Goal: Information Seeking & Learning: Learn about a topic

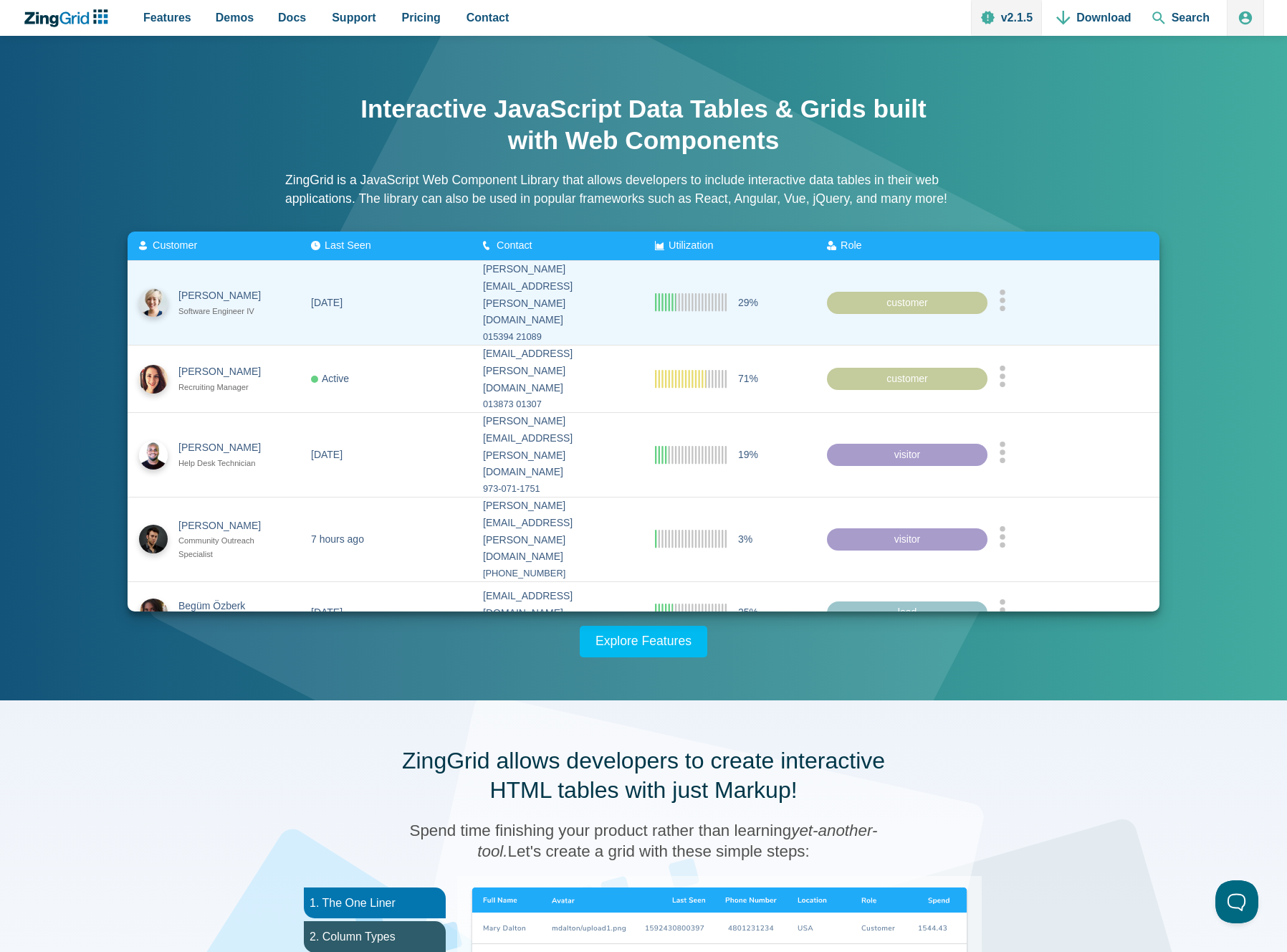
click at [1003, 305] on circle "App Content" at bounding box center [1002, 308] width 6 height 6
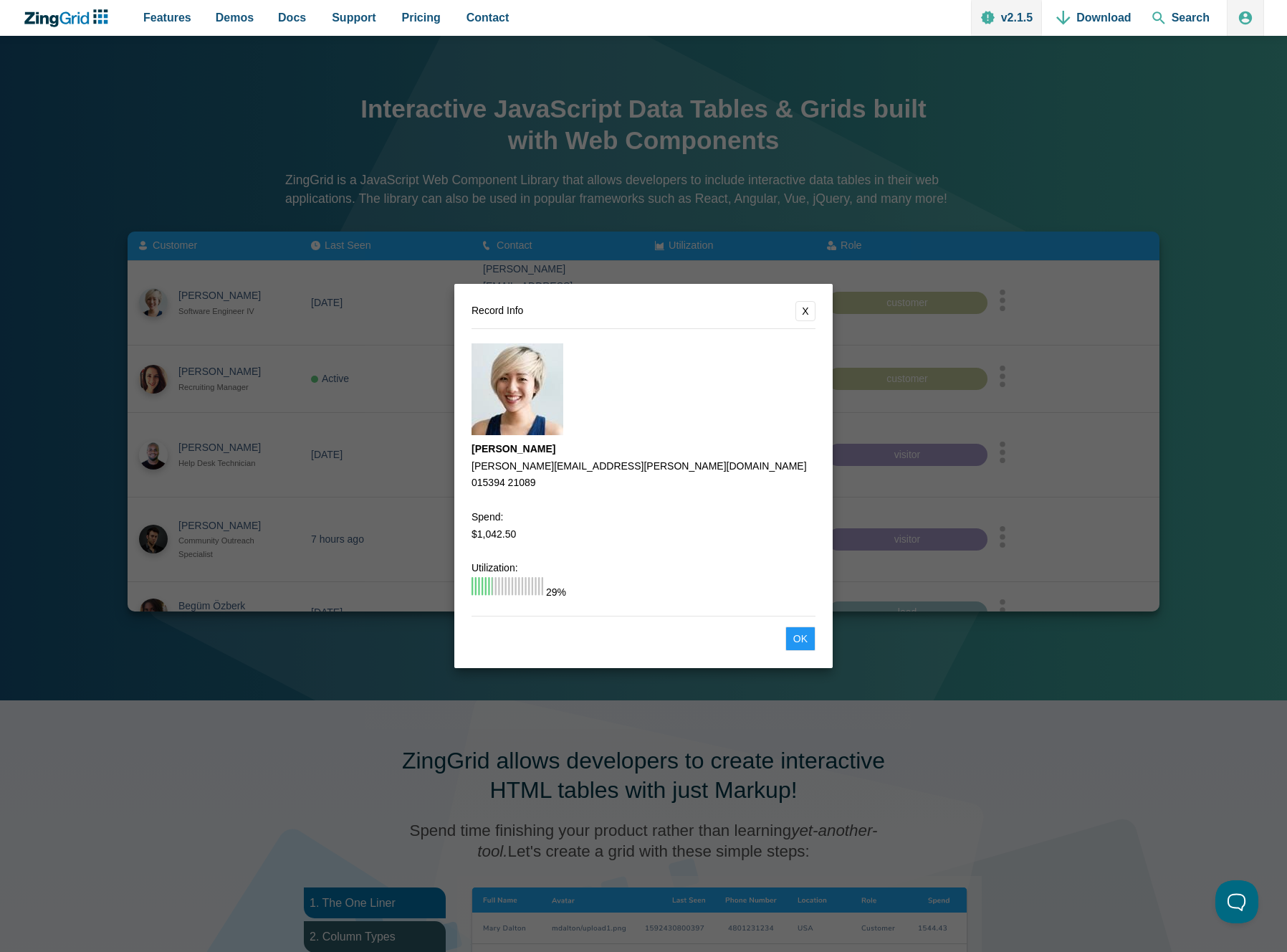
click at [1005, 296] on dialog "Record Info X Melissa Johnston melissa.johnston@angelfire.com 015394 21089 Spen…" at bounding box center [644, 476] width 1287 height 952
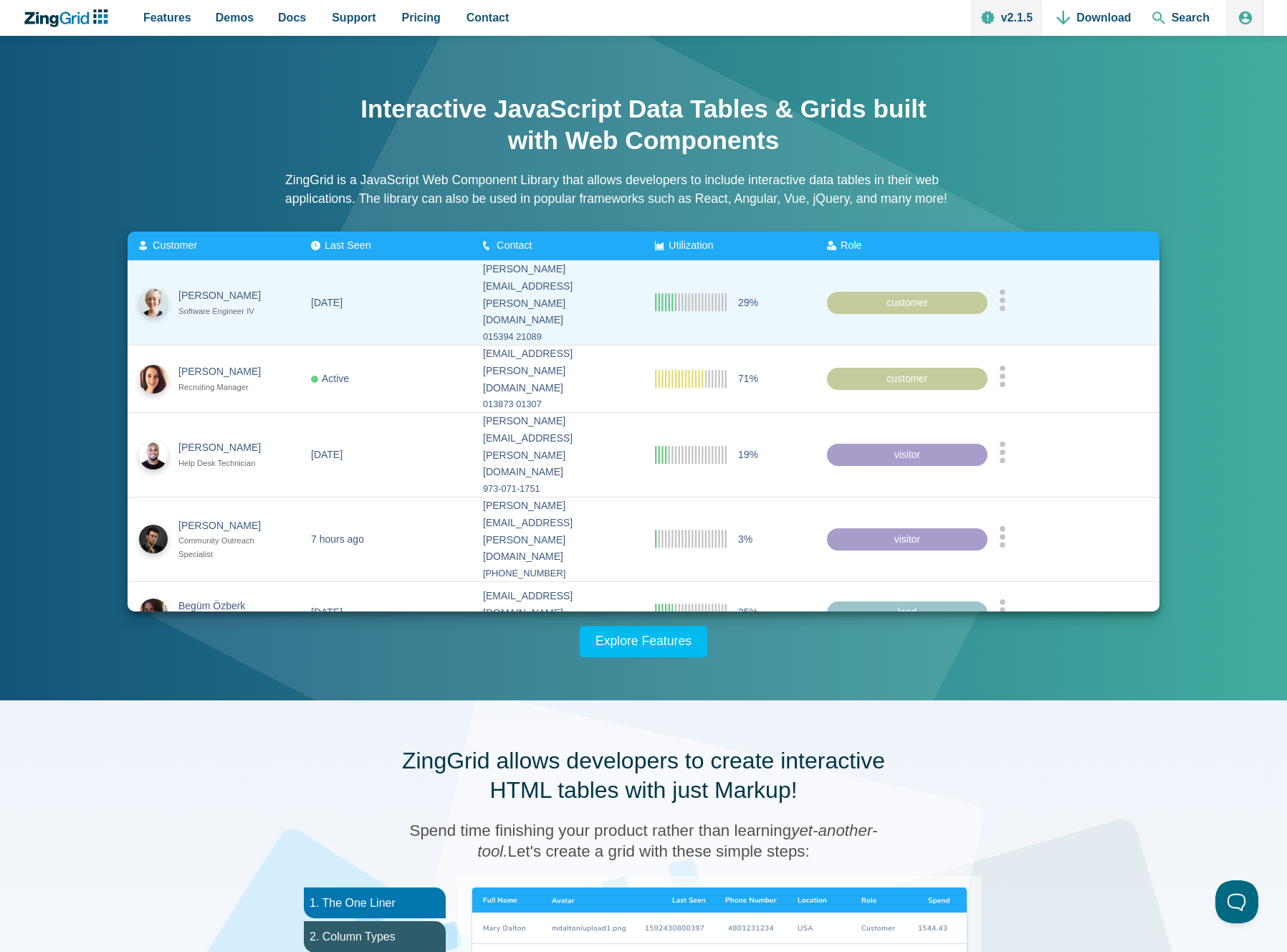
click at [966, 294] on div "customer" at bounding box center [907, 302] width 160 height 23
click at [920, 294] on div "customer" at bounding box center [907, 302] width 160 height 23
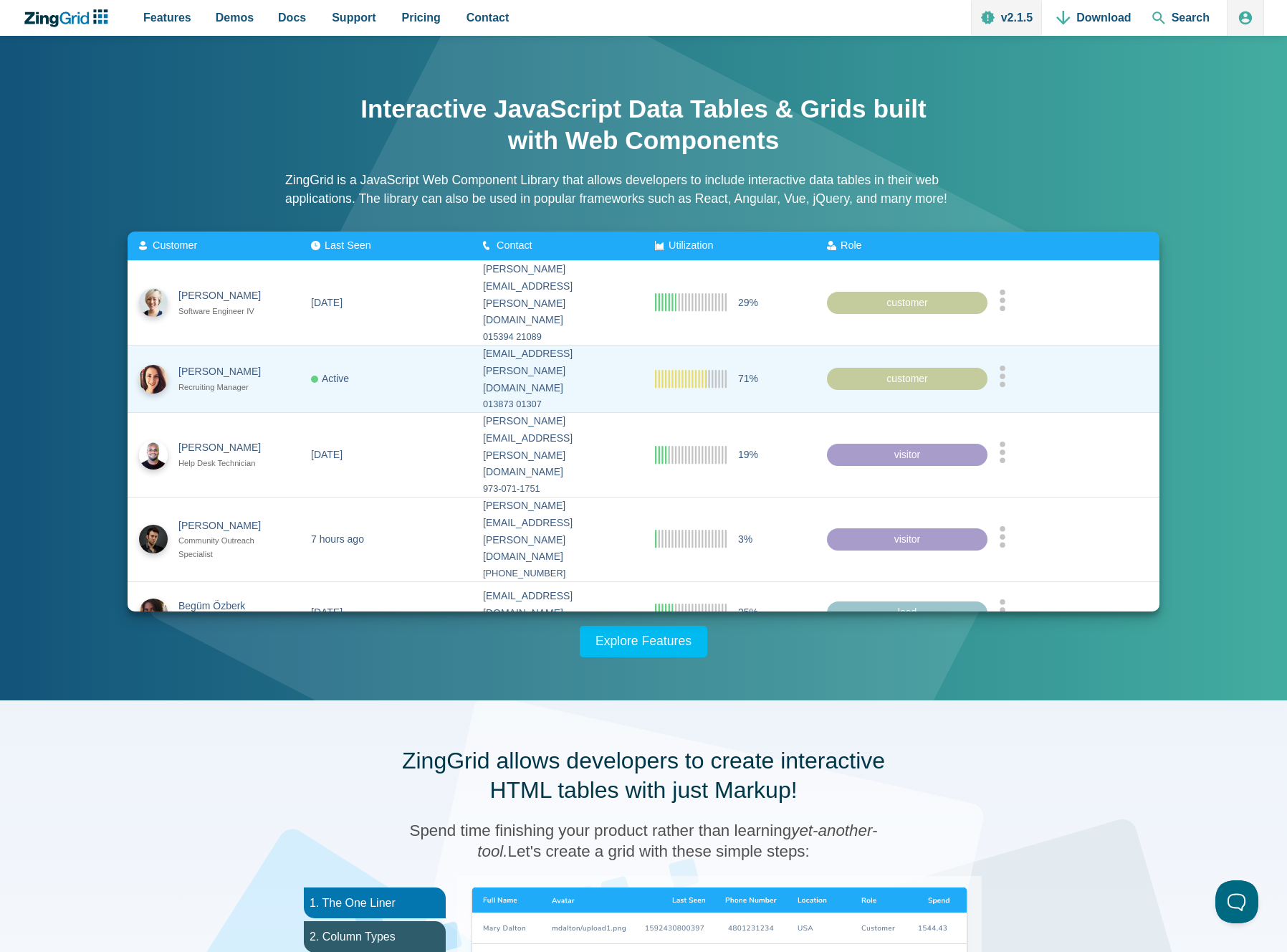
click at [1006, 373] on circle "App Content" at bounding box center [1002, 376] width 6 height 6
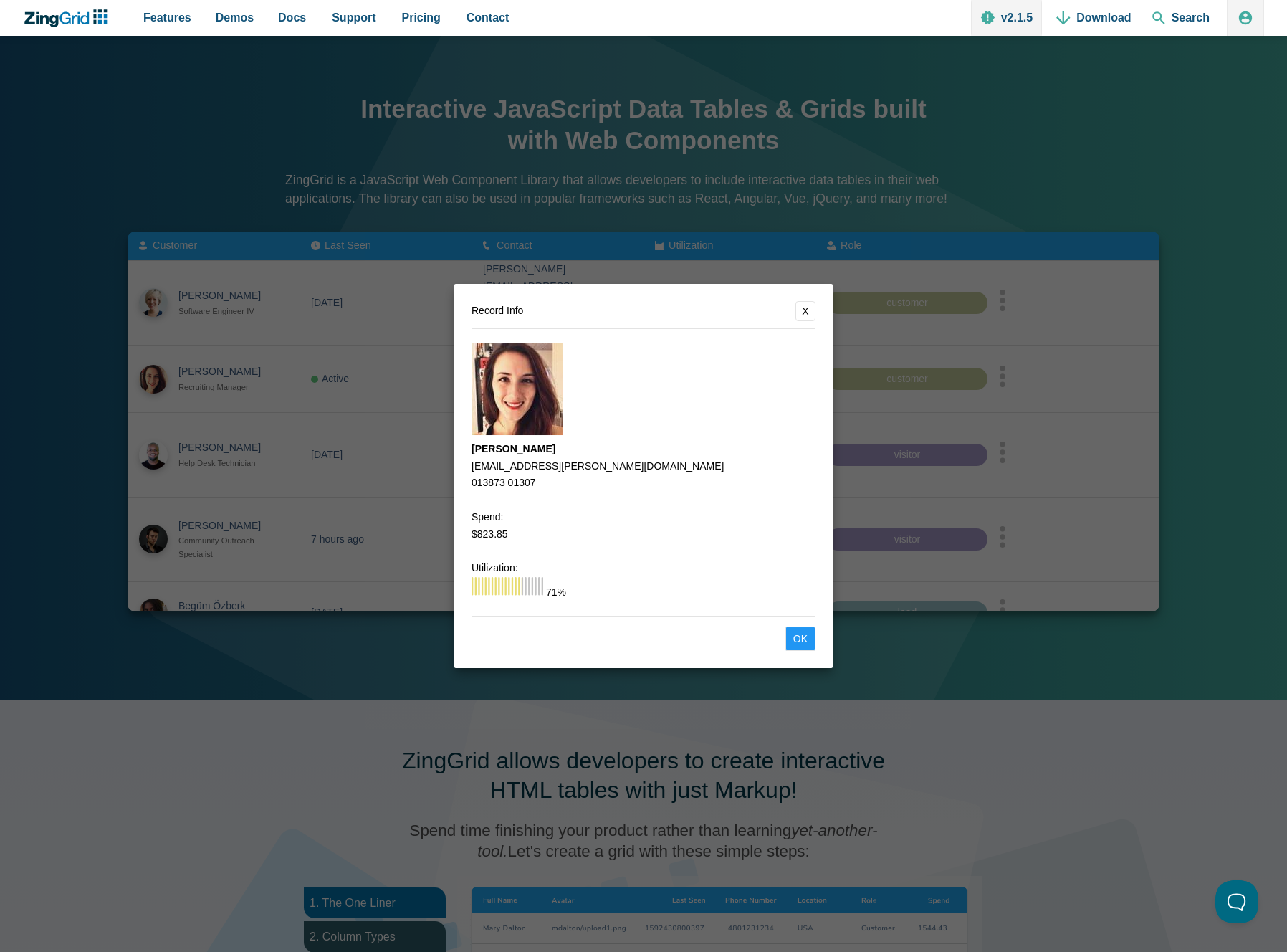
click at [1235, 362] on dialog "Record Info X Amber Mills amber.mills@tamu.edu 013873 01307 Spend: $823.85 Util…" at bounding box center [644, 476] width 1287 height 952
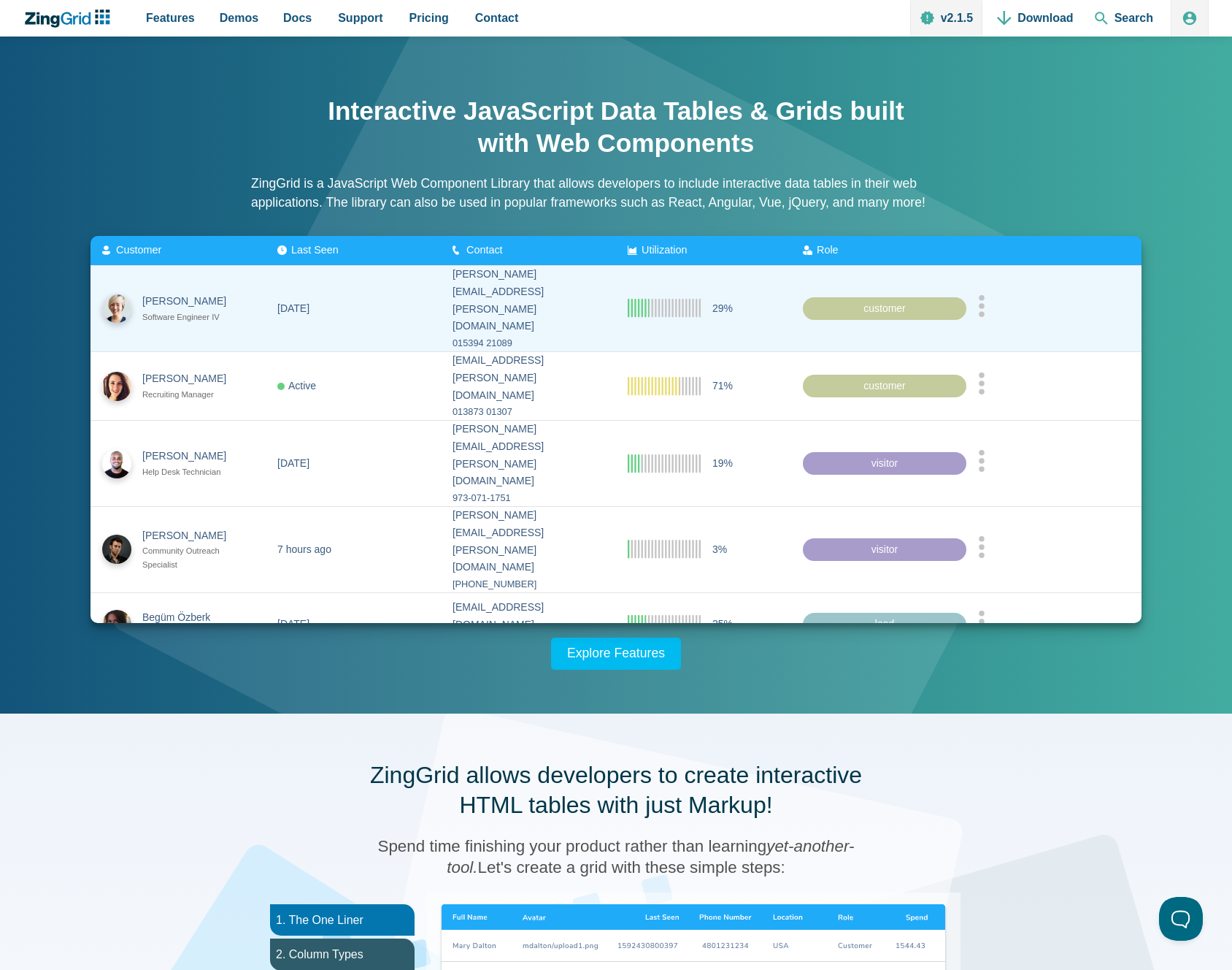
click at [863, 303] on div "customer" at bounding box center [885, 308] width 163 height 24
click at [670, 305] on icon "App Content" at bounding box center [664, 308] width 73 height 19
click at [566, 335] on div "015394 21089" at bounding box center [528, 343] width 152 height 16
click at [174, 310] on div "Software Engineer IV" at bounding box center [190, 317] width 97 height 14
drag, startPoint x: 176, startPoint y: 286, endPoint x: 108, endPoint y: 296, distance: 68.7
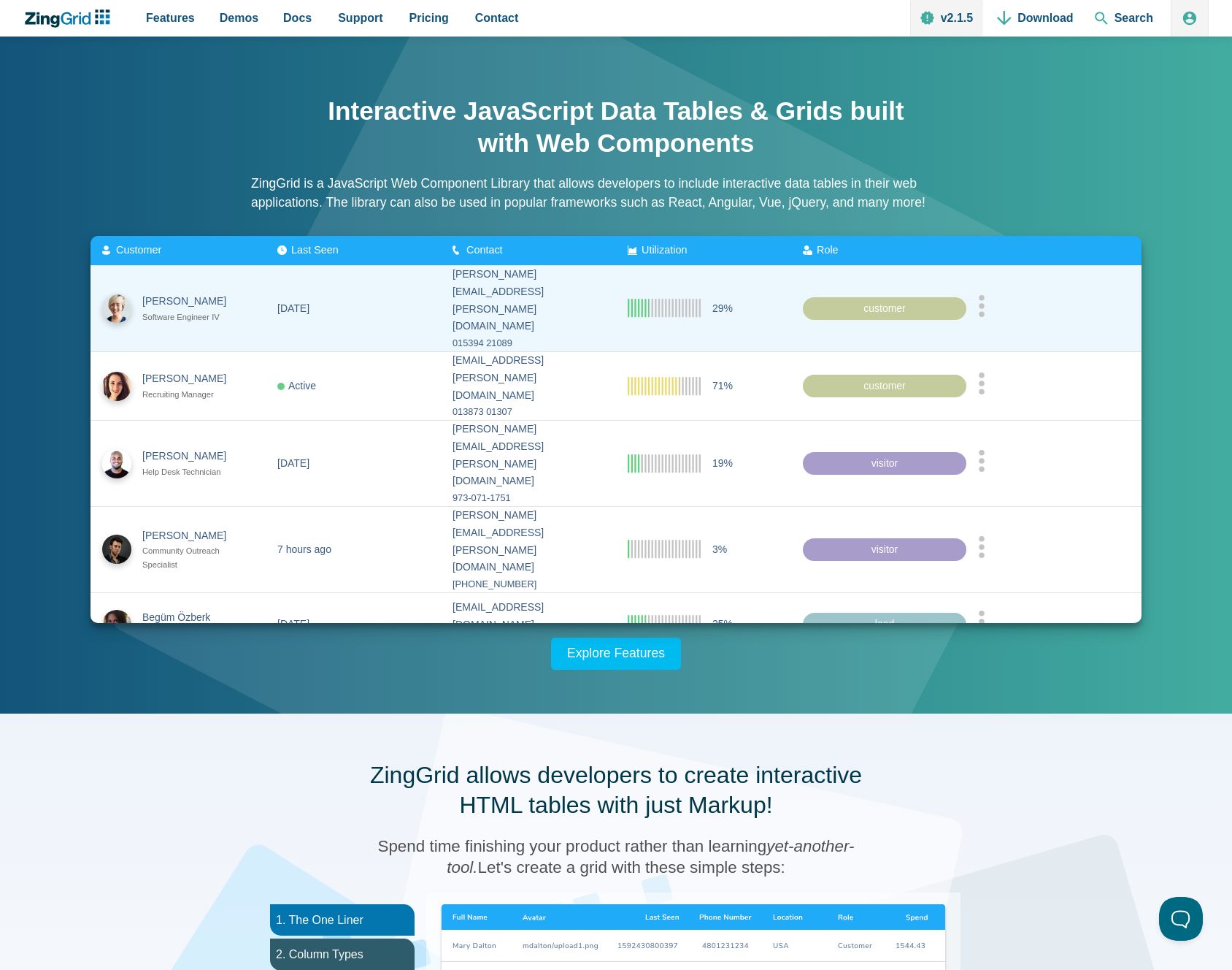
click at [176, 293] on div "Melissa Johnston" at bounding box center [190, 301] width 97 height 17
click at [109, 299] on img "App Content" at bounding box center [117, 308] width 29 height 29
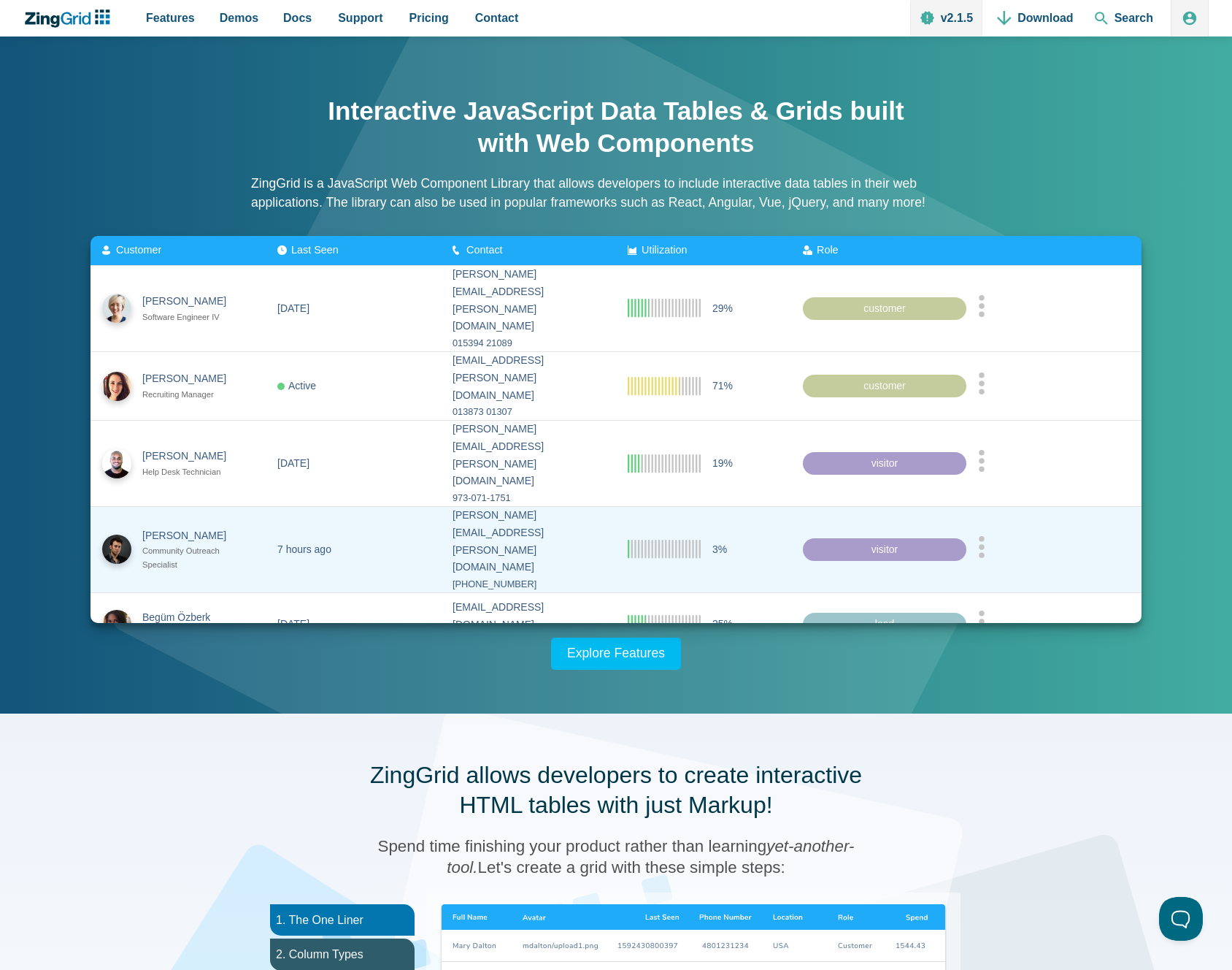
click at [989, 535] on div "App Content" at bounding box center [1054, 549] width 152 height 28
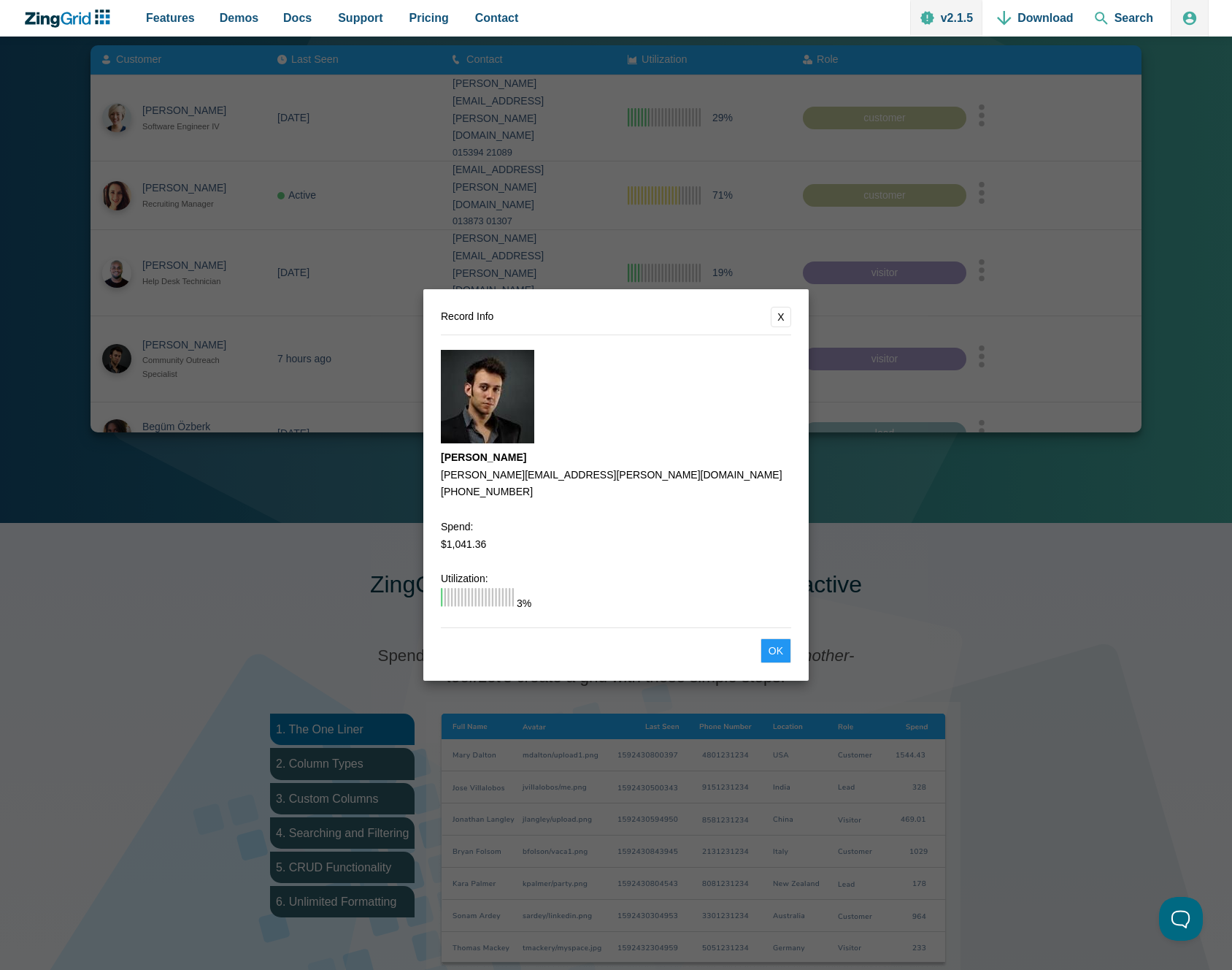
scroll to position [199, 0]
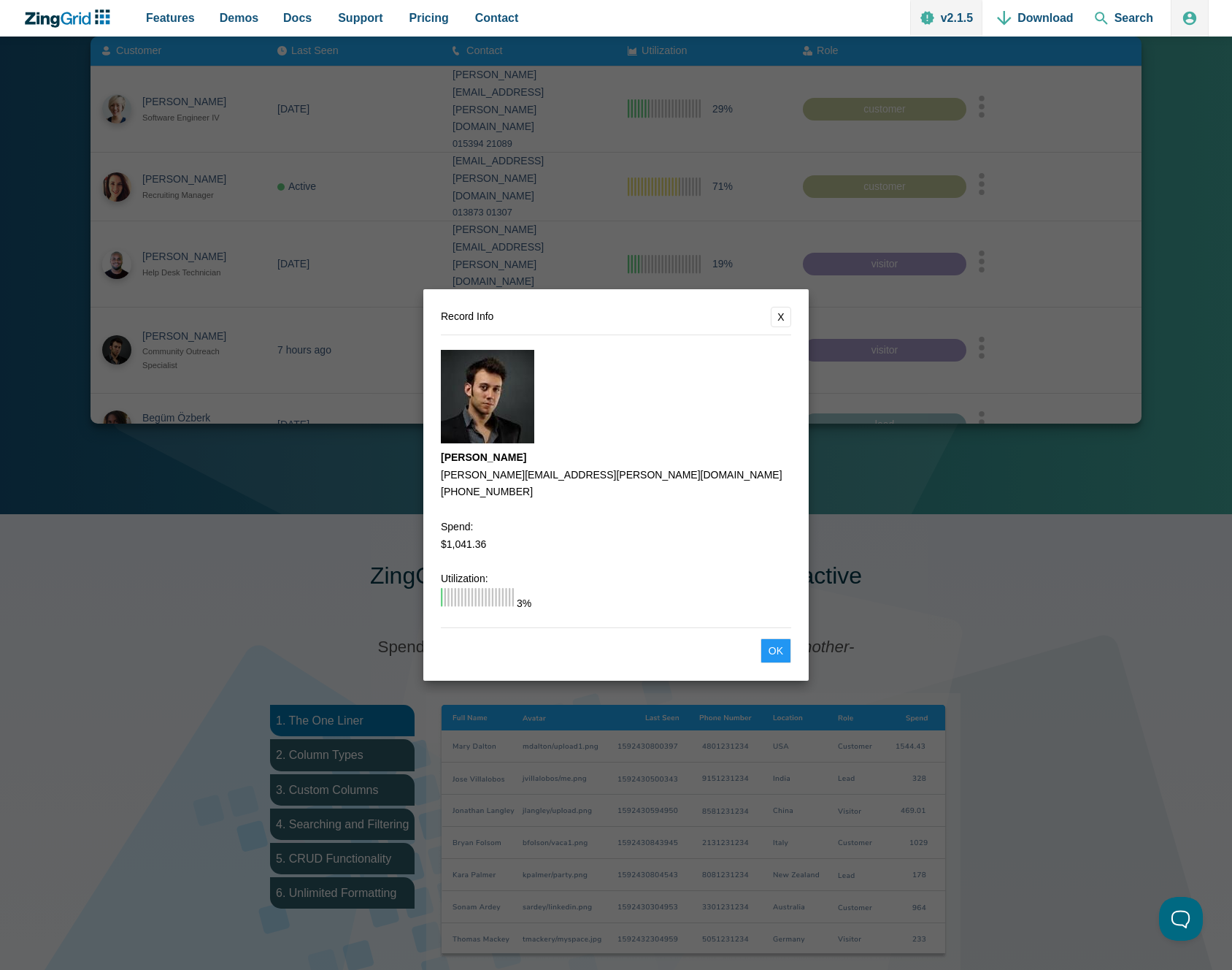
click at [783, 656] on button "Ok" at bounding box center [776, 651] width 31 height 24
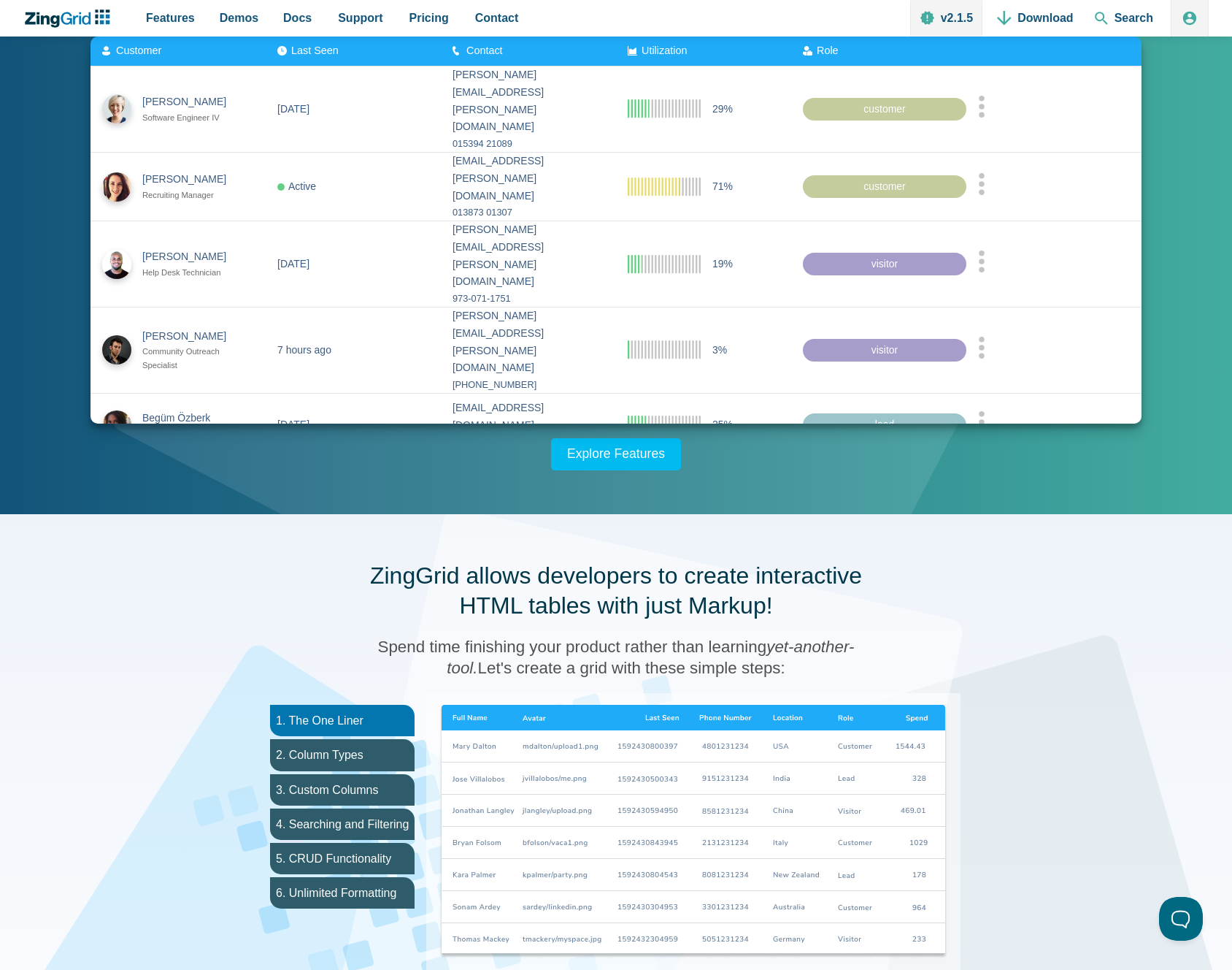
scroll to position [200, 0]
click at [660, 467] on div "Page 1 of 19" at bounding box center [612, 475] width 158 height 17
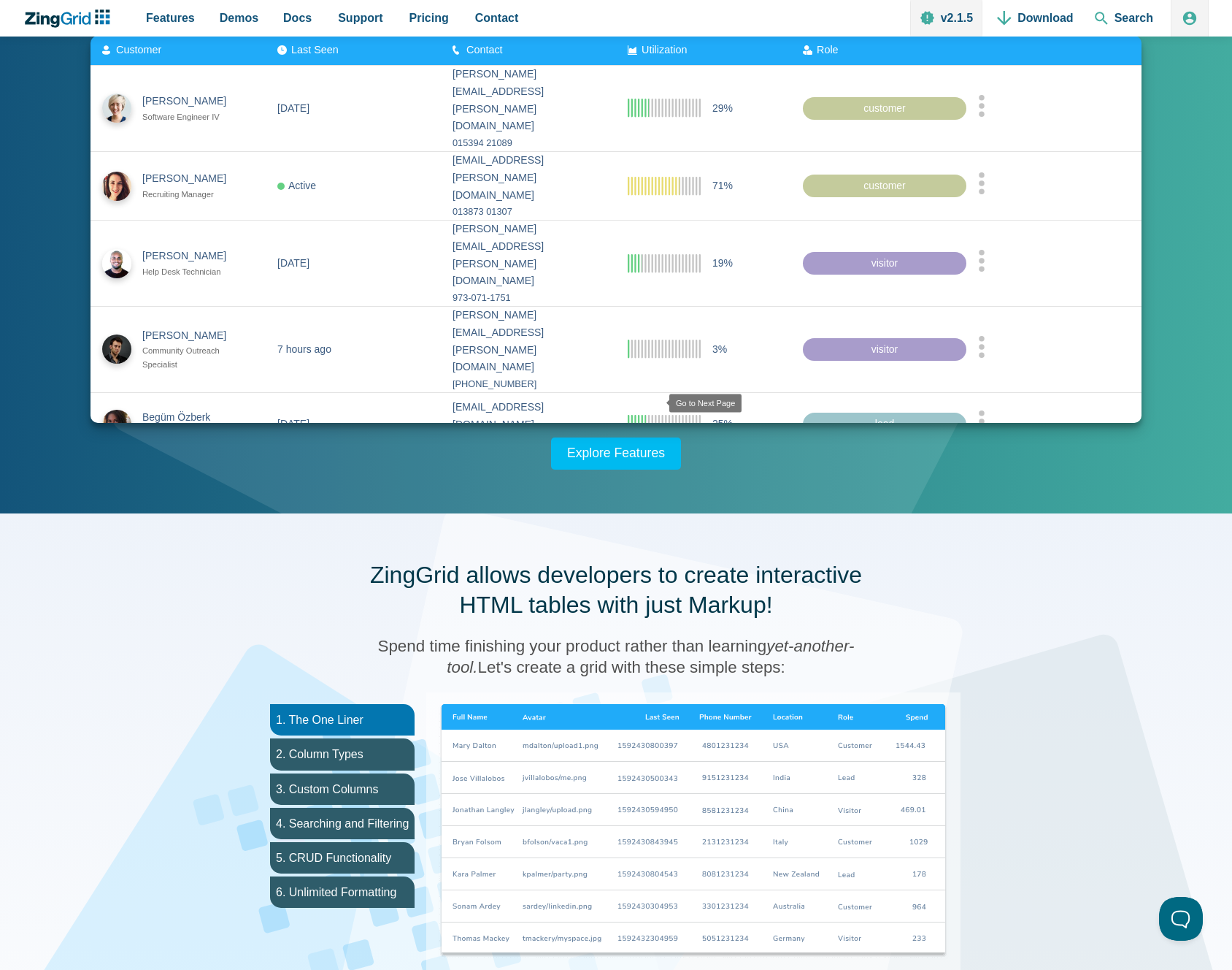
click at [653, 469] on zg-icon "nextpage" at bounding box center [658, 476] width 15 height 15
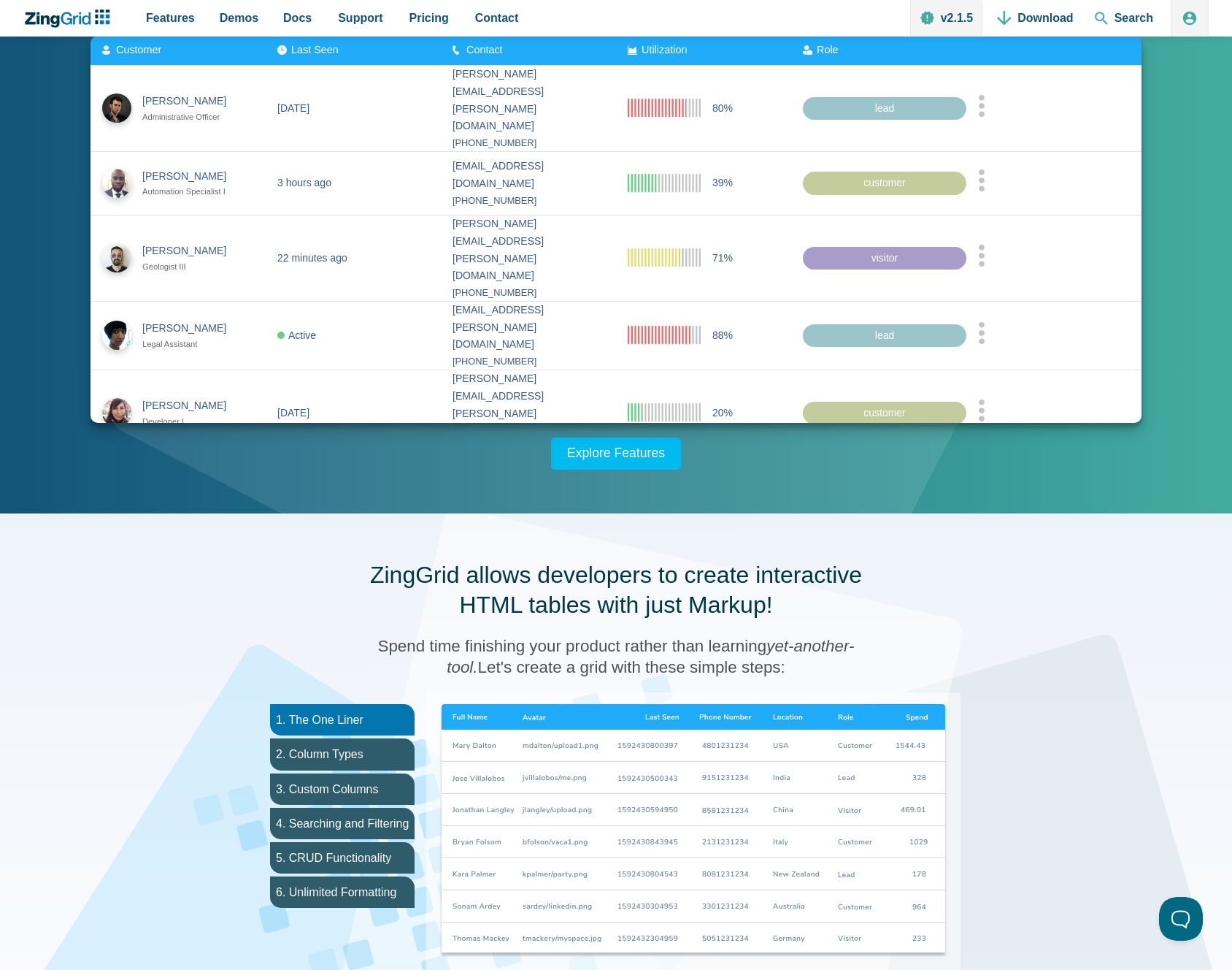
click at [653, 469] on zg-icon "nextpage" at bounding box center [655, 476] width 15 height 15
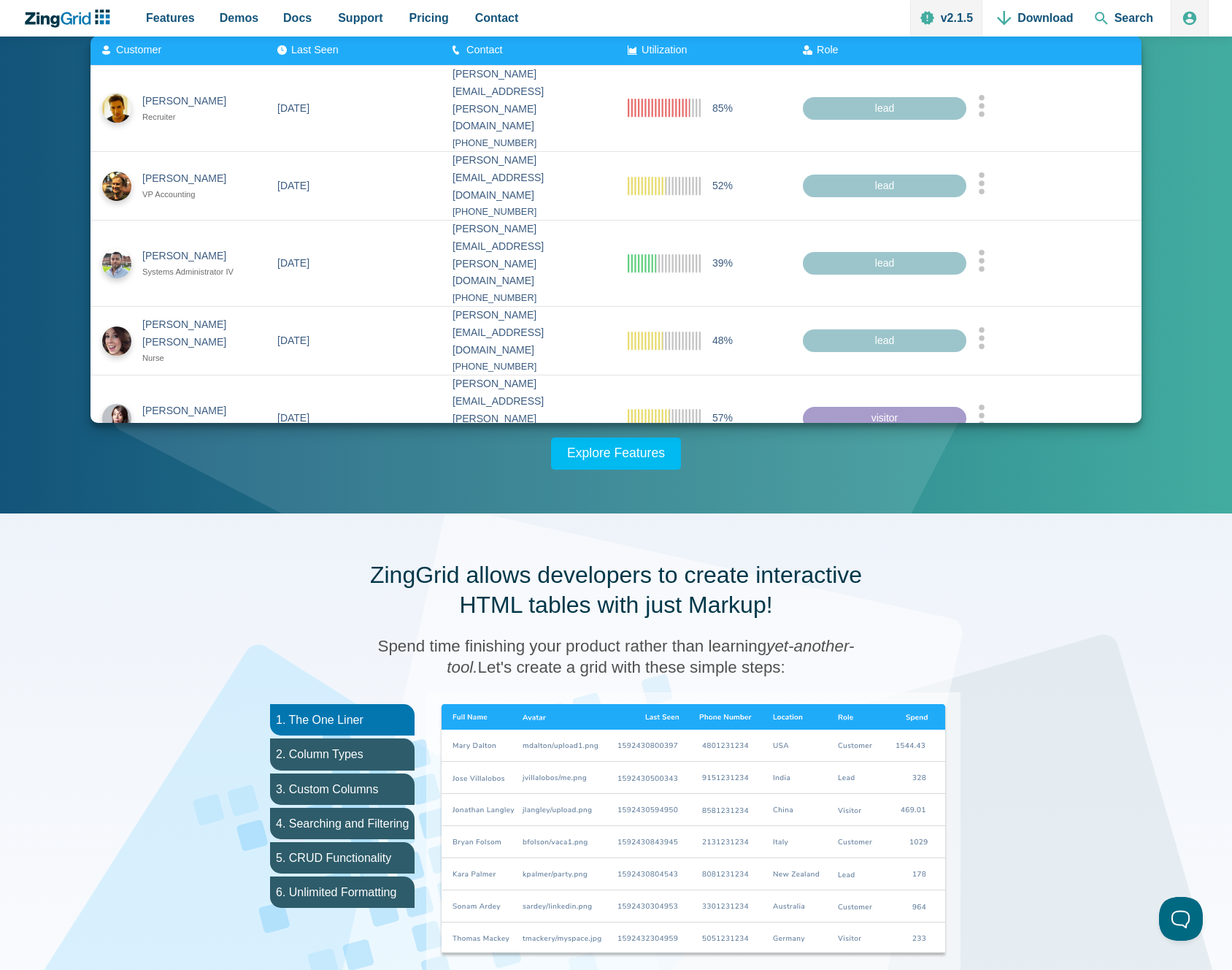
click at [653, 473] on div "Page 3 of 19" at bounding box center [607, 481] width 158 height 17
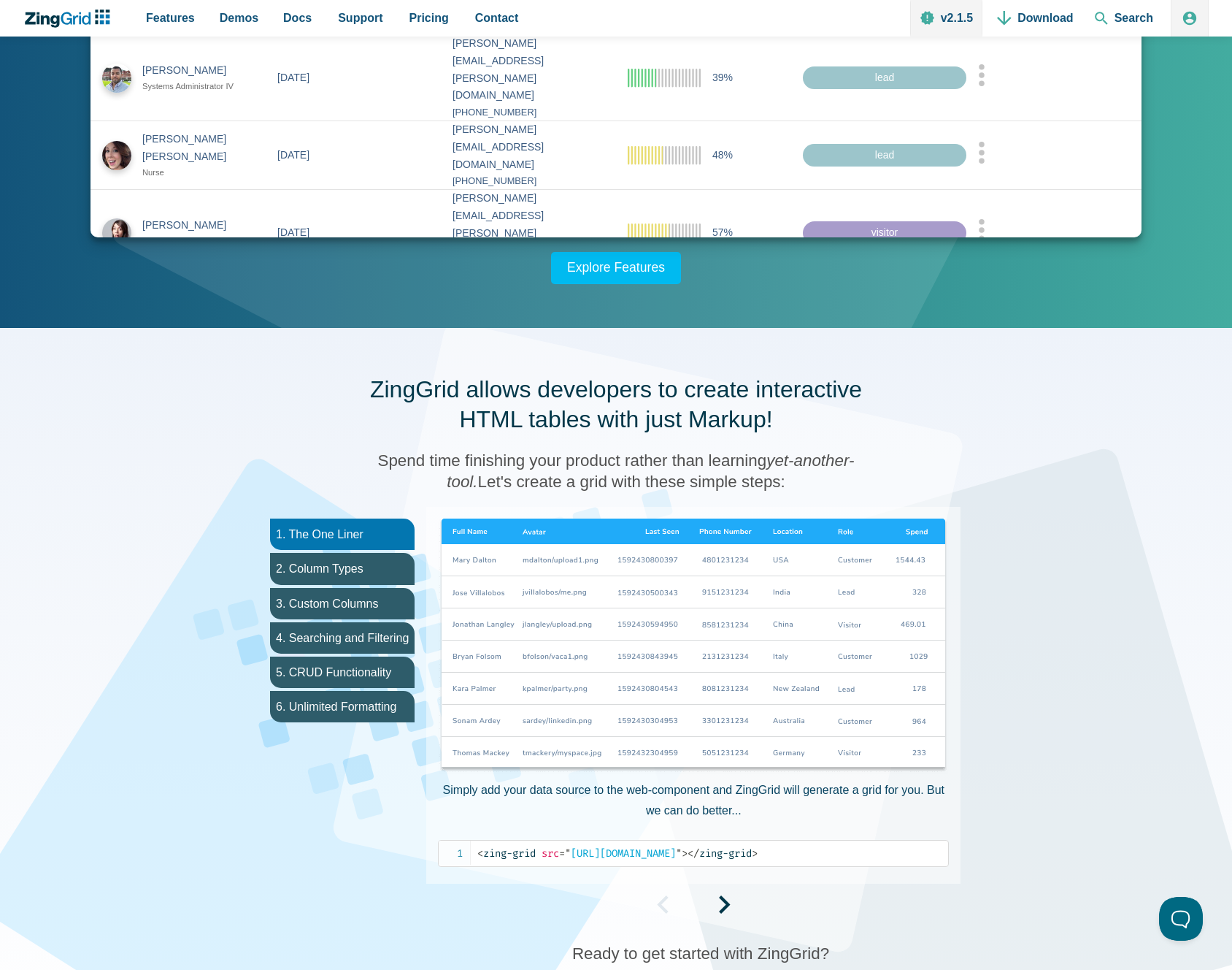
scroll to position [387, 0]
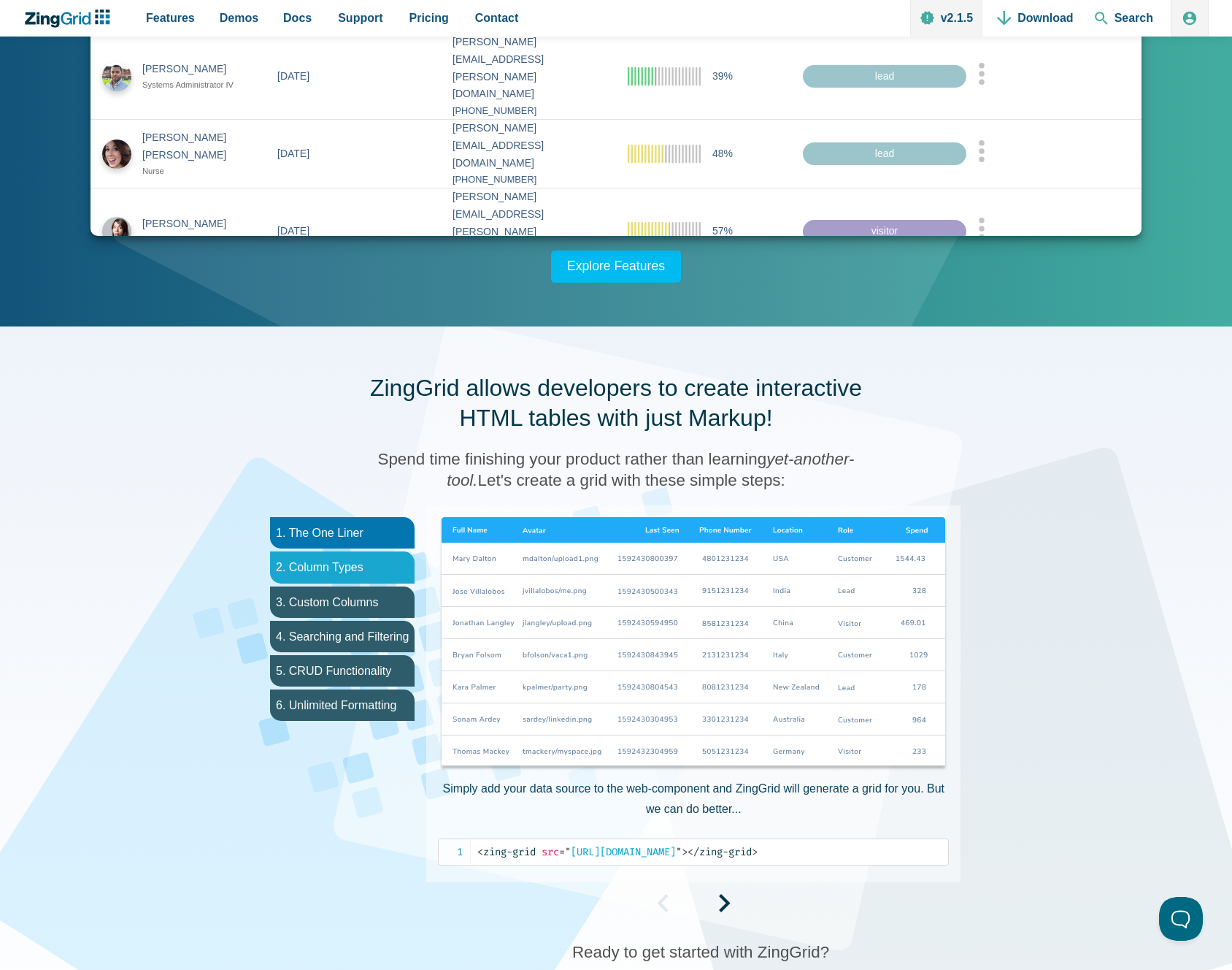
click at [399, 569] on li "2. Column Types" at bounding box center [342, 567] width 145 height 31
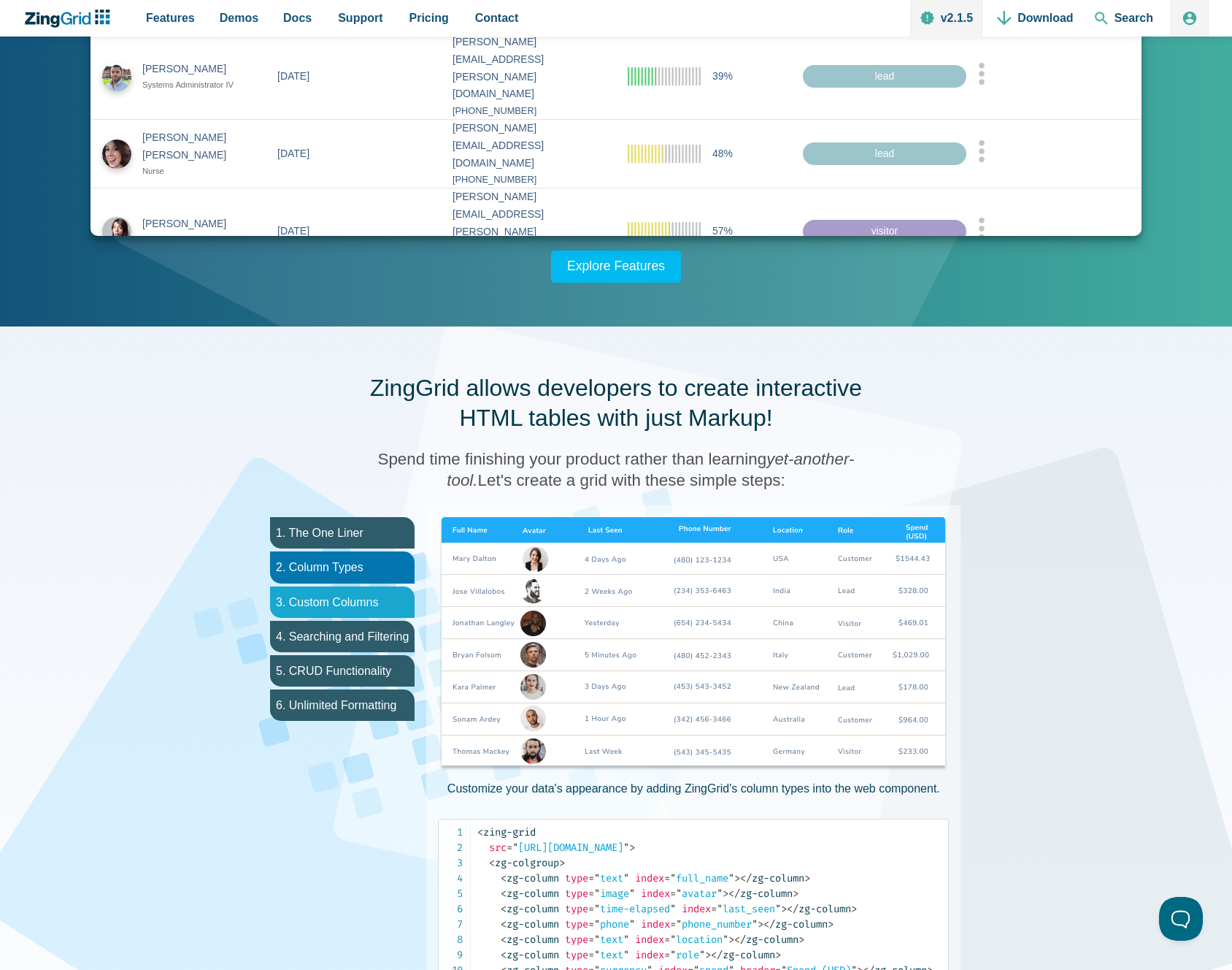
click at [394, 592] on li "3. Custom Columns" at bounding box center [342, 602] width 145 height 31
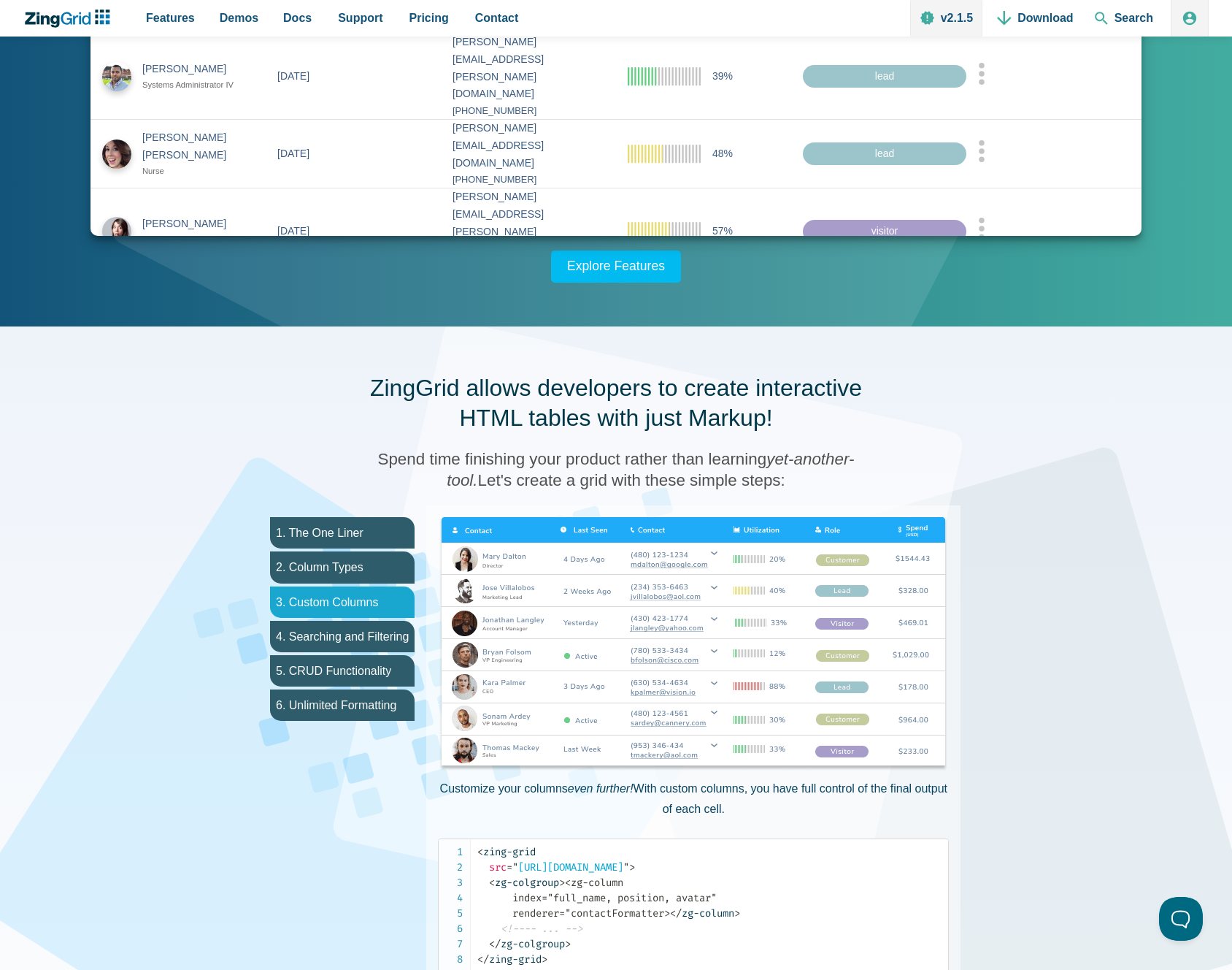
click at [383, 616] on li "3. Custom Columns" at bounding box center [342, 602] width 145 height 31
click at [376, 635] on li "4. Searching and Filtering" at bounding box center [342, 636] width 145 height 31
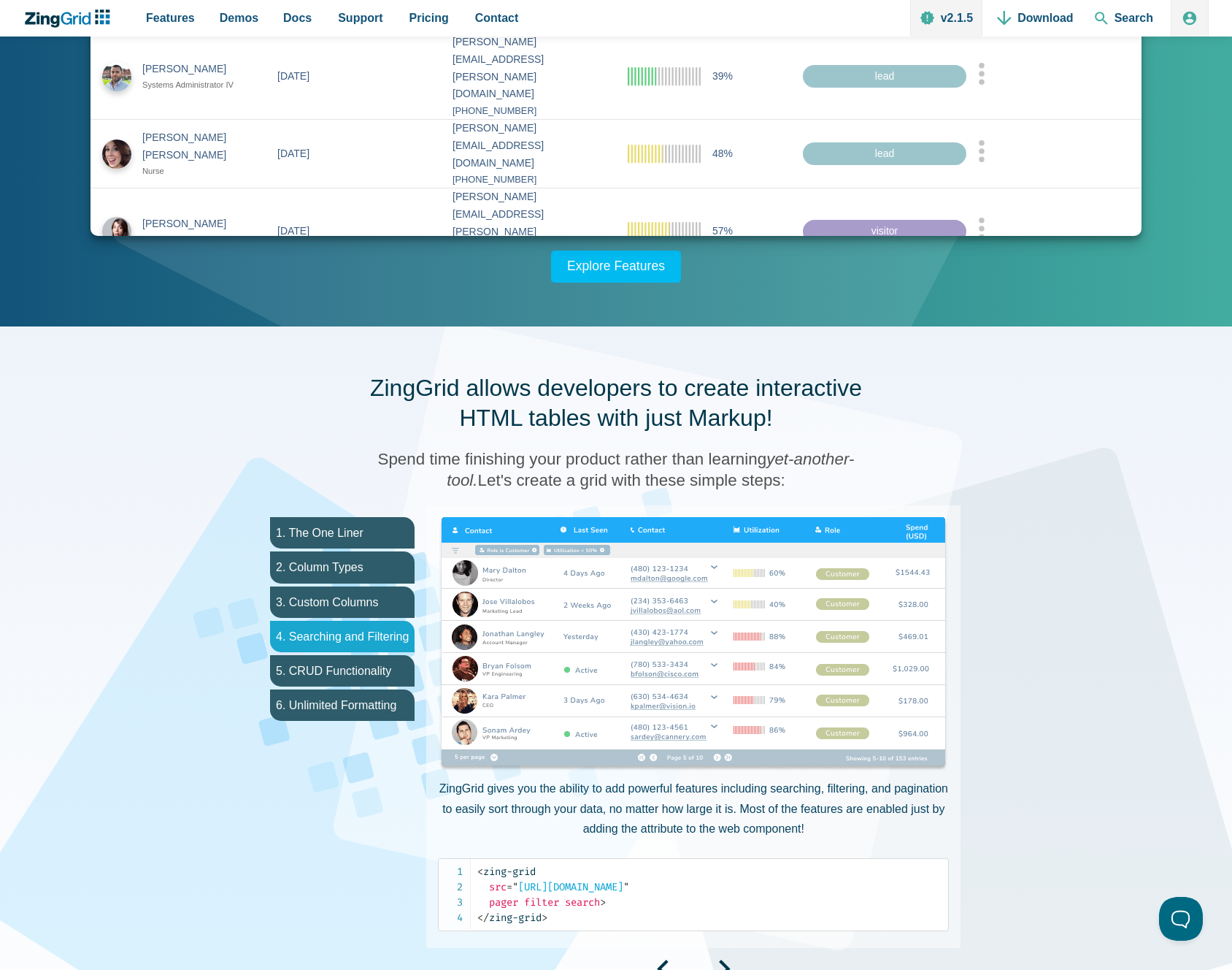
click at [375, 650] on li "4. Searching and Filtering" at bounding box center [342, 636] width 145 height 31
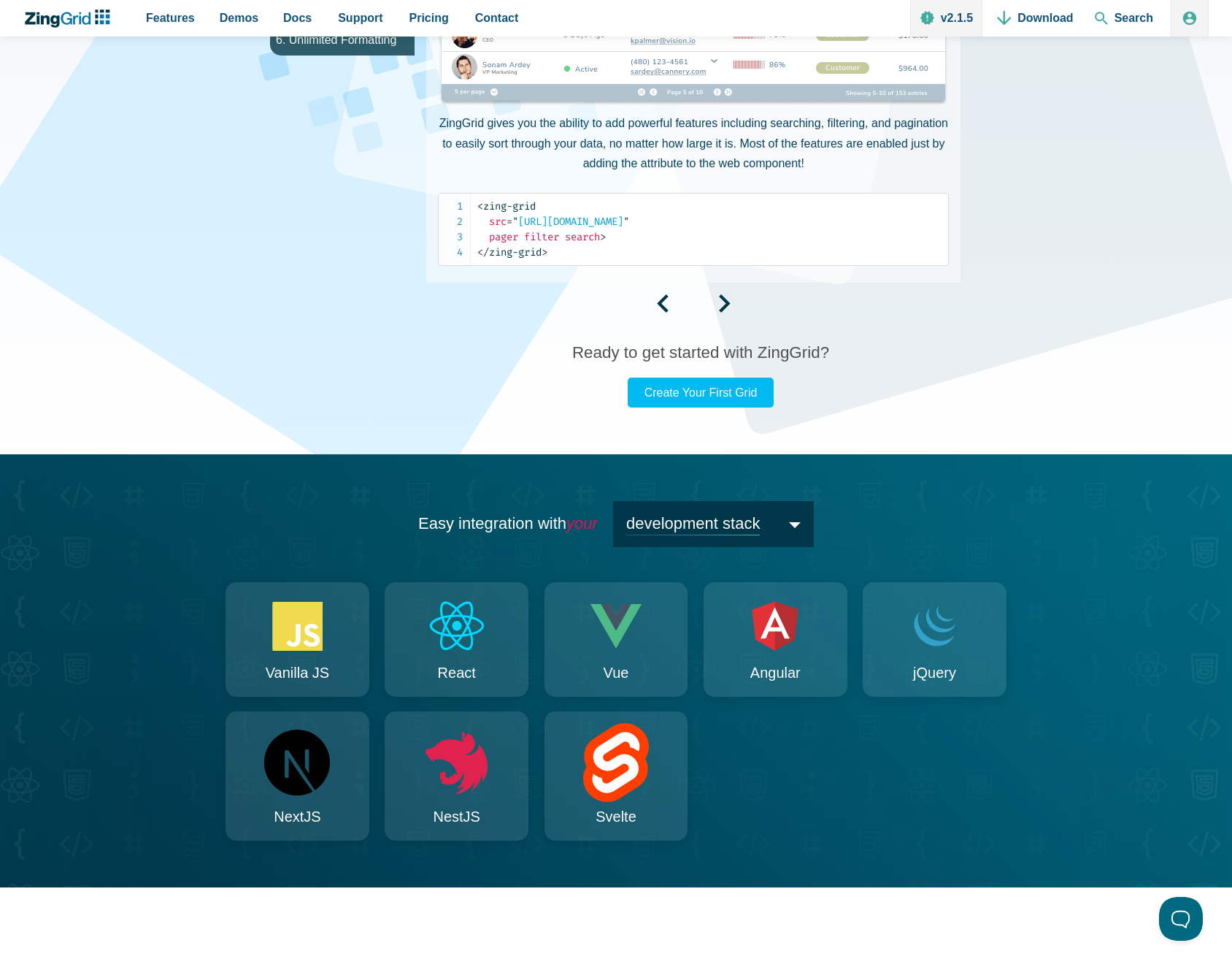
scroll to position [1082, 0]
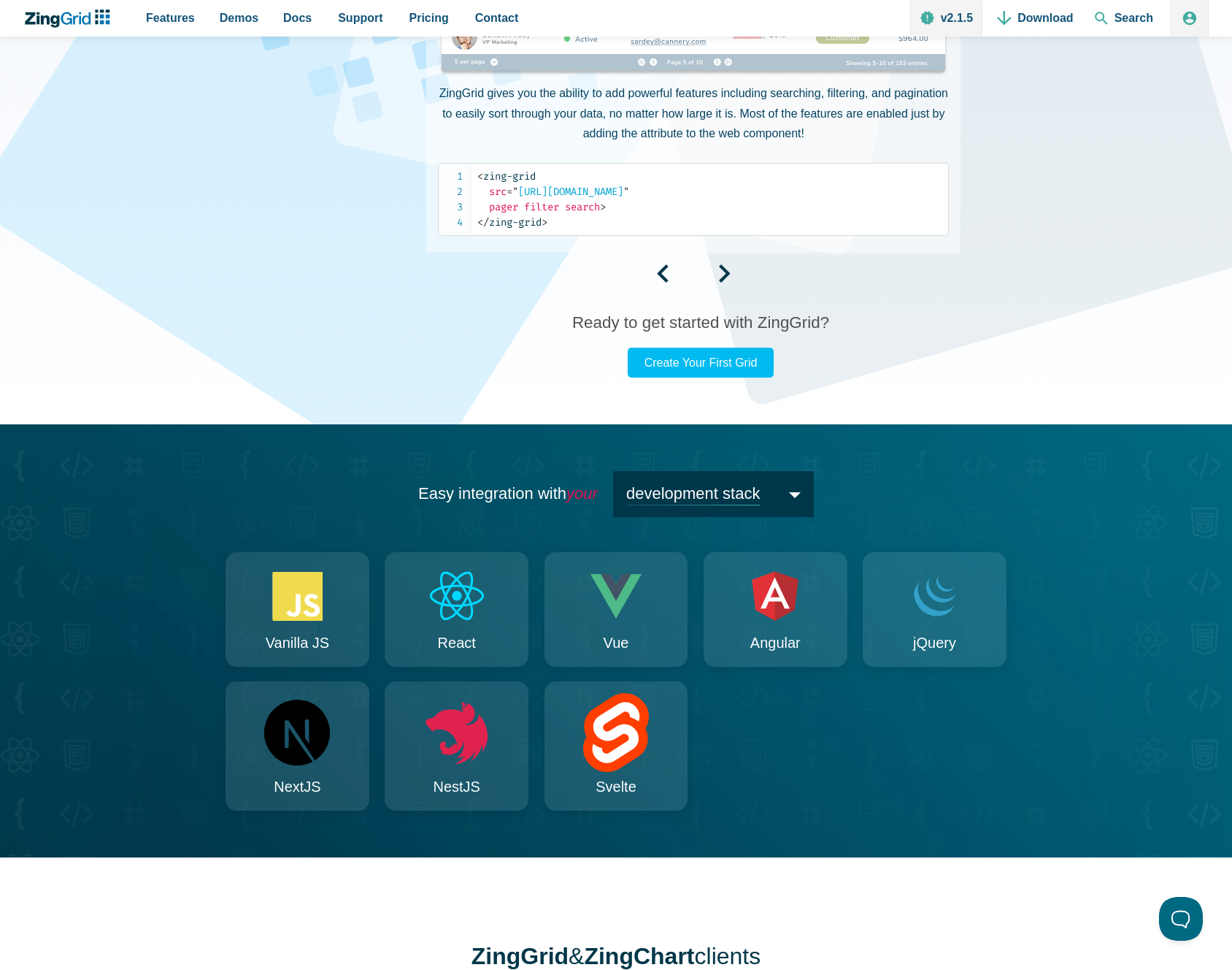
click at [667, 265] on div "App Content" at bounding box center [693, 277] width 535 height 24
click at [663, 269] on div "App Content" at bounding box center [693, 277] width 535 height 24
click at [662, 275] on span "App Content" at bounding box center [663, 278] width 11 height 12
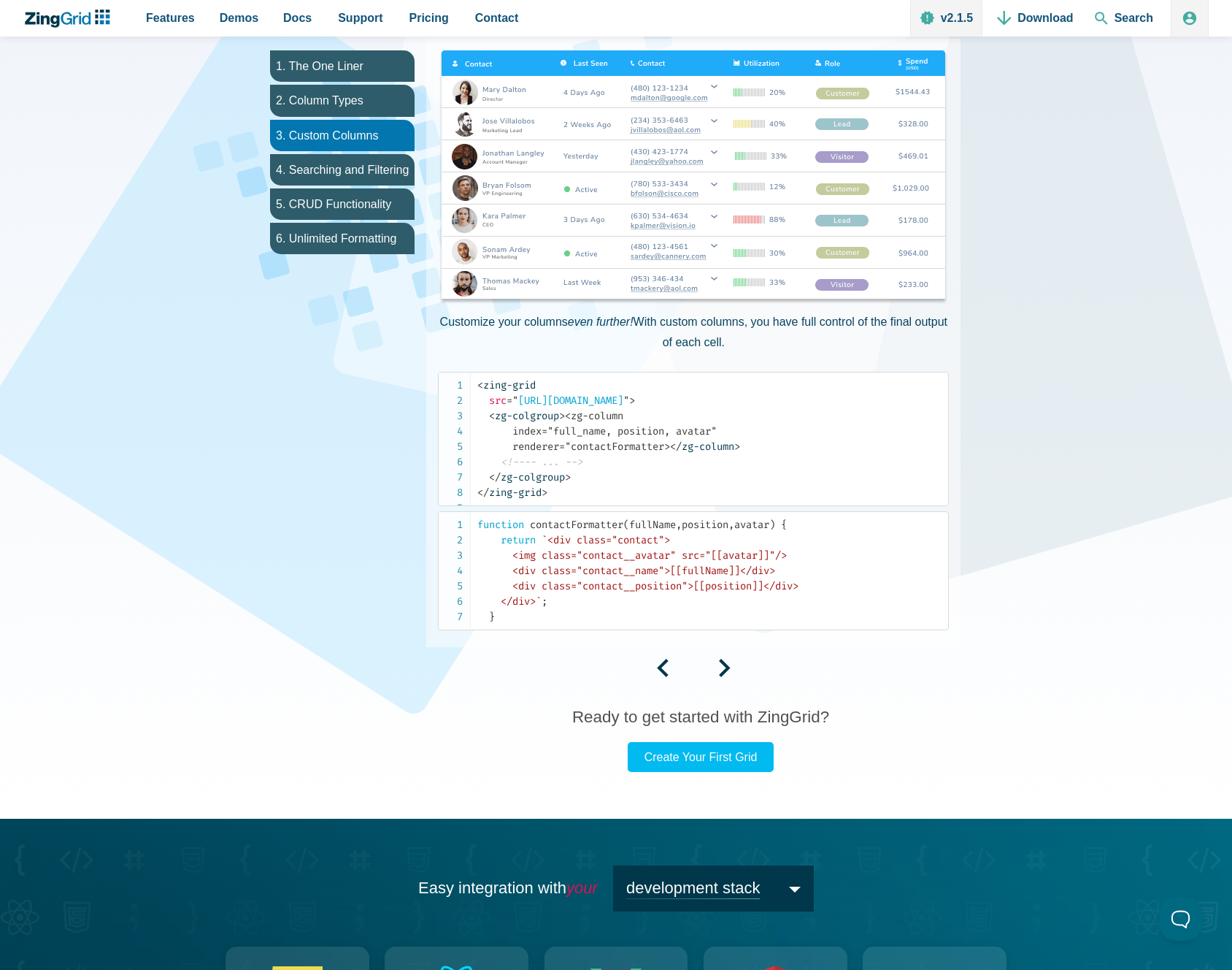
scroll to position [796, 0]
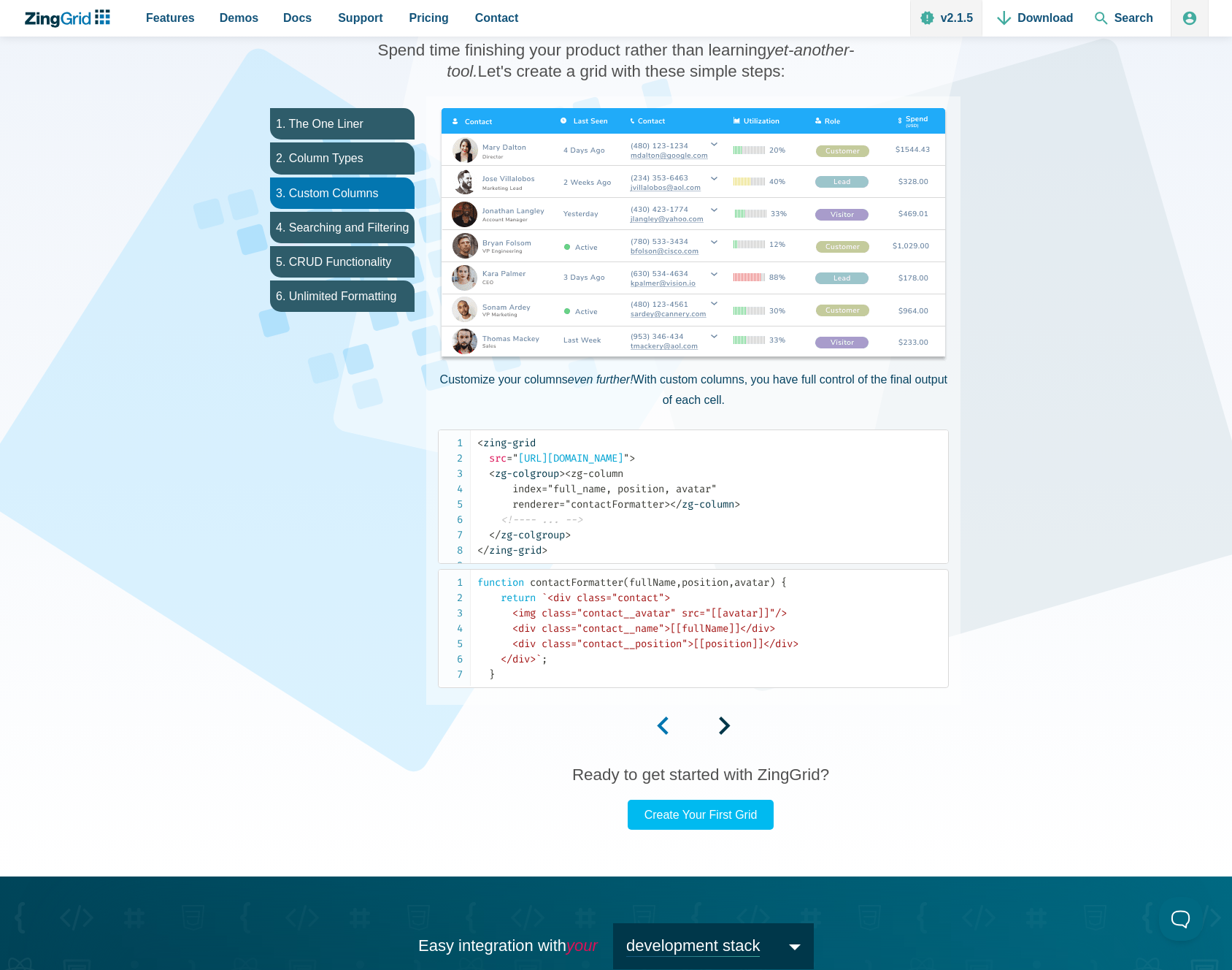
click at [659, 736] on span "App Content" at bounding box center [663, 730] width 11 height 12
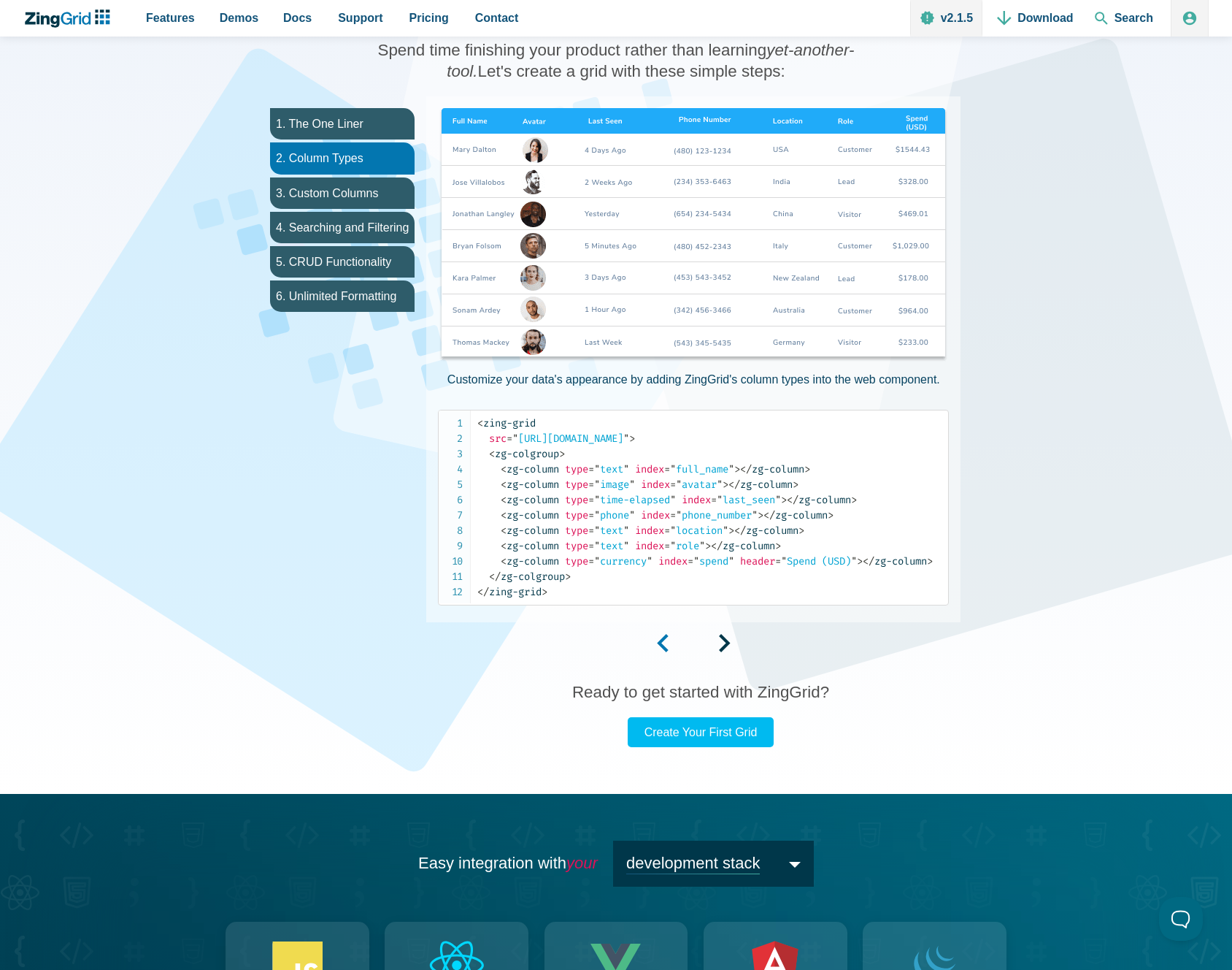
click at [668, 645] on span "App Content" at bounding box center [663, 647] width 11 height 12
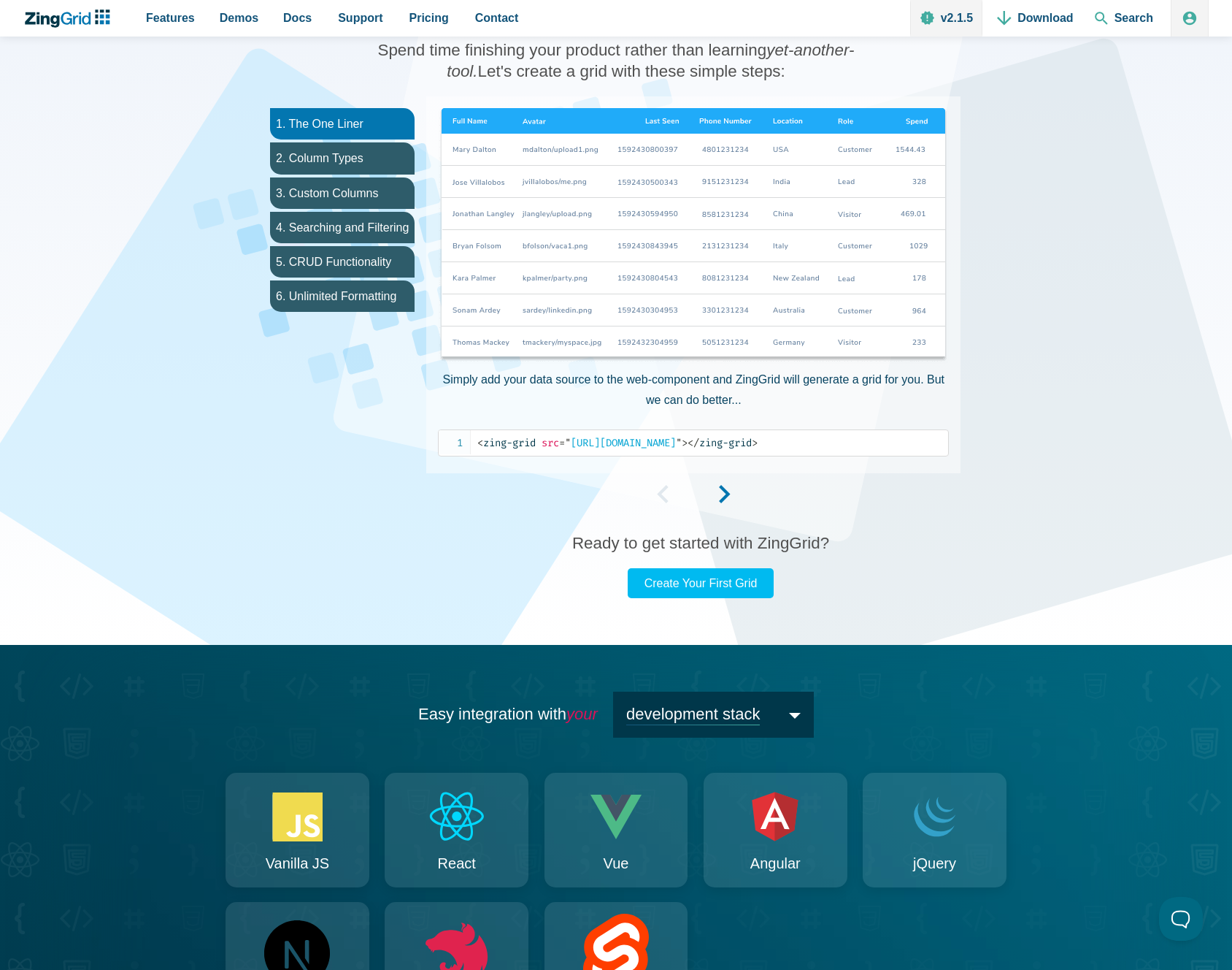
click at [724, 497] on span "App Content" at bounding box center [725, 499] width 11 height 12
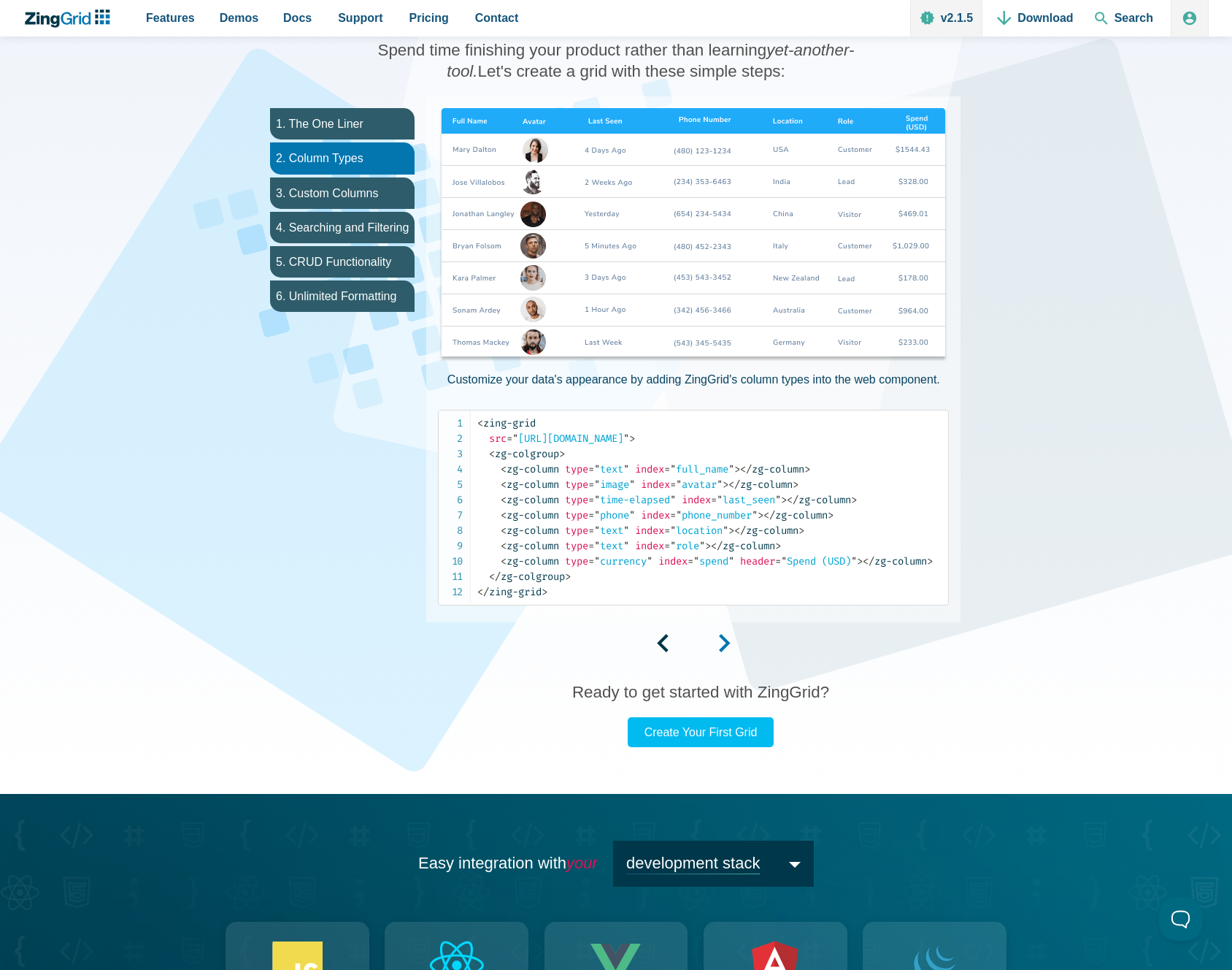
click at [727, 647] on span "App Content" at bounding box center [725, 647] width 11 height 12
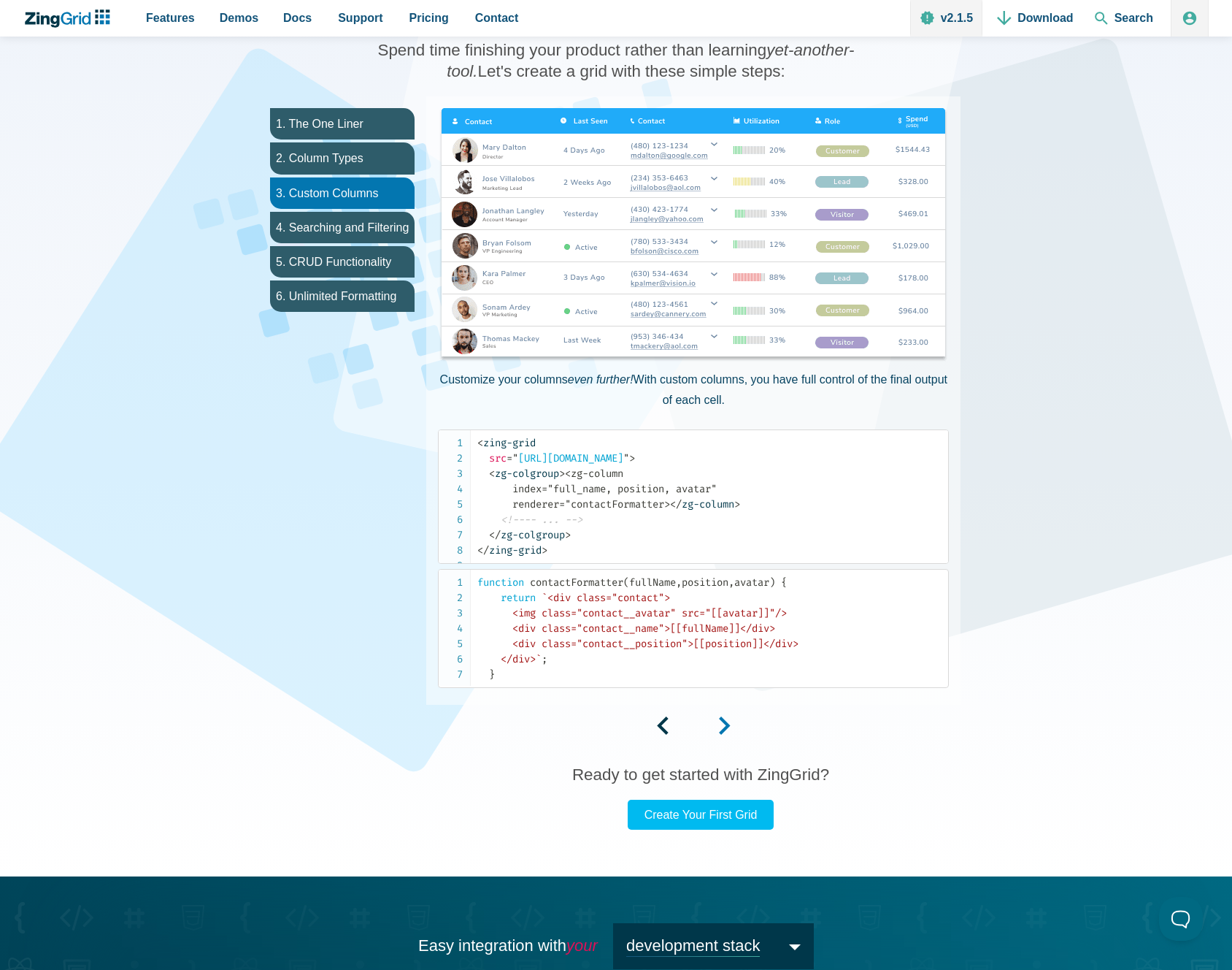
click at [722, 736] on span "App Content" at bounding box center [725, 730] width 11 height 12
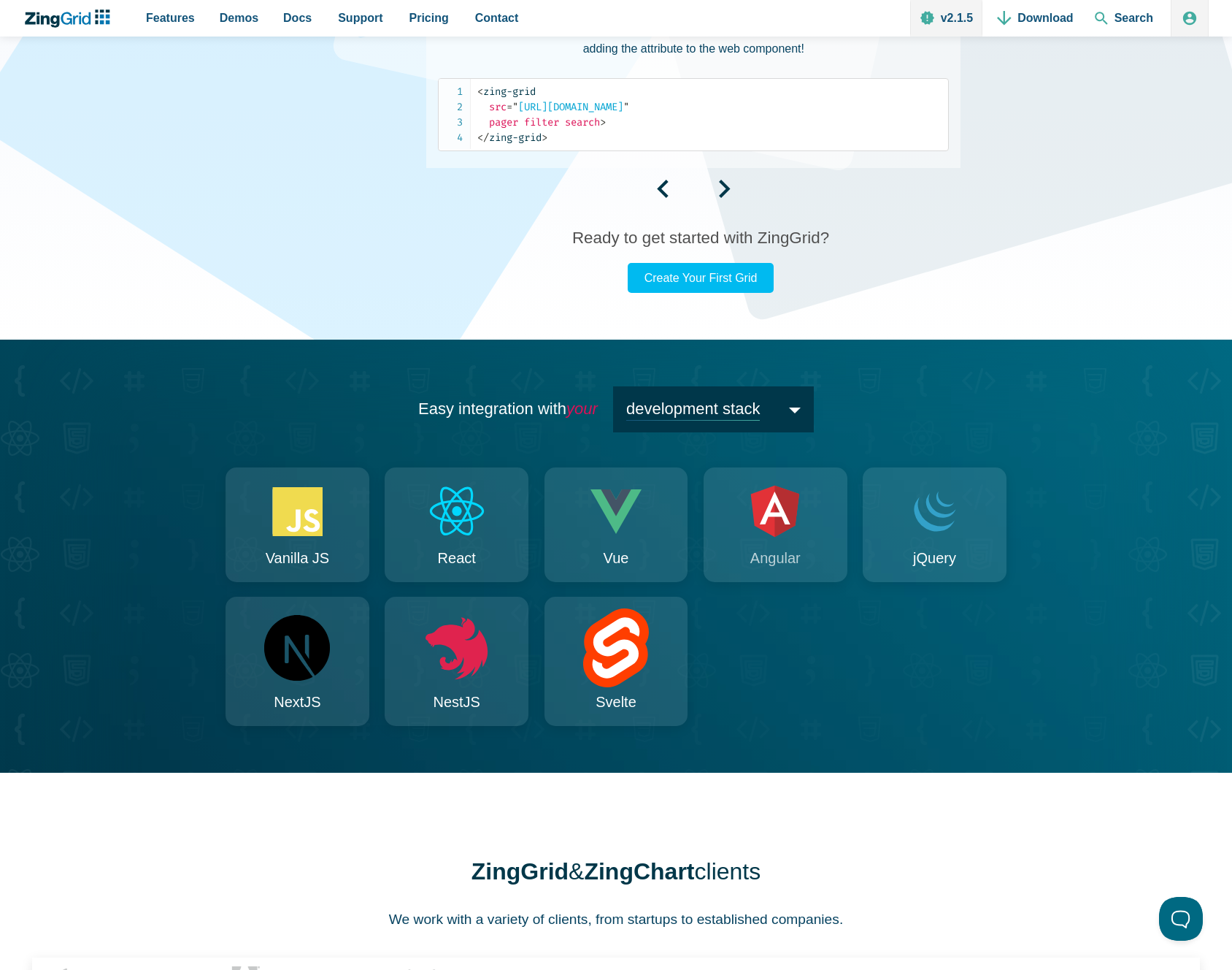
scroll to position [1169, 0]
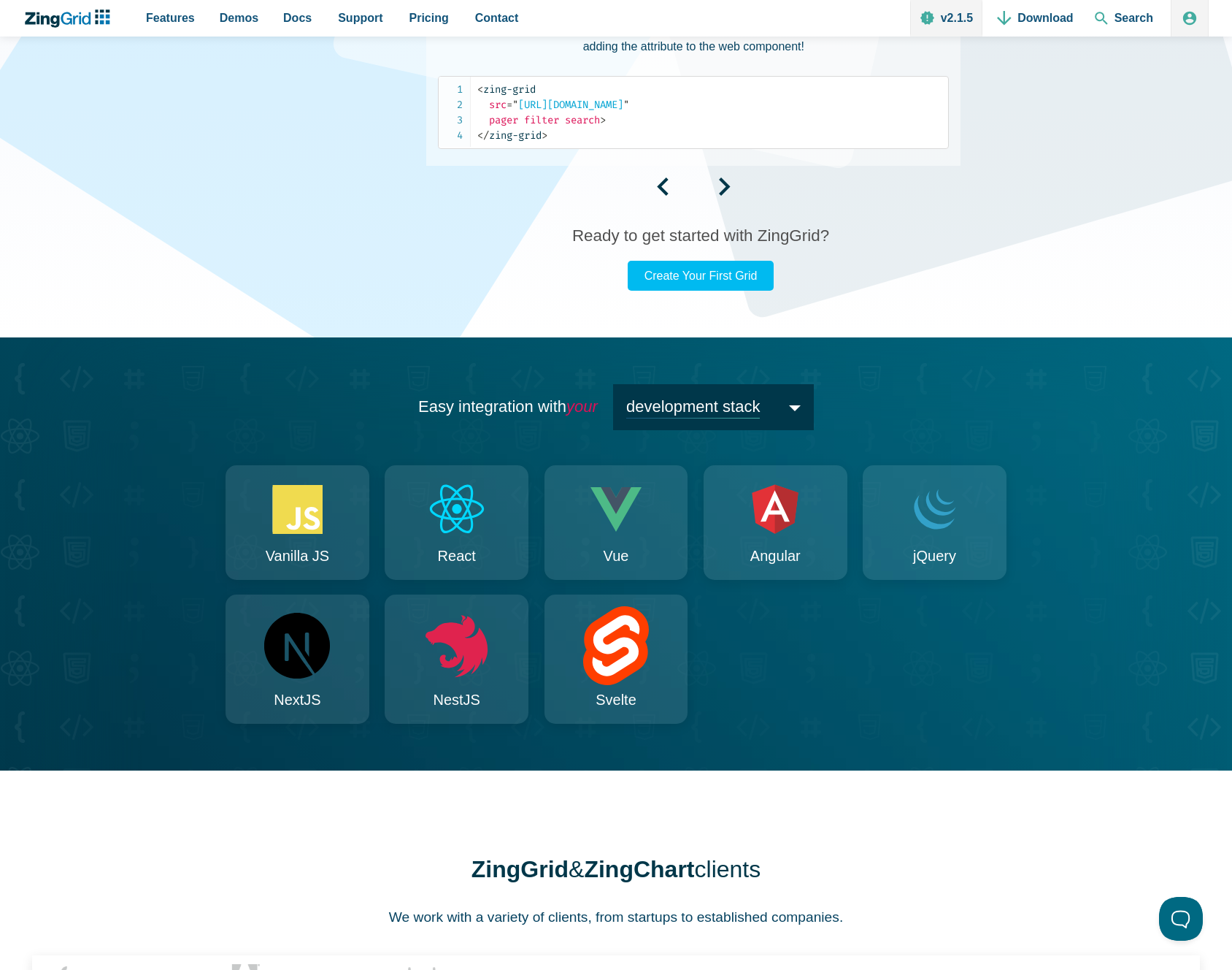
click at [690, 417] on span "development stack" at bounding box center [714, 407] width 201 height 46
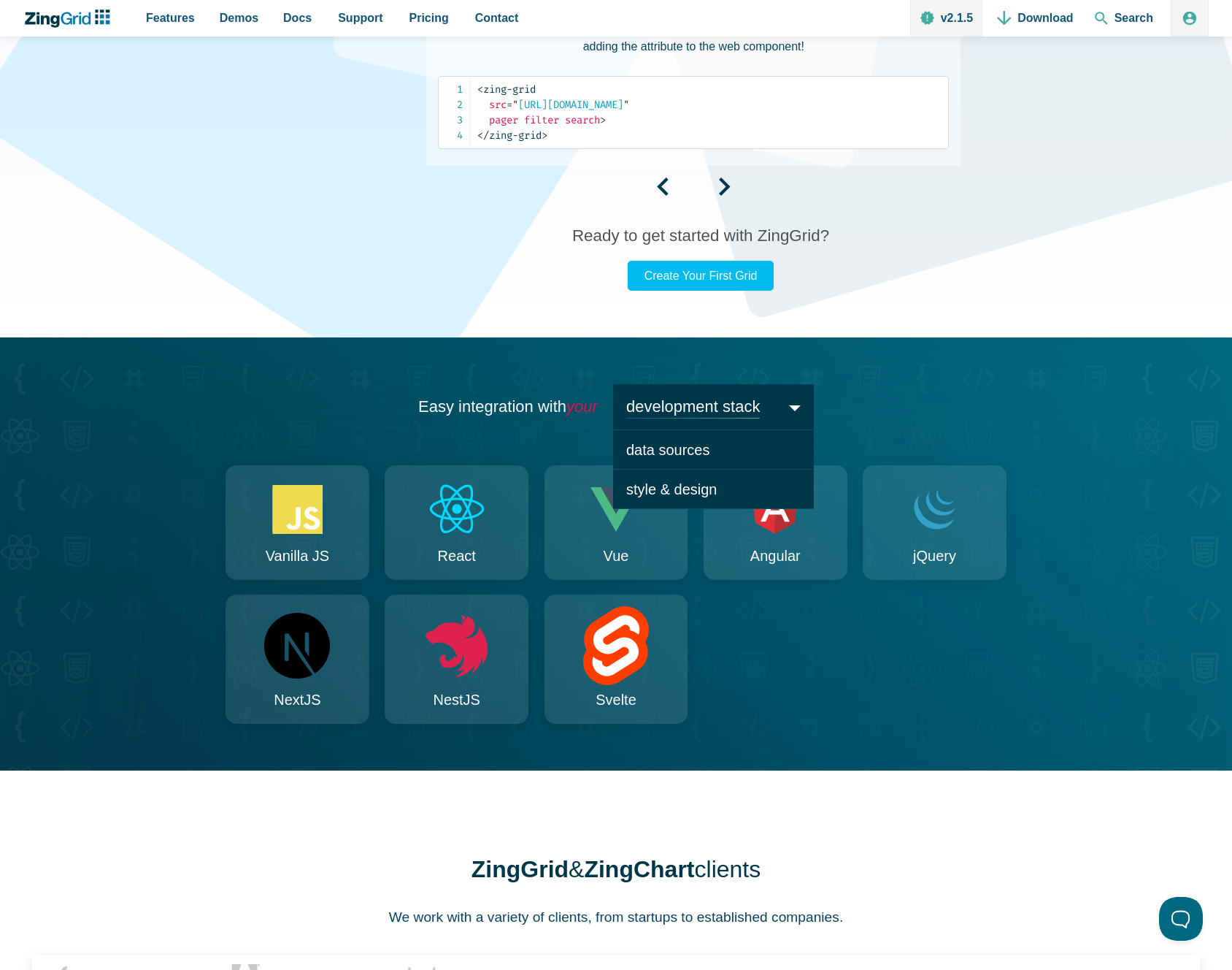
click at [752, 692] on div "Vanilla JS React Vue Angular jQuery" at bounding box center [616, 594] width 781 height 259
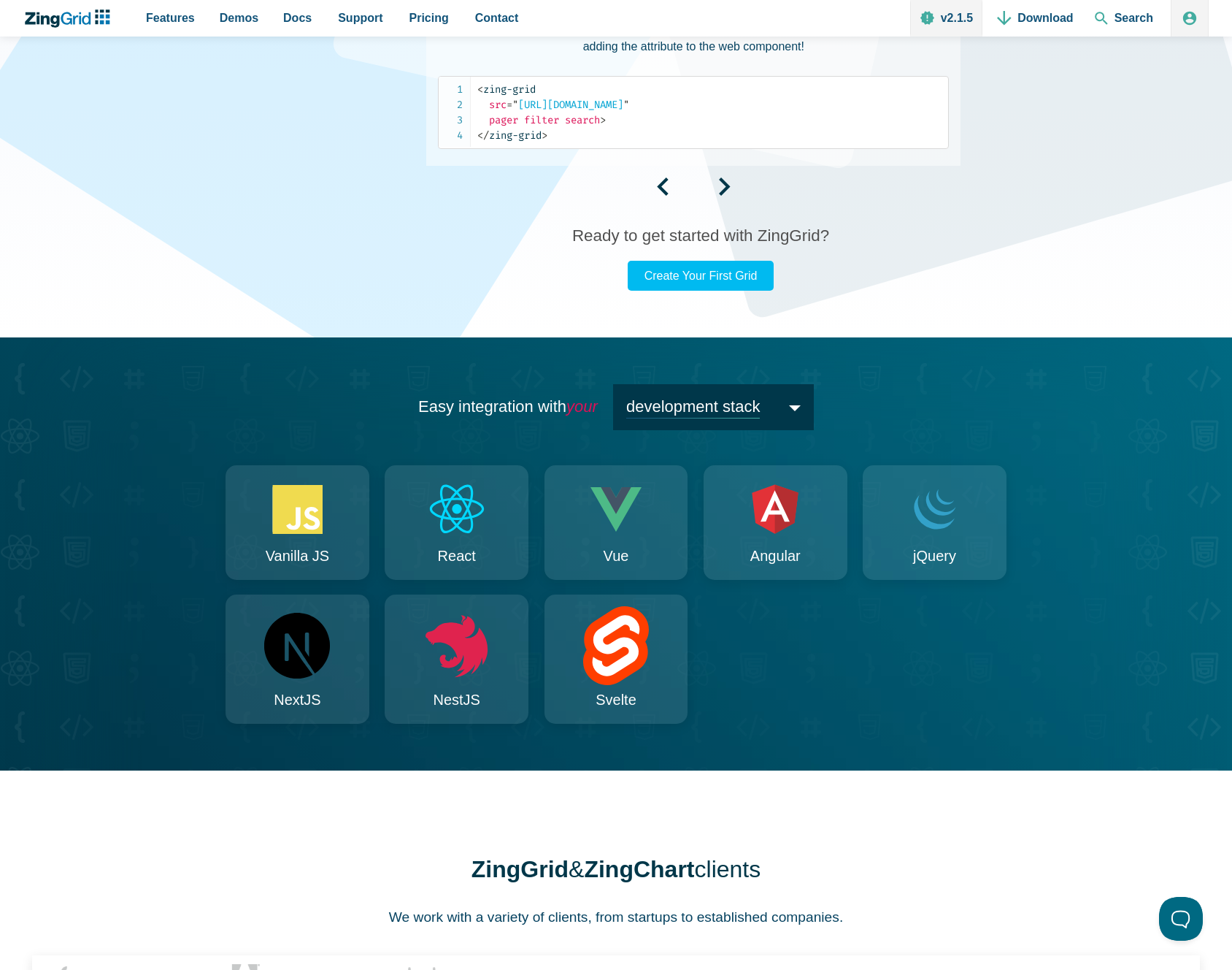
click at [710, 395] on span "development stack" at bounding box center [714, 407] width 201 height 46
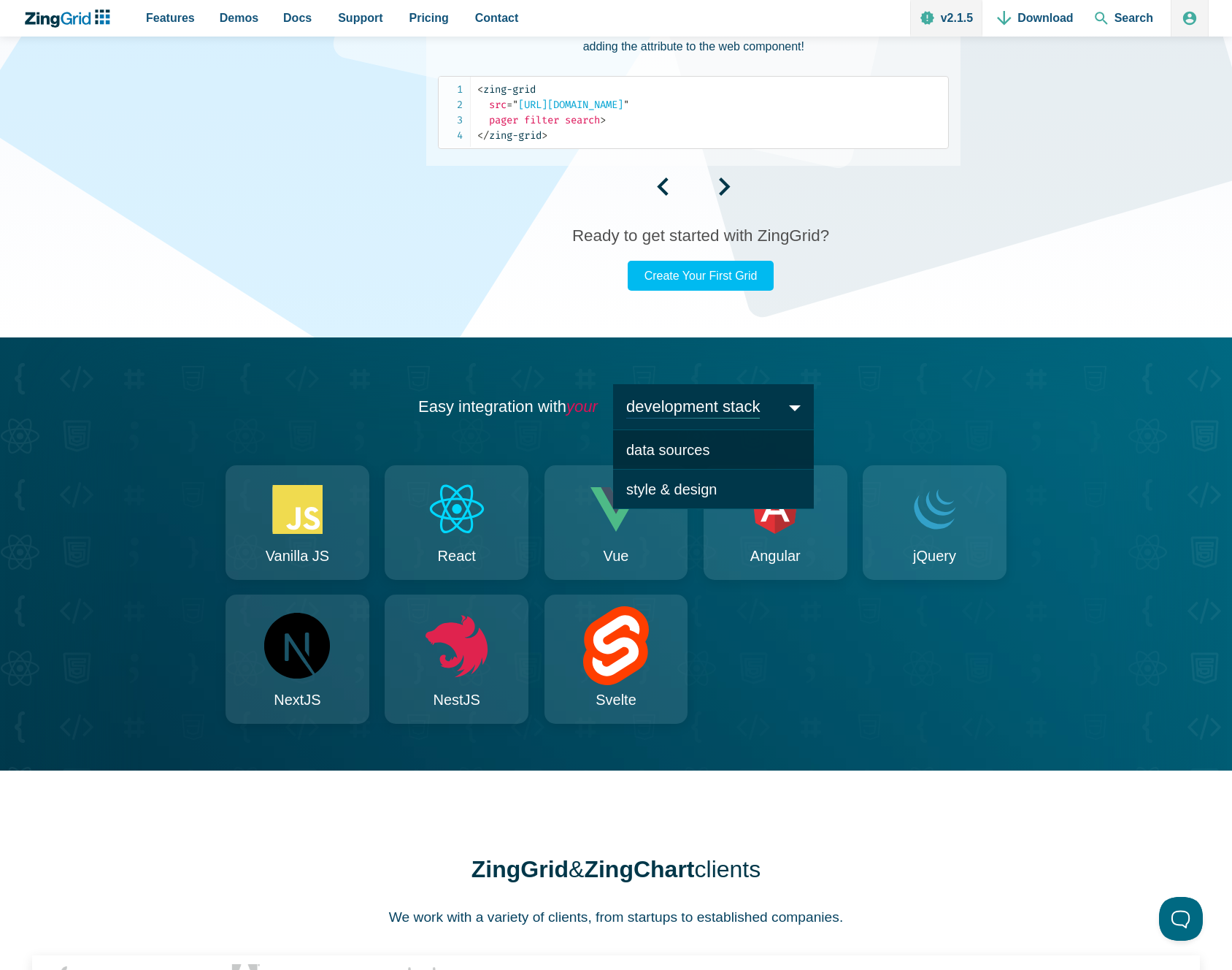
click at [687, 460] on span "data sources" at bounding box center [714, 449] width 201 height 40
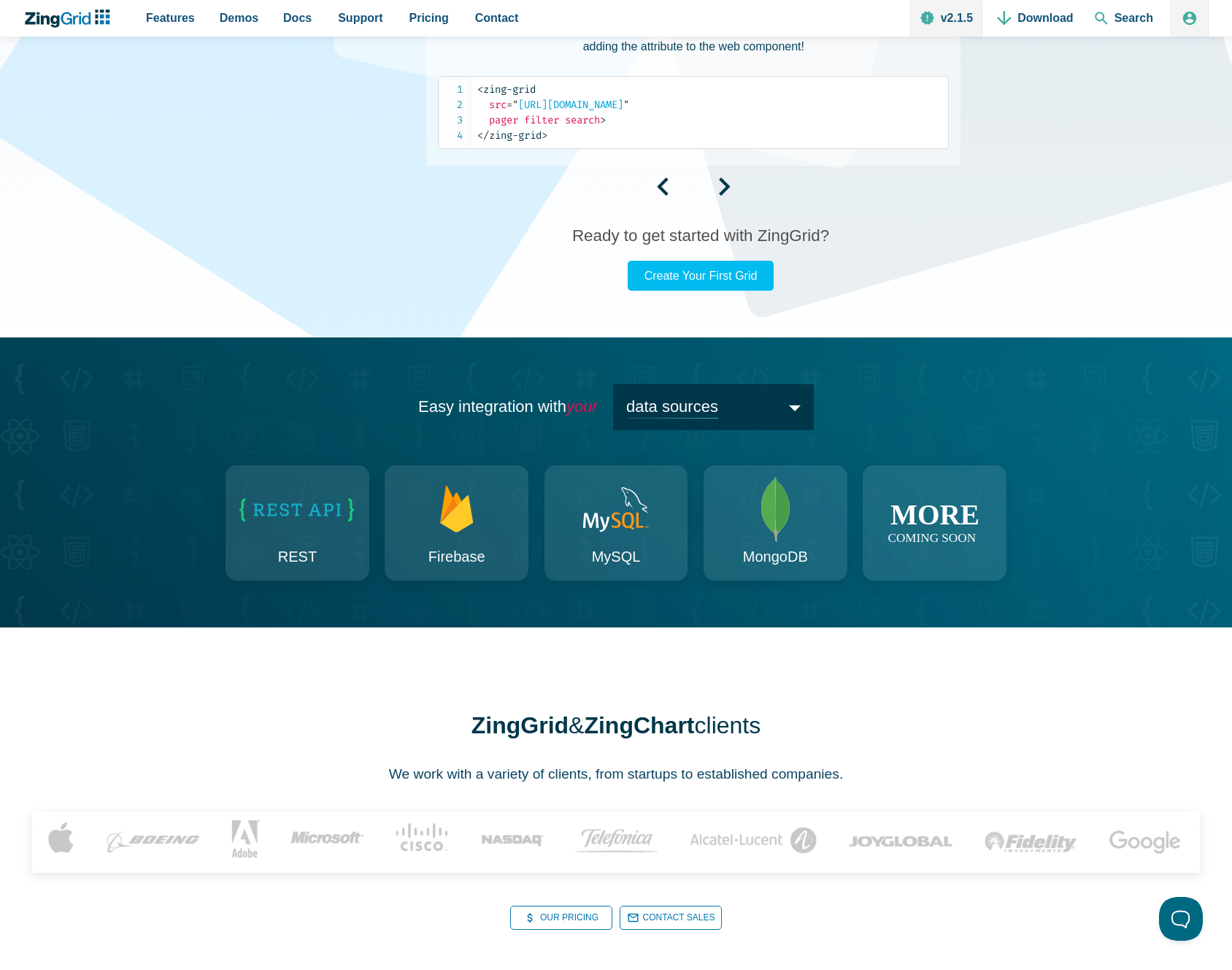
click at [715, 420] on span "data sources" at bounding box center [714, 407] width 201 height 46
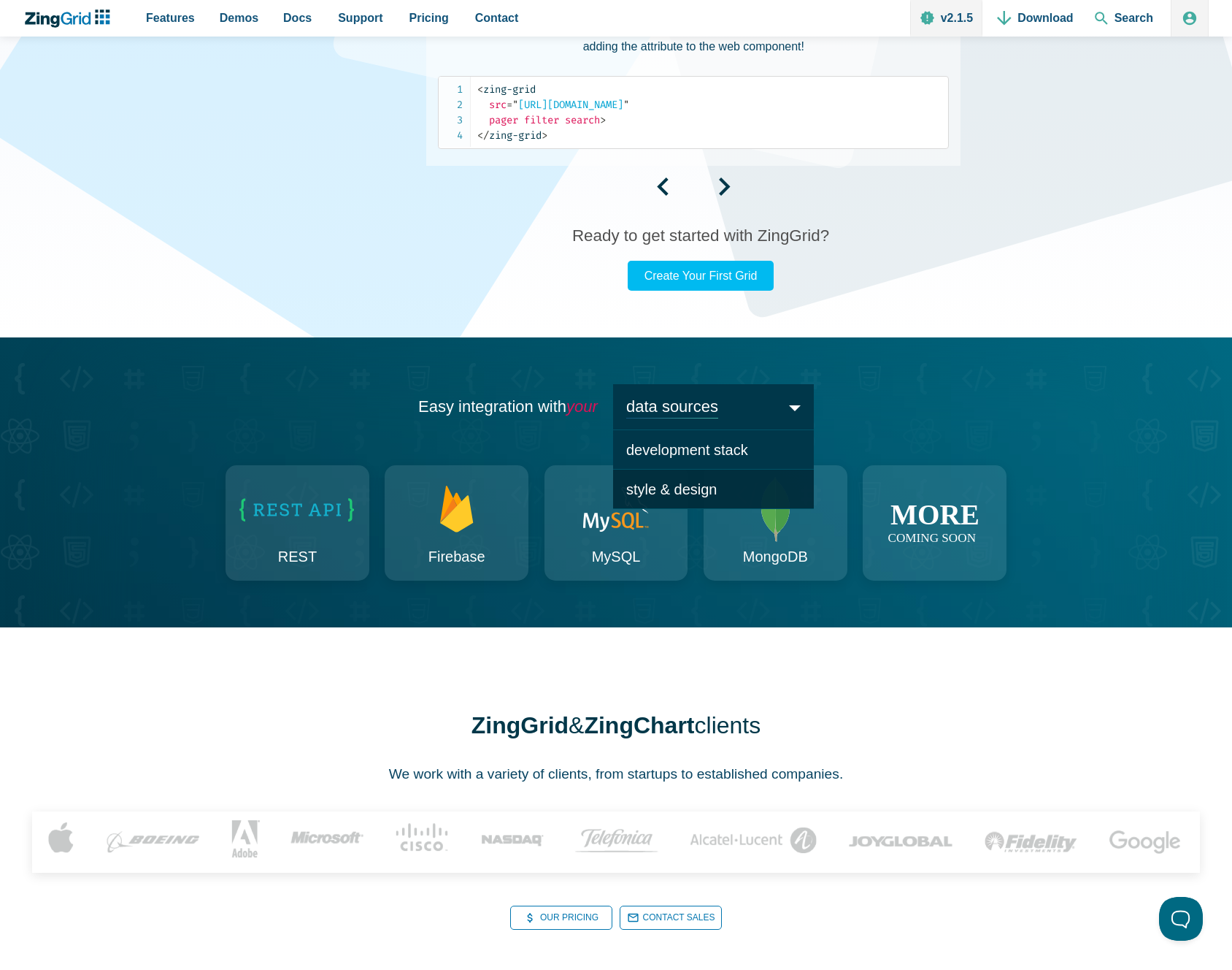
click at [716, 482] on span "style & design" at bounding box center [714, 489] width 201 height 39
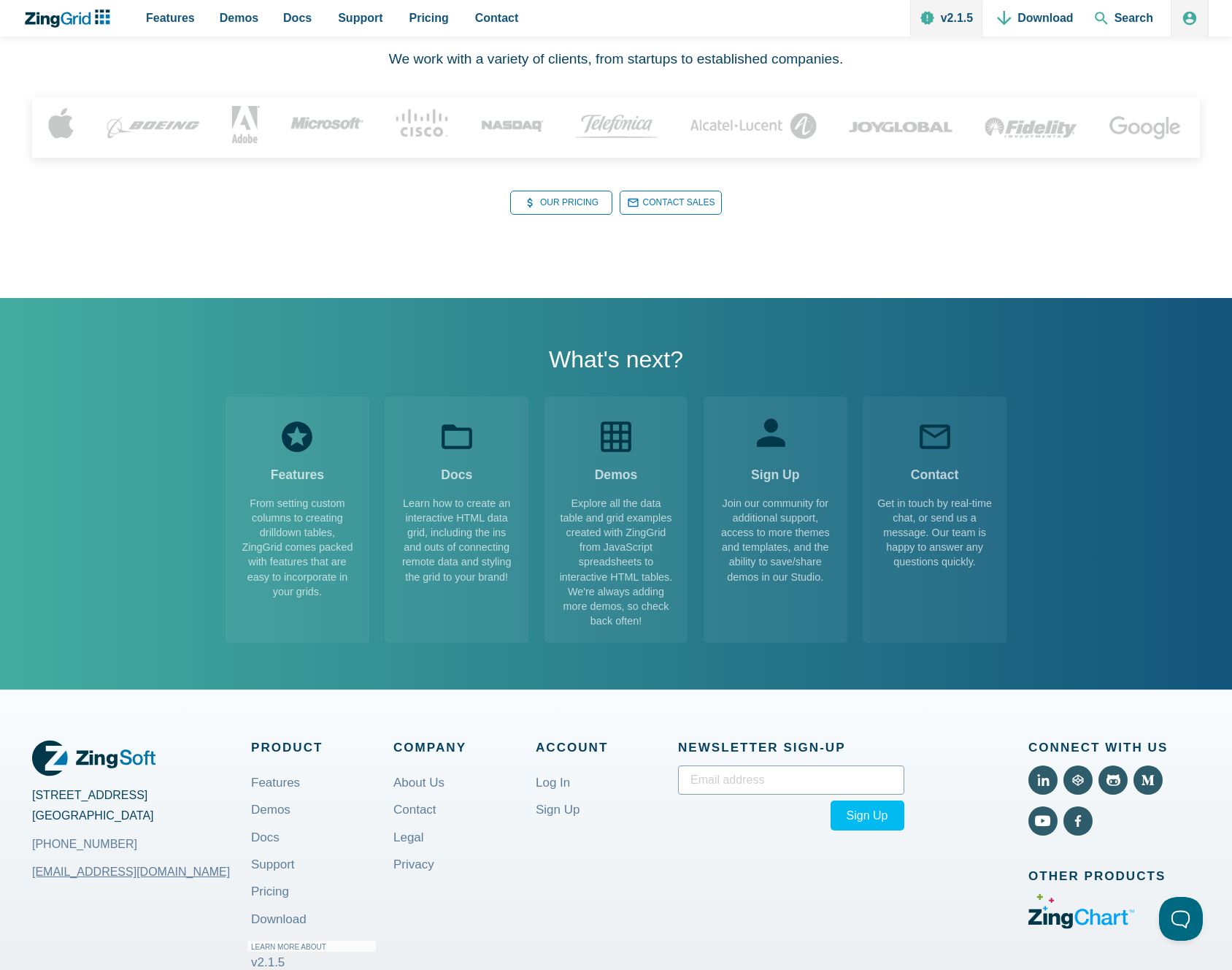
scroll to position [2078, 0]
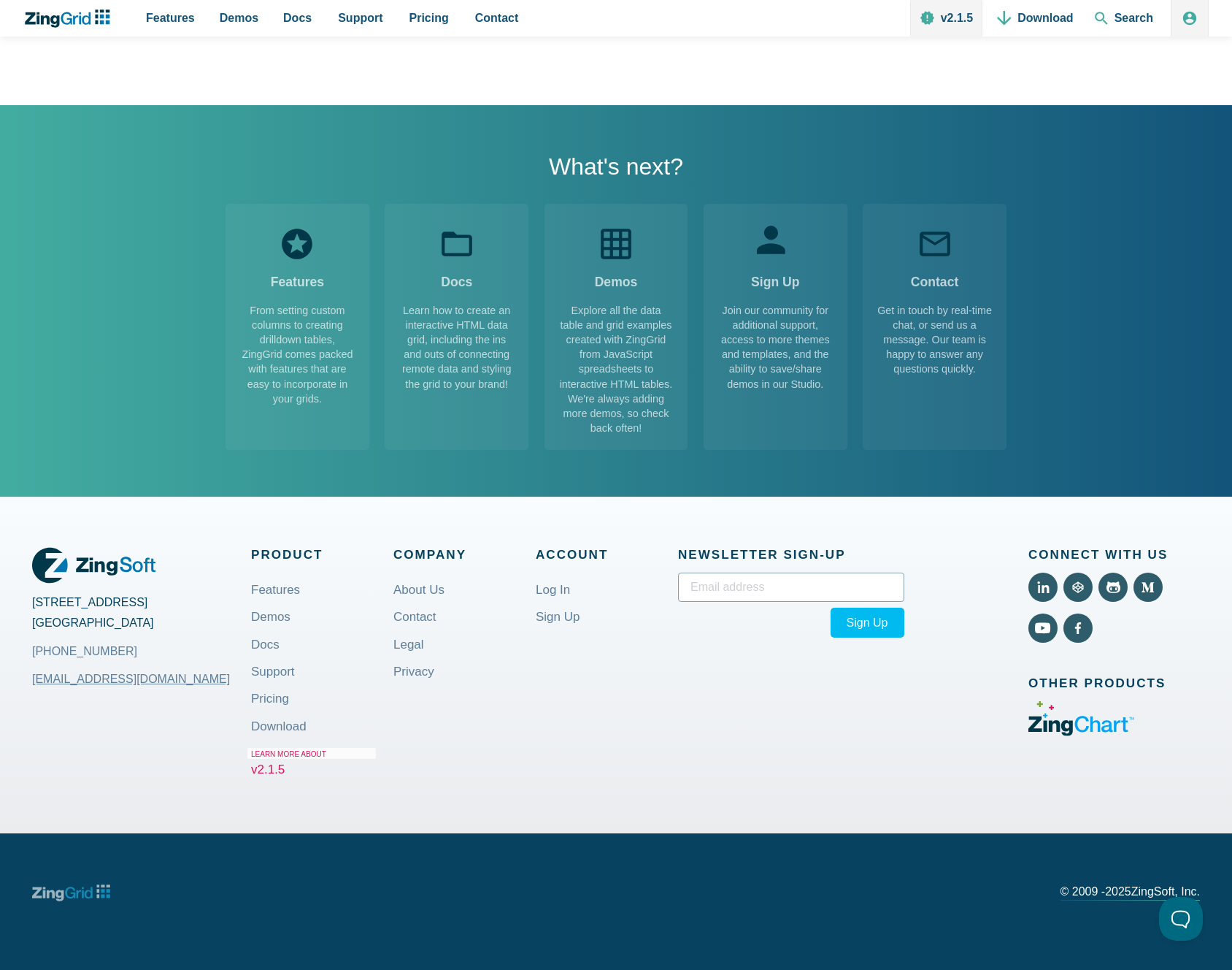
click at [295, 754] on small "Learn More About" at bounding box center [311, 753] width 128 height 11
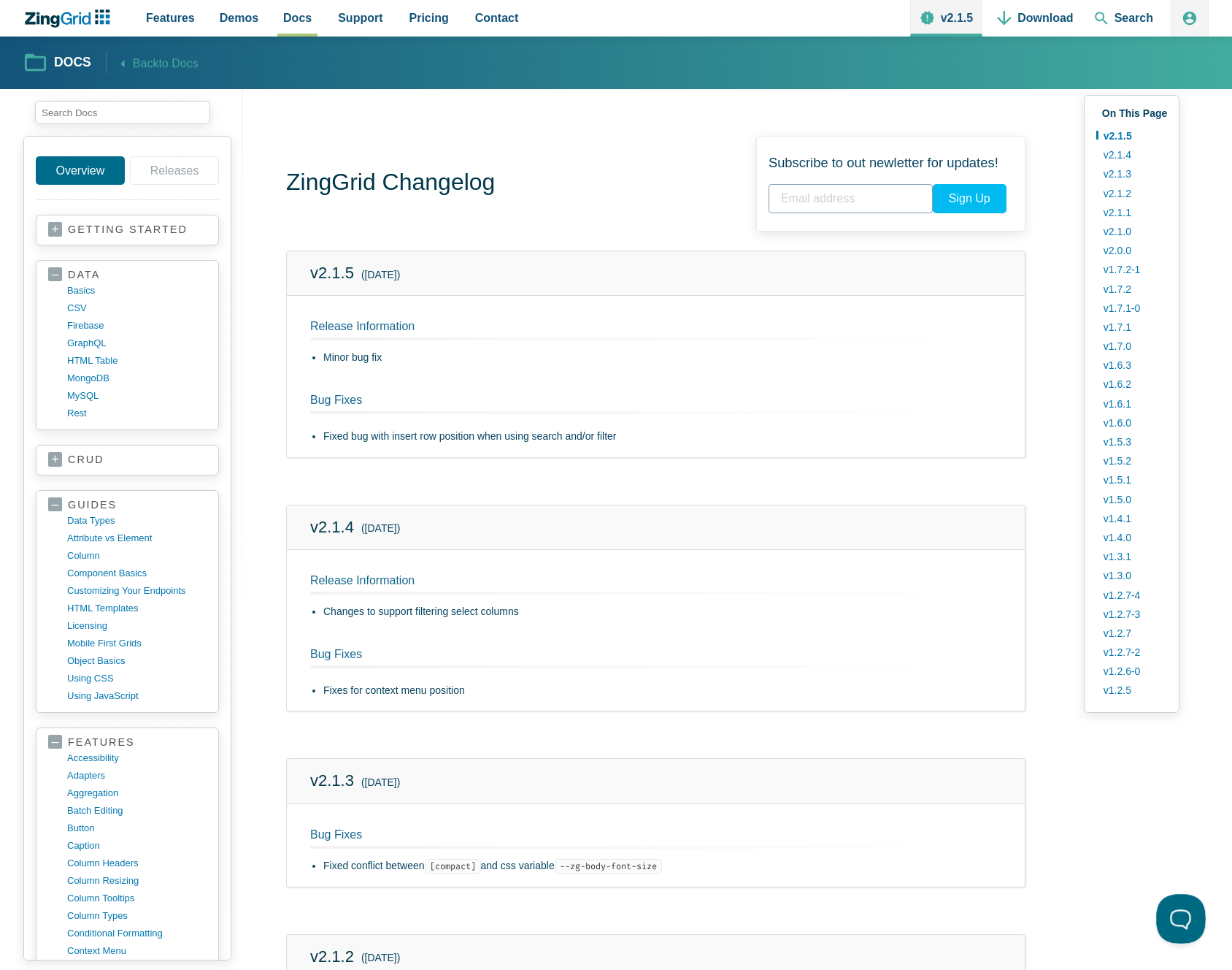
click at [1185, 909] on button at bounding box center [1178, 916] width 44 height 44
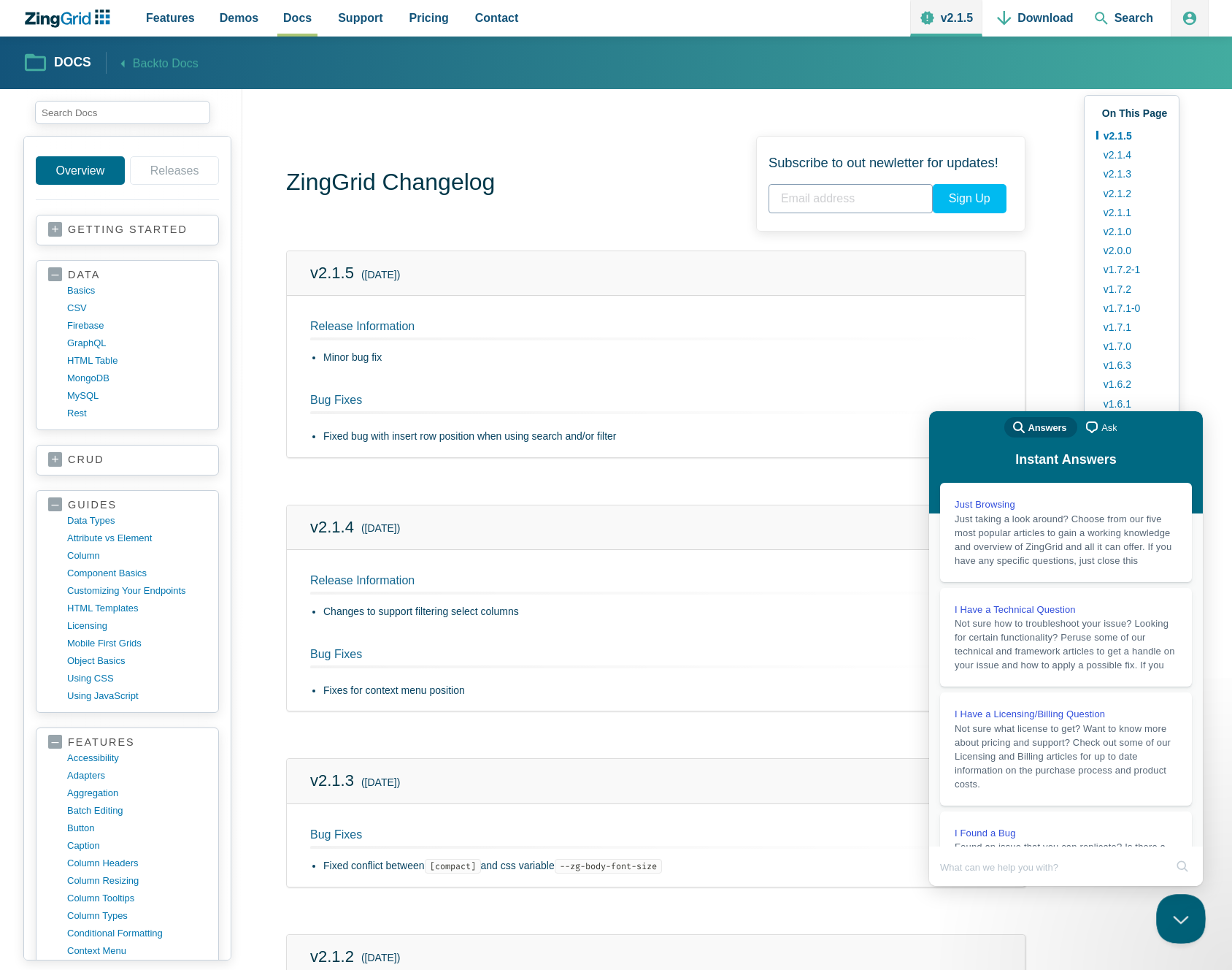
click at [1184, 908] on button "Close Beacon popover" at bounding box center [1178, 916] width 44 height 44
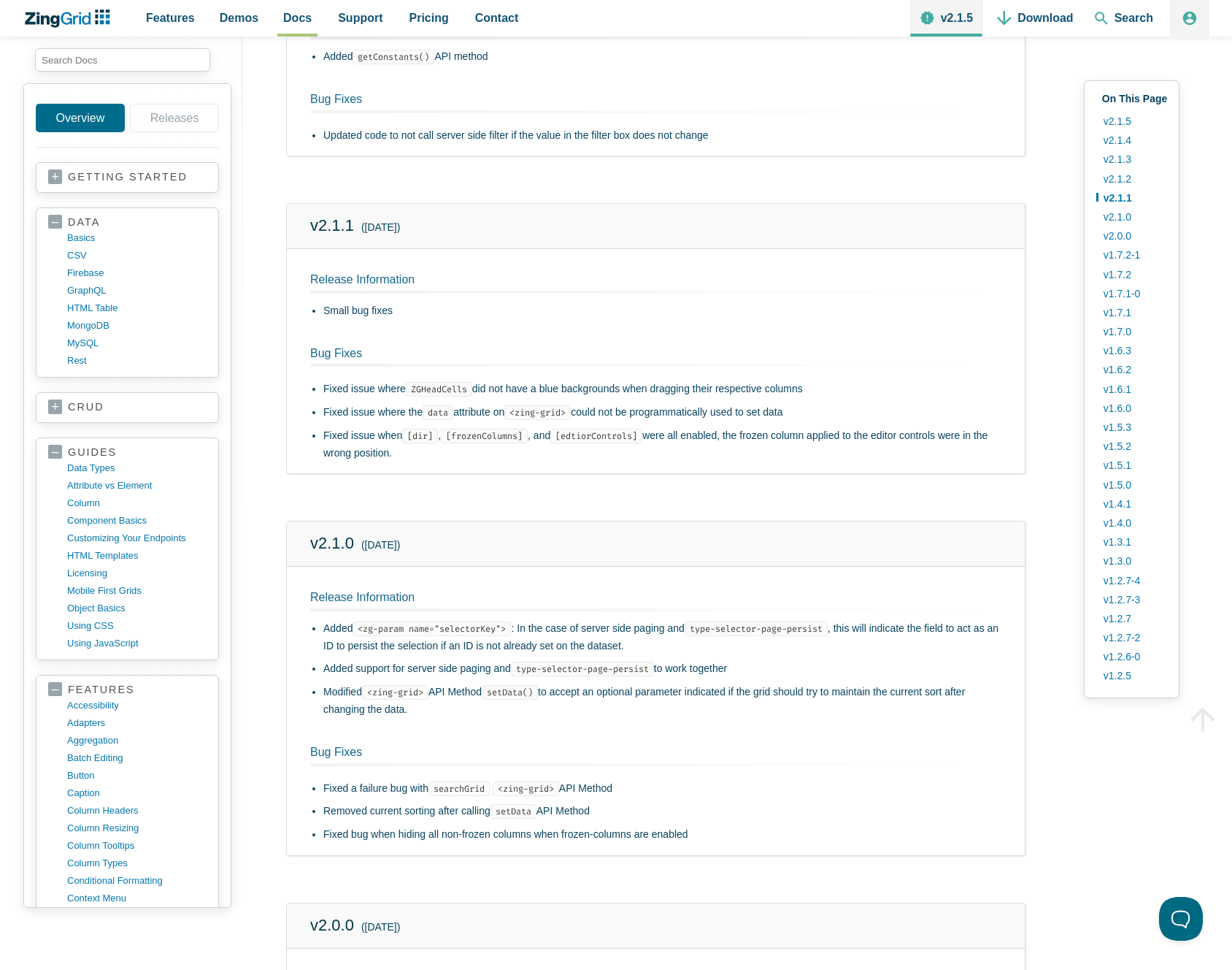
scroll to position [983, 0]
click at [500, 630] on code "<zg-param name="selectorKey">" at bounding box center [432, 630] width 158 height 15
drag, startPoint x: 450, startPoint y: 630, endPoint x: 461, endPoint y: 634, distance: 11.7
click at [450, 630] on code "<zg-param name="selectorKey">" at bounding box center [432, 630] width 158 height 15
click at [576, 671] on code "type-selector-page-persist" at bounding box center [582, 670] width 143 height 15
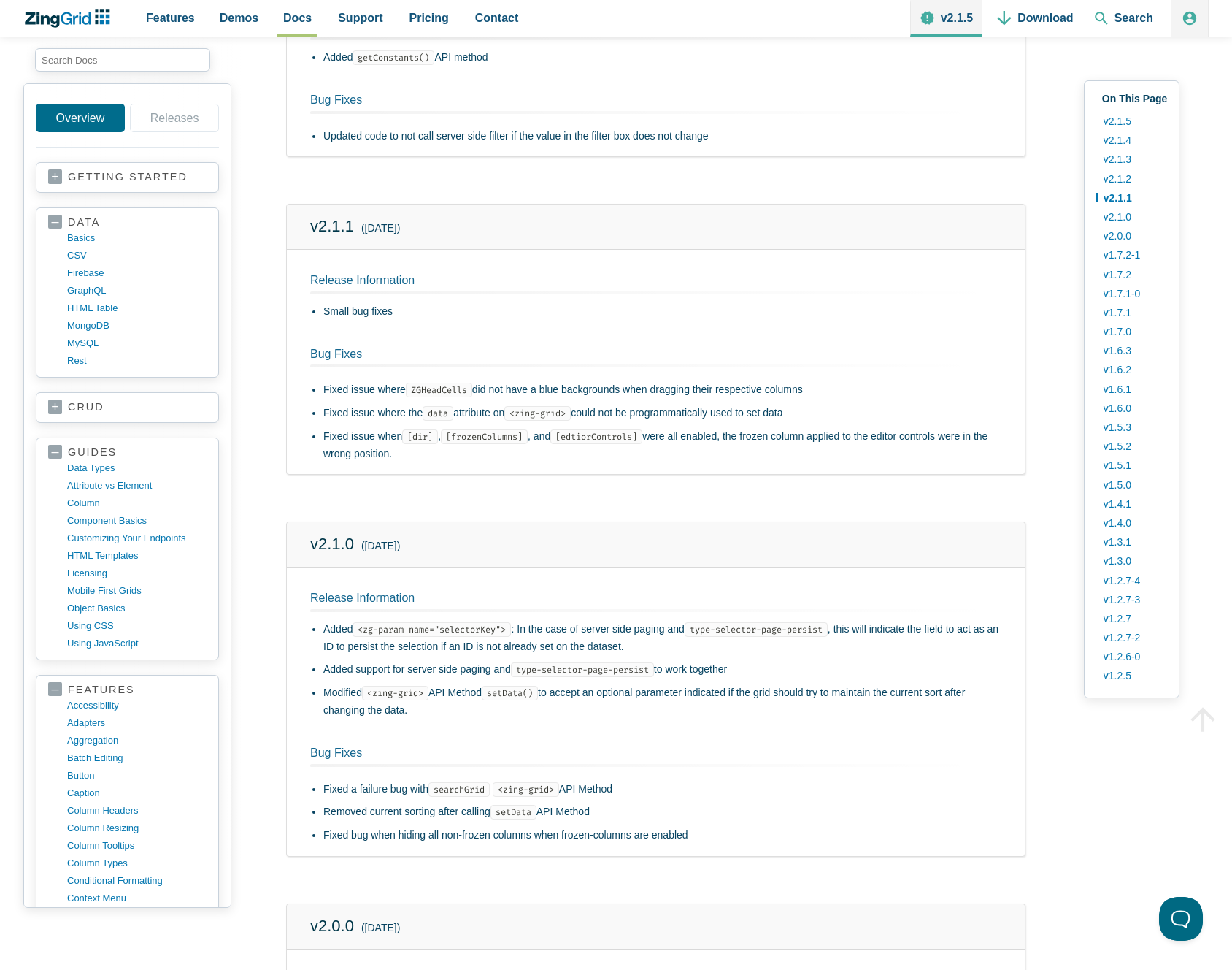
click at [536, 692] on code "setData()" at bounding box center [509, 693] width 56 height 15
click at [500, 442] on code "[frozenColumns]" at bounding box center [484, 437] width 87 height 15
drag, startPoint x: 489, startPoint y: 434, endPoint x: 512, endPoint y: 435, distance: 23.0
click at [489, 434] on code "[frozenColumns]" at bounding box center [484, 437] width 87 height 15
click at [628, 438] on code "[edtiorControls]" at bounding box center [596, 437] width 92 height 15
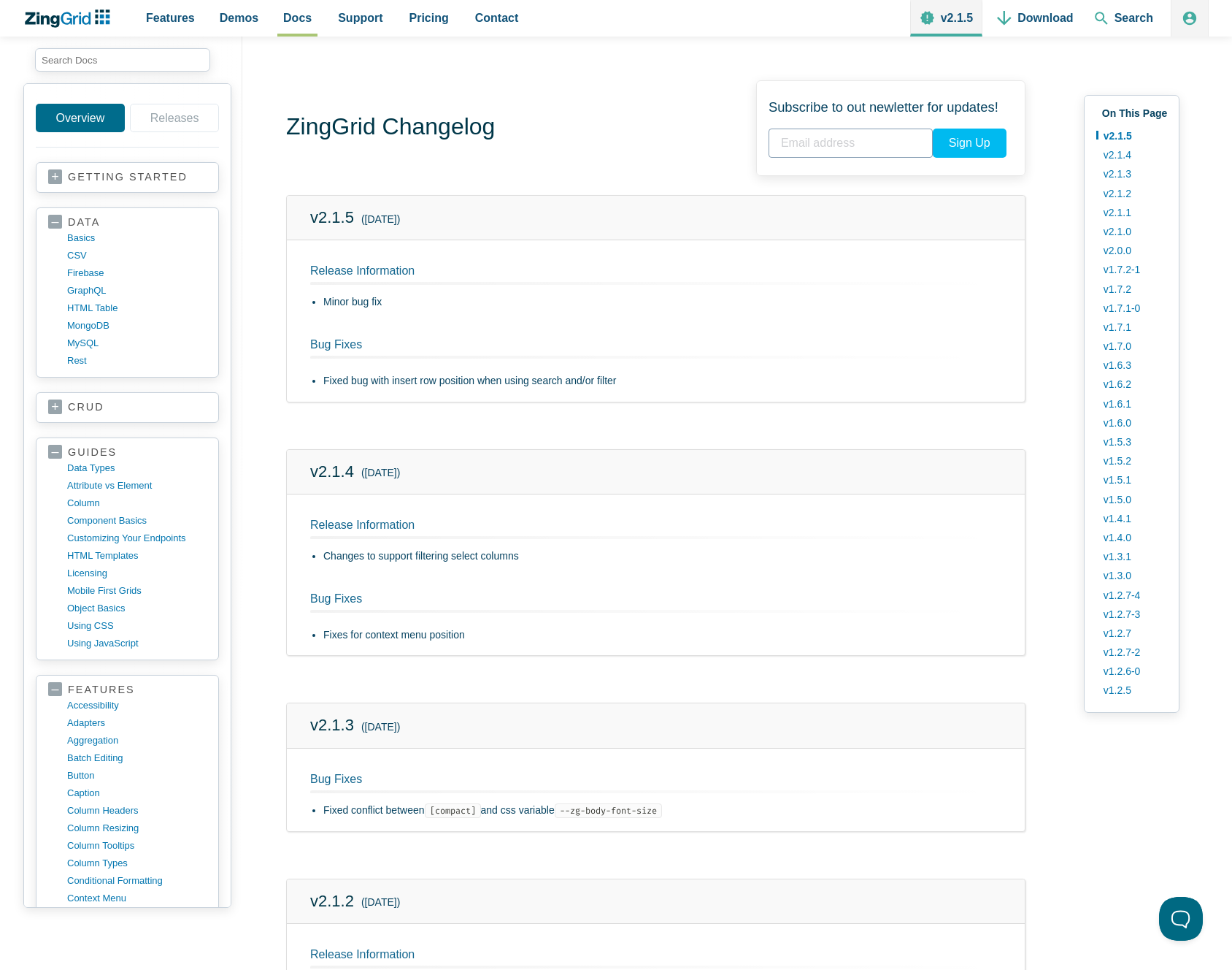
scroll to position [0, 0]
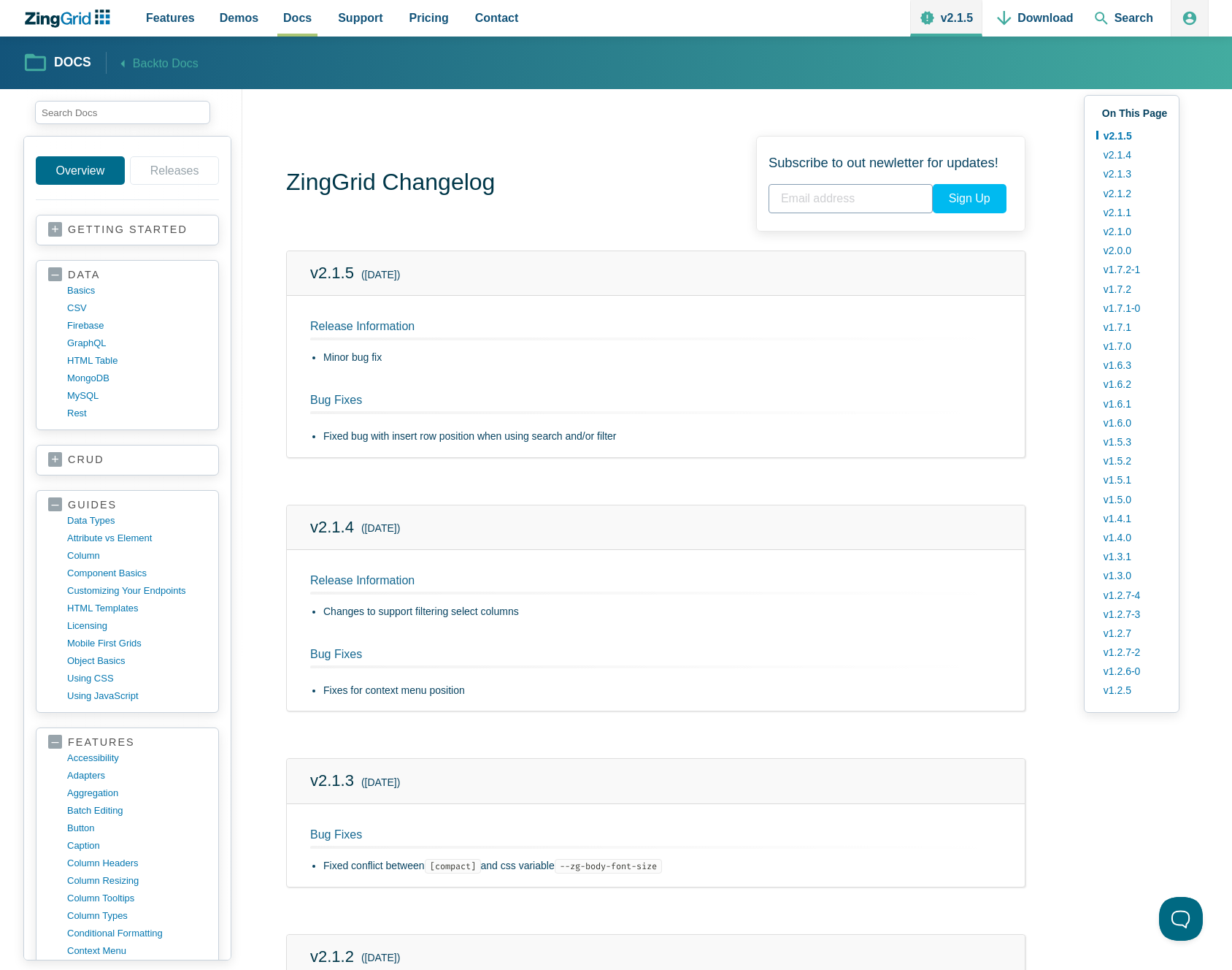
click at [341, 352] on li "Minor bug fix" at bounding box center [662, 357] width 678 height 17
click at [100, 314] on link "CSV" at bounding box center [139, 307] width 140 height 17
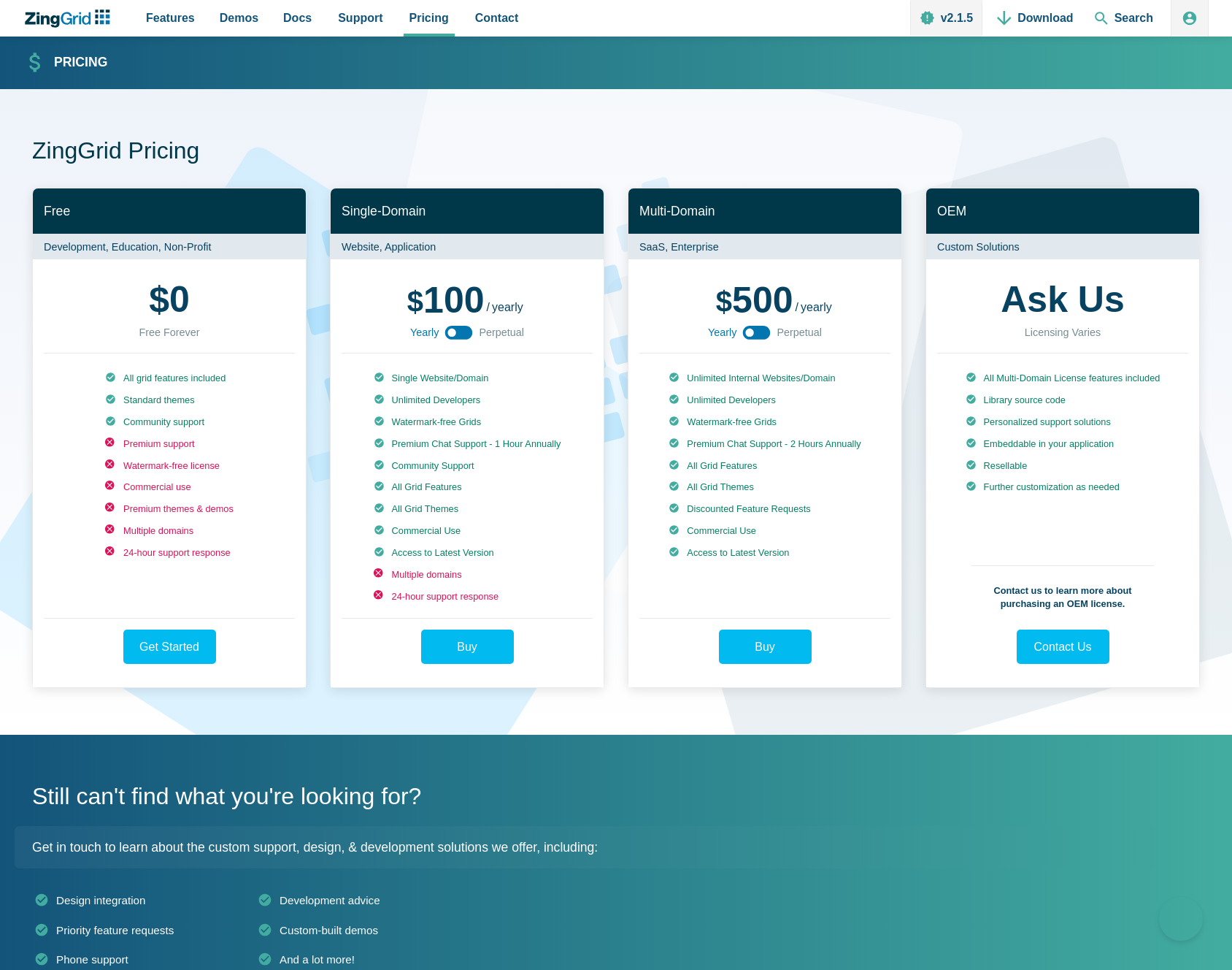
click at [453, 333] on icon "App Content" at bounding box center [459, 332] width 33 height 33
click at [453, 333] on use "App Content" at bounding box center [459, 332] width 28 height 14
click at [453, 333] on icon "App Content" at bounding box center [459, 332] width 33 height 33
click at [453, 333] on use "App Content" at bounding box center [459, 332] width 28 height 14
click at [453, 333] on icon "App Content" at bounding box center [459, 332] width 33 height 33
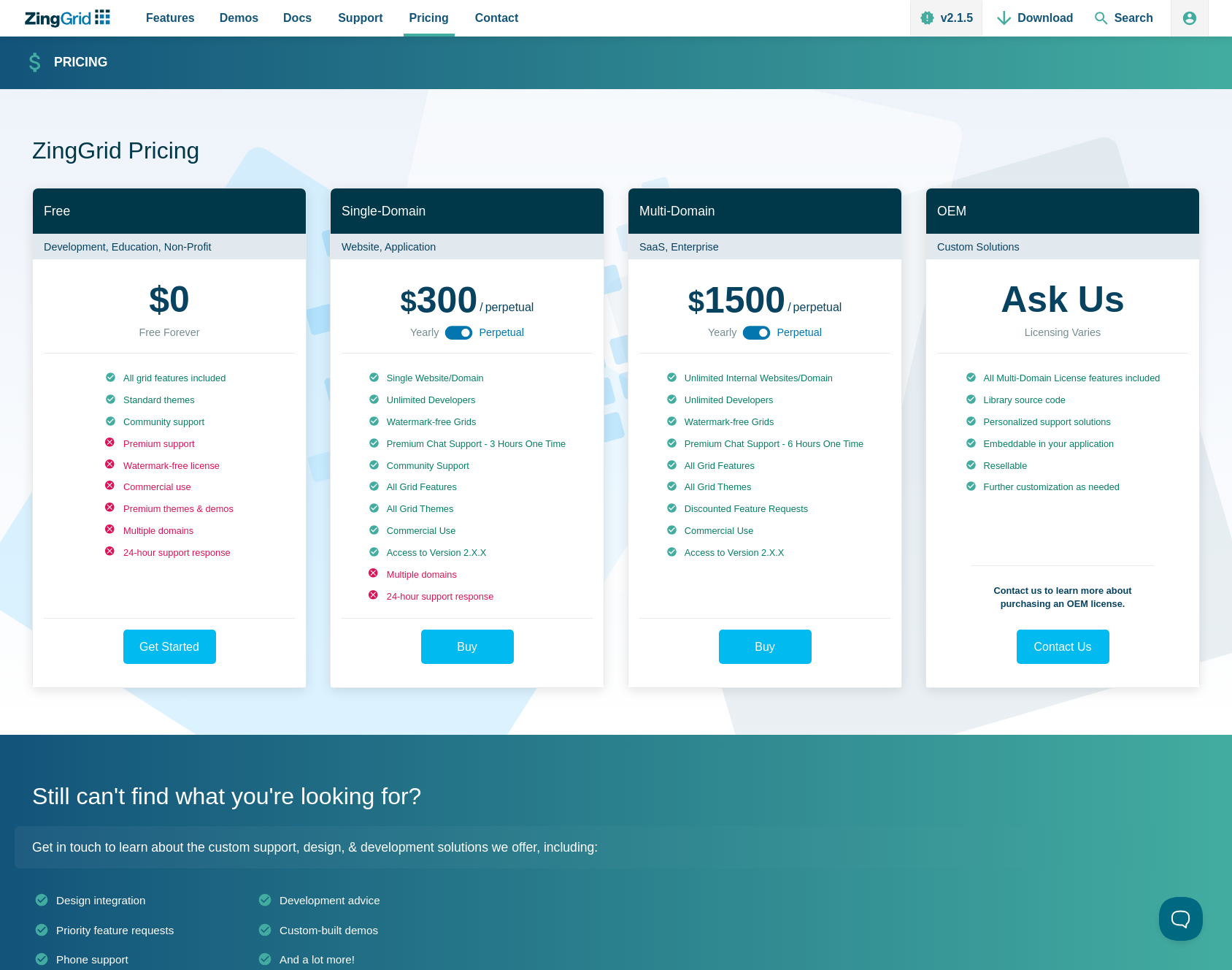
click at [453, 333] on use "App Content" at bounding box center [459, 332] width 28 height 14
click at [453, 333] on icon "App Content" at bounding box center [459, 332] width 33 height 33
click at [453, 333] on use "App Content" at bounding box center [459, 332] width 28 height 14
click at [453, 333] on icon "App Content" at bounding box center [459, 332] width 33 height 33
click at [453, 333] on use "App Content" at bounding box center [459, 332] width 28 height 14
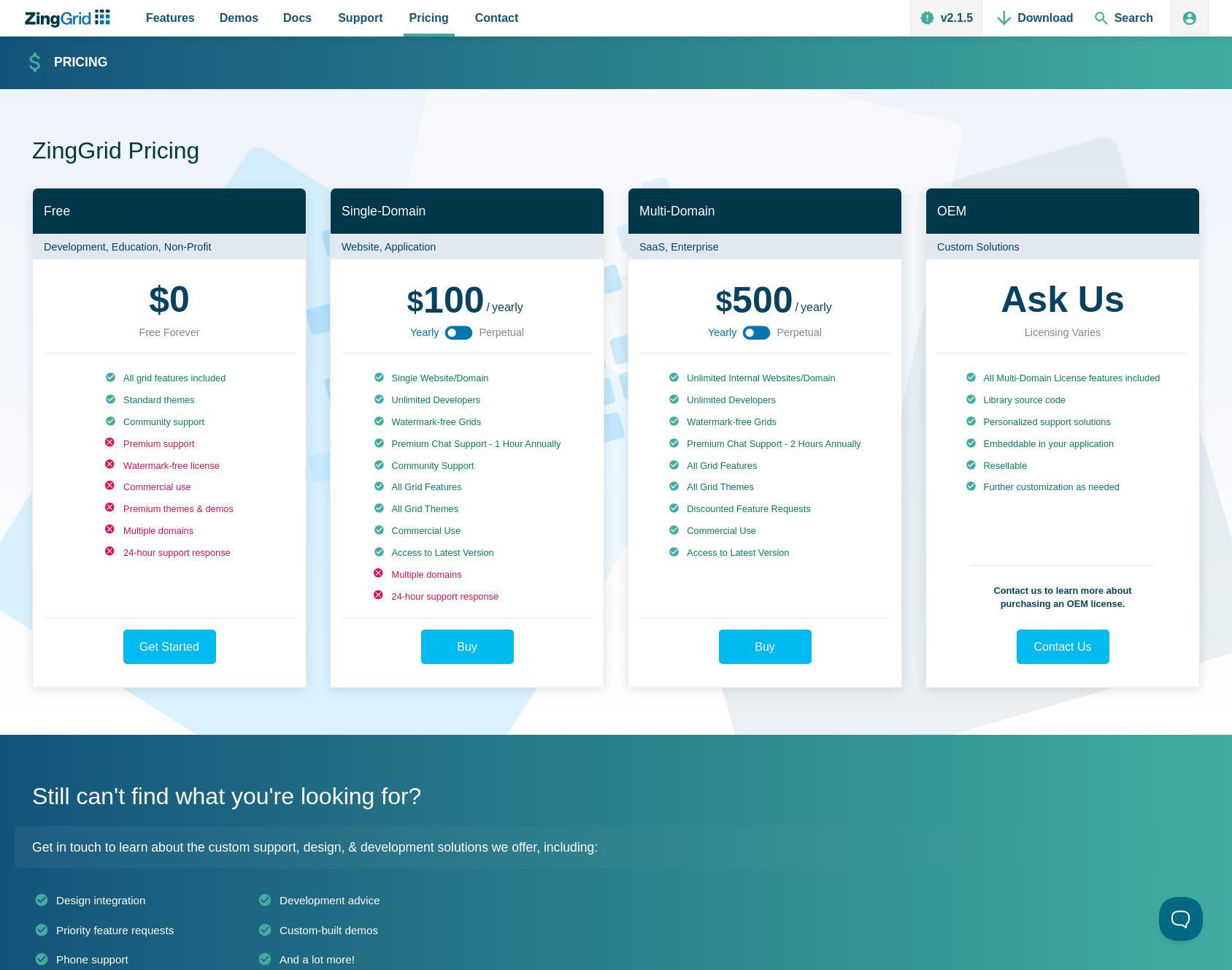
click at [453, 333] on icon "App Content" at bounding box center [459, 332] width 33 height 33
click at [453, 333] on use "App Content" at bounding box center [459, 332] width 28 height 14
click at [453, 333] on icon "App Content" at bounding box center [459, 332] width 33 height 33
click at [453, 333] on use "App Content" at bounding box center [459, 332] width 28 height 14
click at [453, 333] on icon "App Content" at bounding box center [459, 332] width 33 height 33
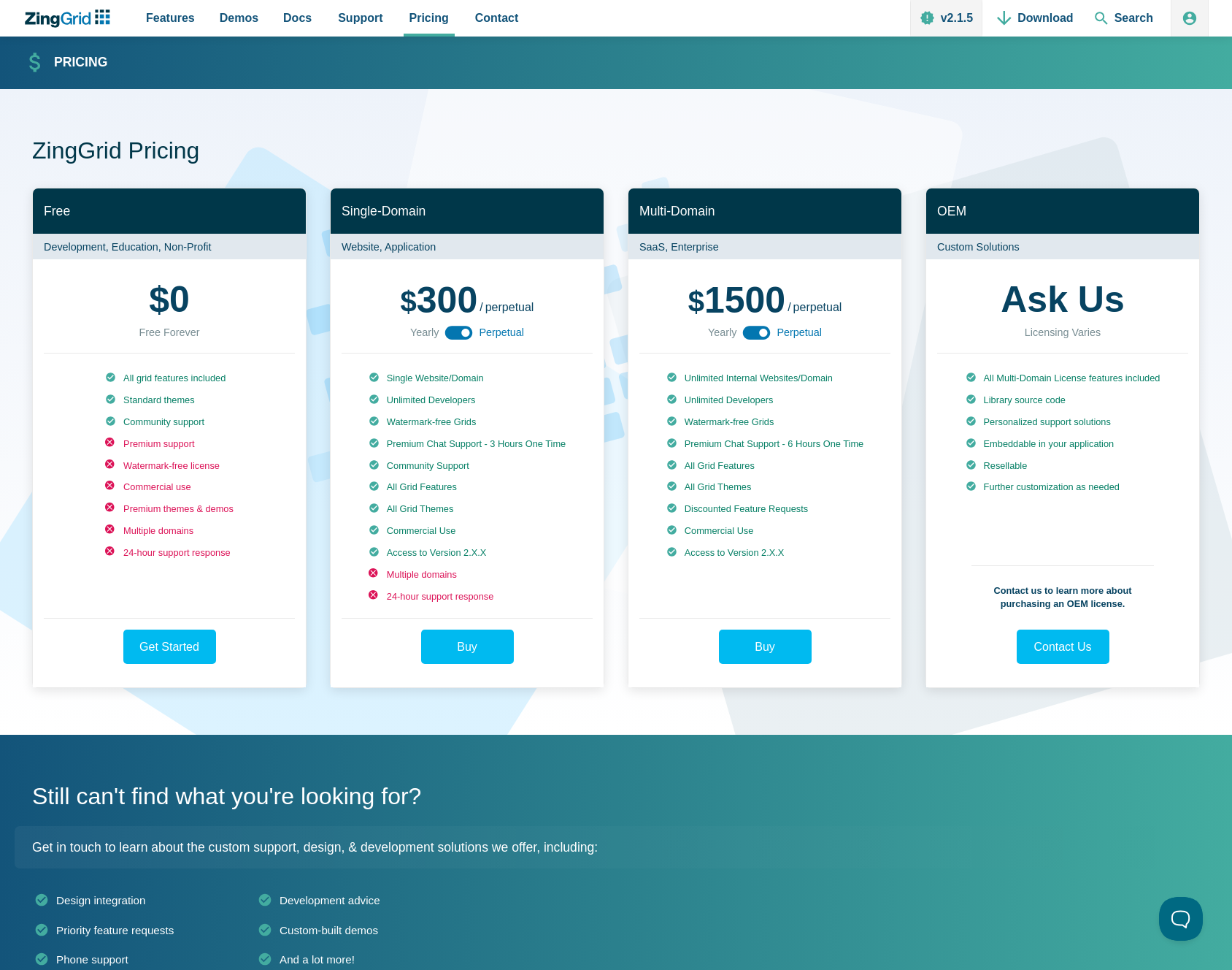
click at [453, 333] on use "App Content" at bounding box center [459, 332] width 28 height 14
click at [453, 333] on icon "App Content" at bounding box center [459, 332] width 33 height 33
click at [453, 333] on use "App Content" at bounding box center [459, 332] width 28 height 14
click at [453, 333] on icon "App Content" at bounding box center [459, 332] width 33 height 33
click at [453, 333] on use "App Content" at bounding box center [459, 332] width 28 height 14
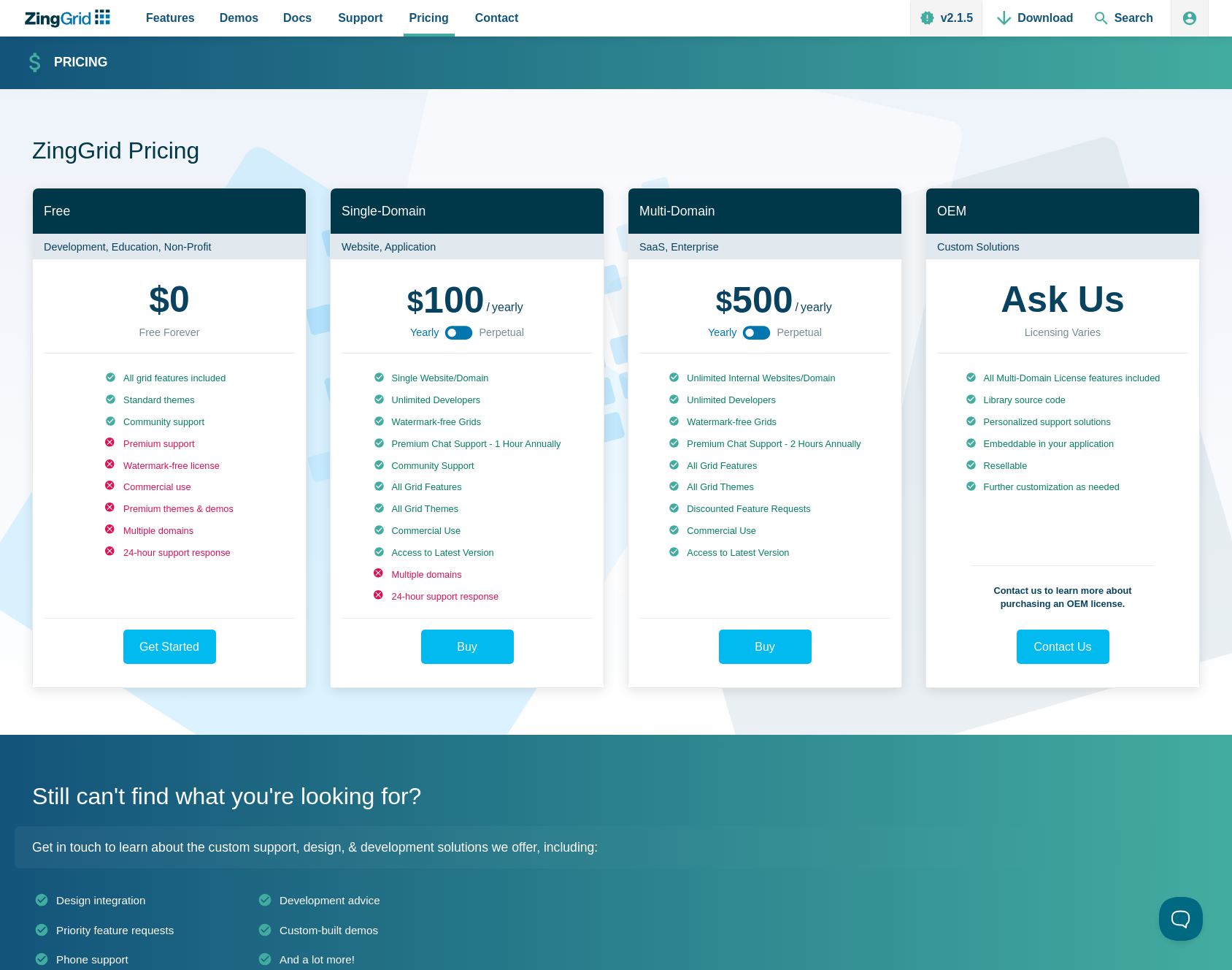
click at [453, 333] on icon "App Content" at bounding box center [459, 332] width 33 height 33
click at [453, 333] on use "App Content" at bounding box center [459, 332] width 28 height 14
click at [453, 333] on icon "App Content" at bounding box center [459, 332] width 33 height 33
click at [453, 333] on use "App Content" at bounding box center [459, 332] width 28 height 14
click at [453, 333] on icon "App Content" at bounding box center [459, 332] width 33 height 33
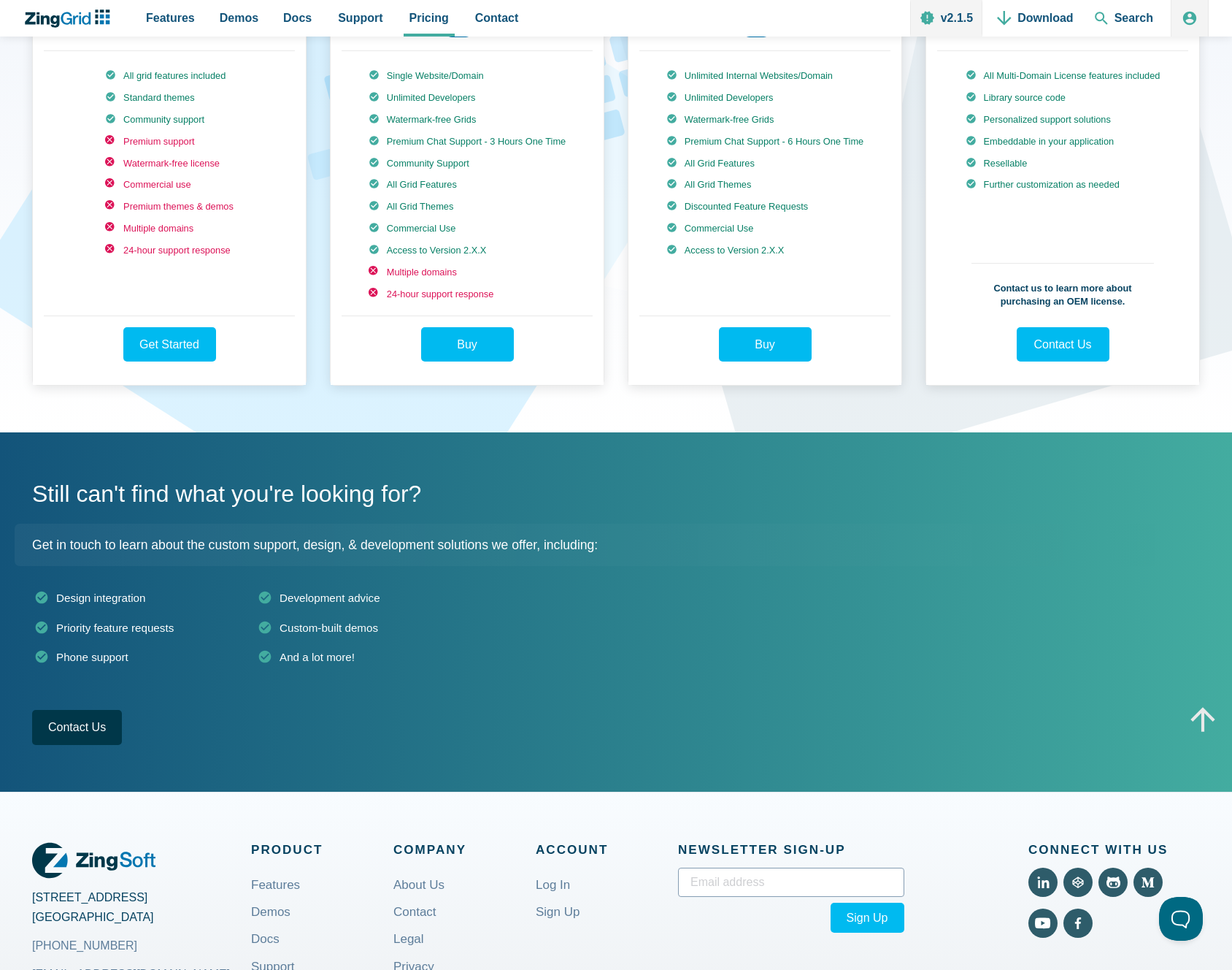
scroll to position [597, 0]
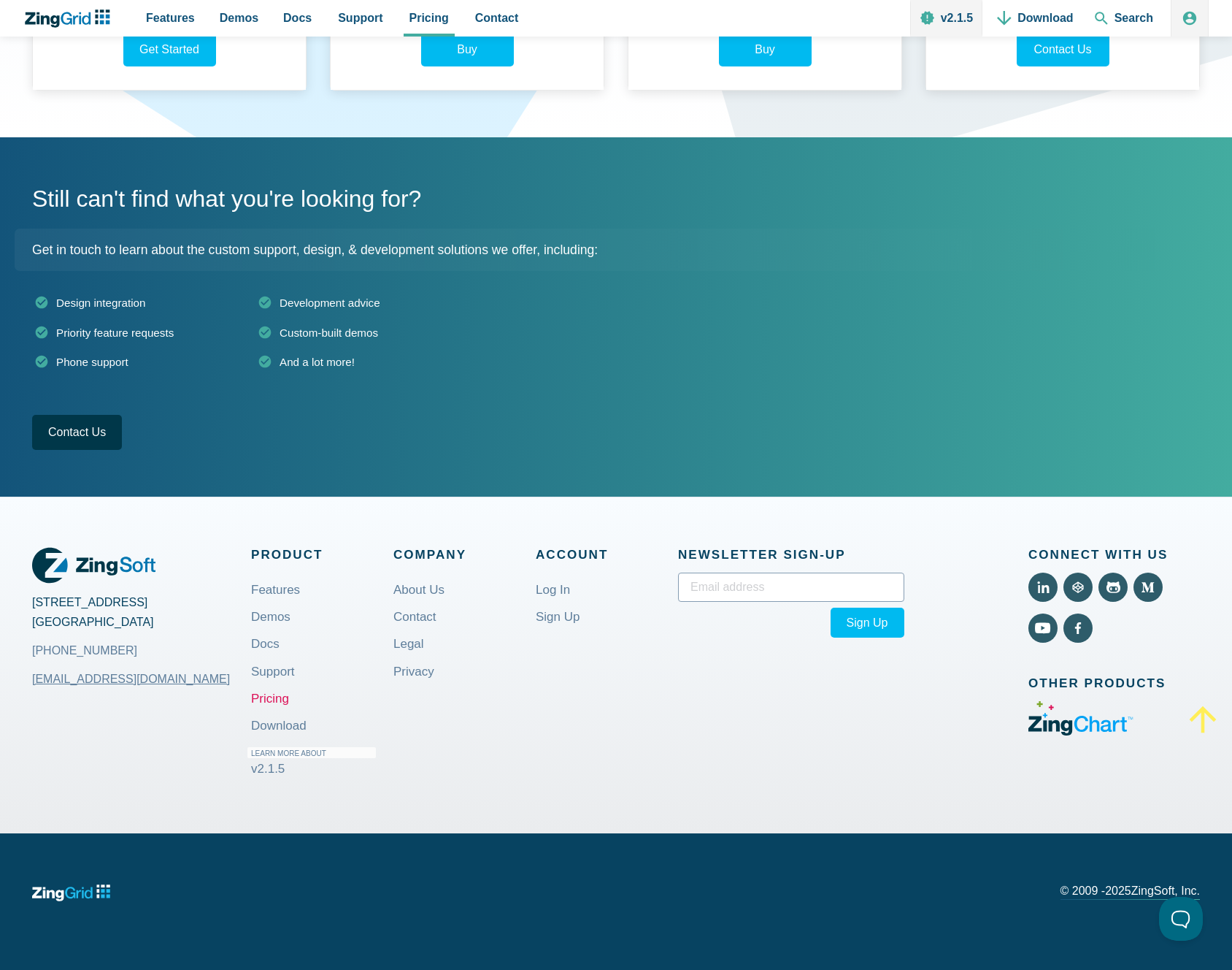
click at [1210, 710] on icon "App Content" at bounding box center [1203, 719] width 40 height 40
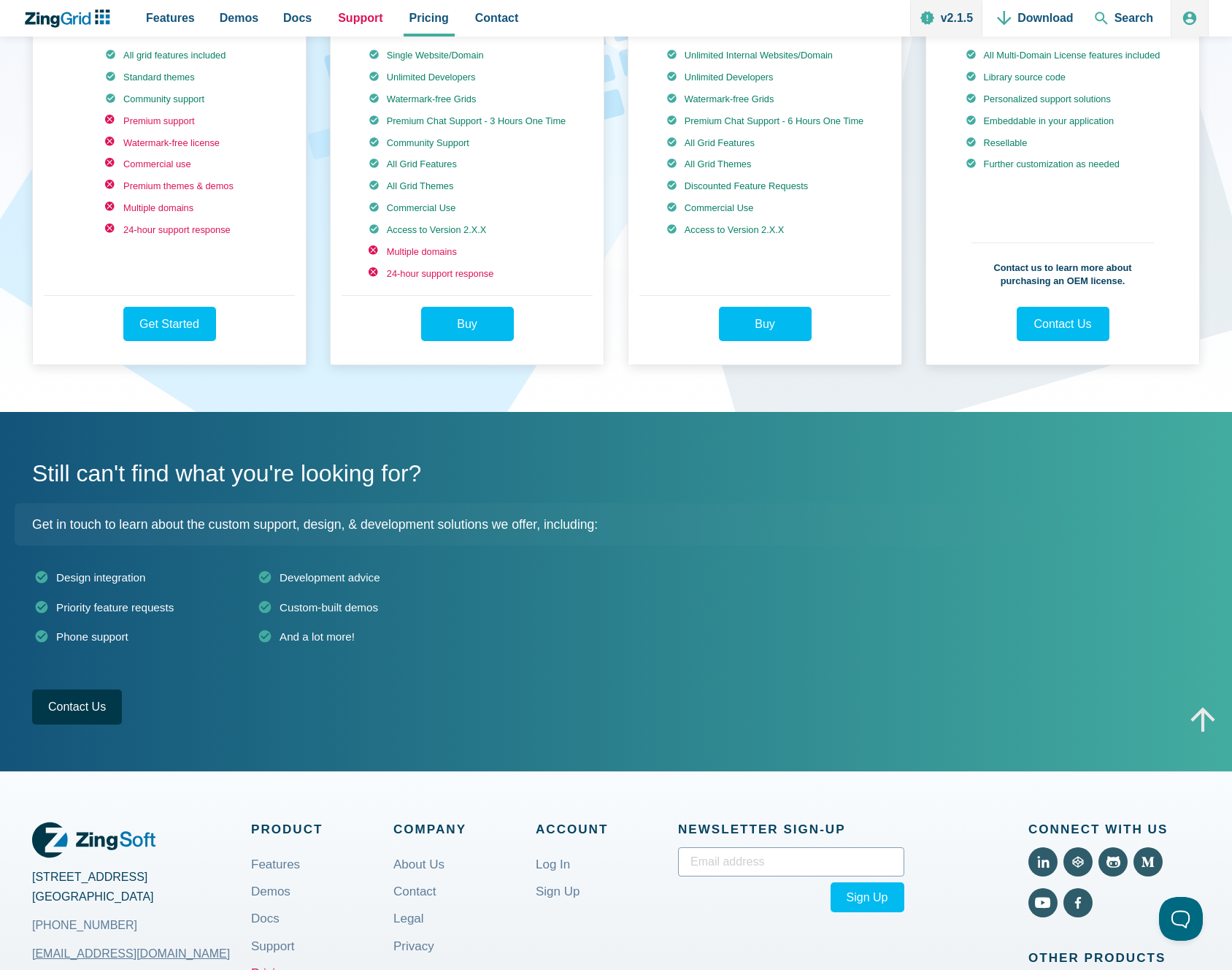
scroll to position [320, 0]
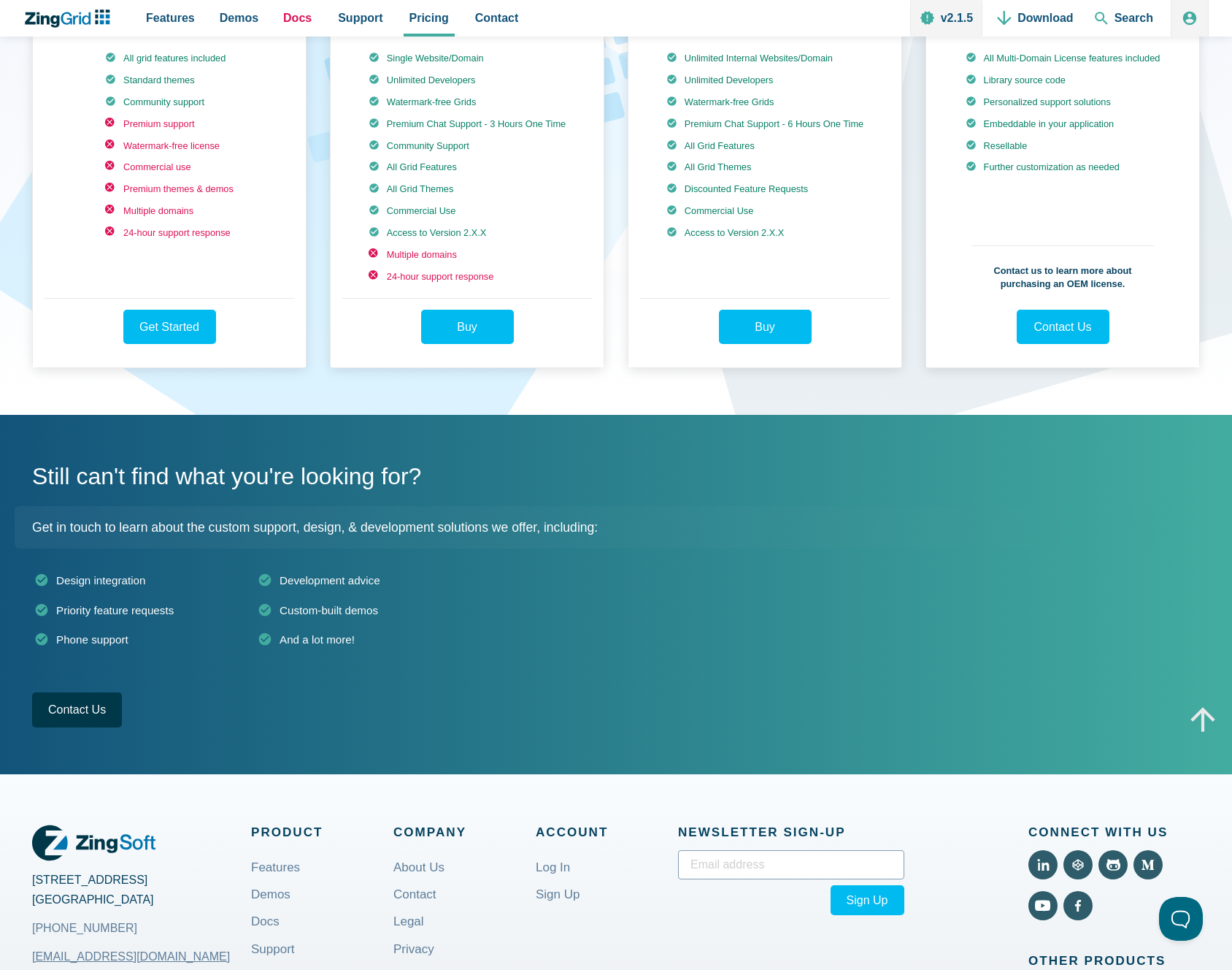
click at [309, 10] on link "Docs" at bounding box center [297, 18] width 40 height 37
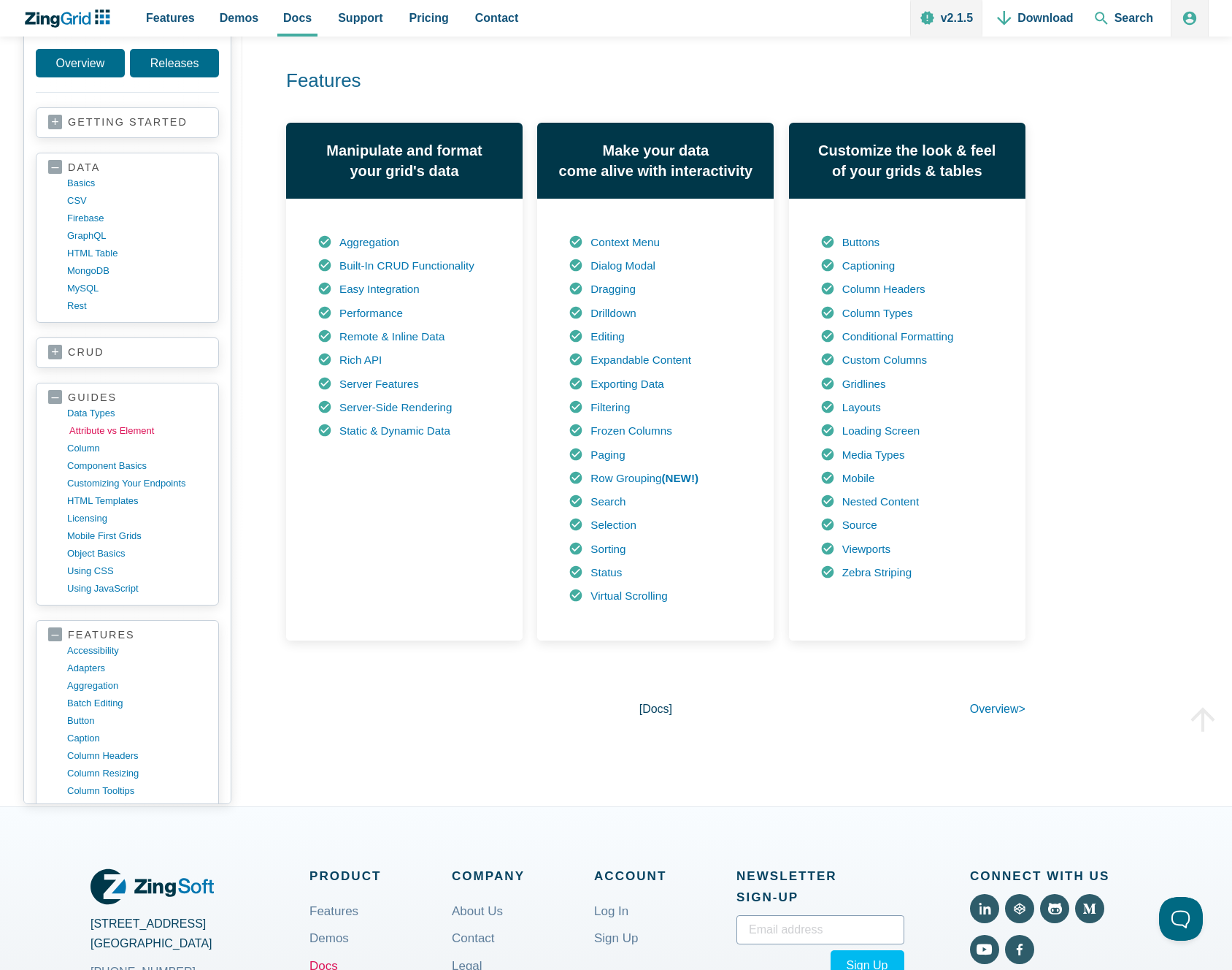
click at [125, 429] on link "Attribute vs Element" at bounding box center [139, 430] width 140 height 17
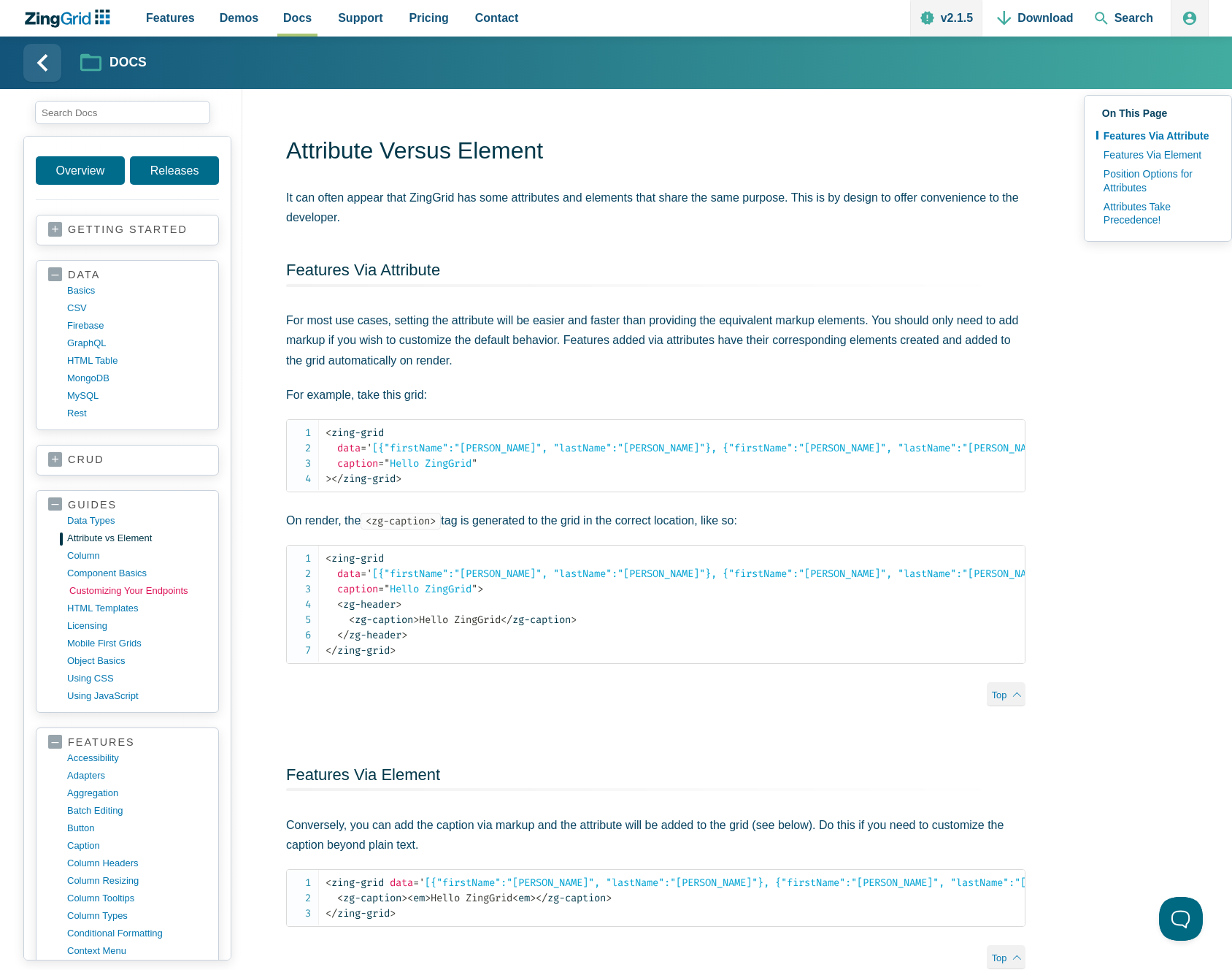
click at [87, 588] on link "customizing your endpoints" at bounding box center [139, 590] width 140 height 17
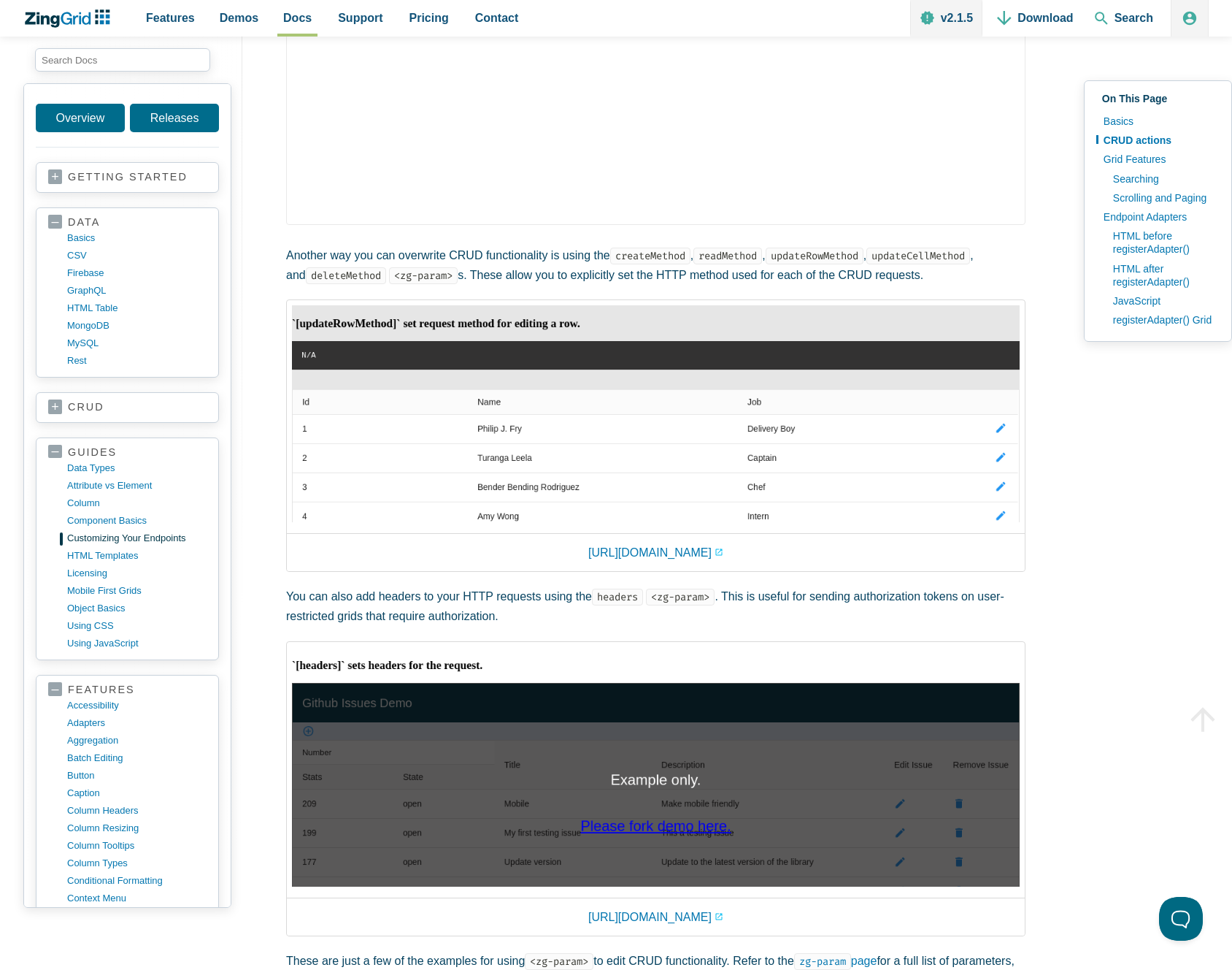
scroll to position [722, 0]
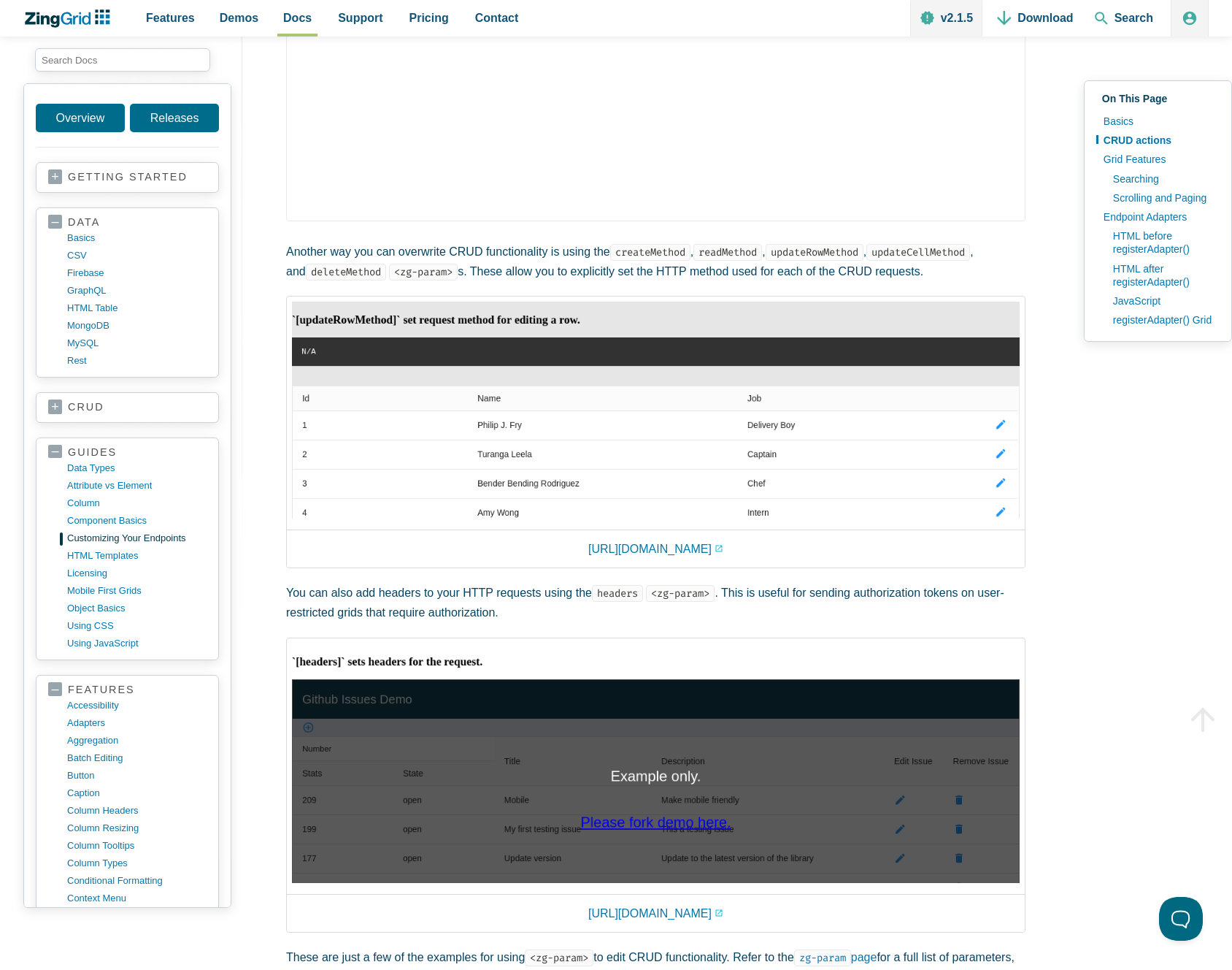
click at [78, 21] on icon "ZingChart Logo. Click to return to the homepage" at bounding box center [67, 19] width 94 height 18
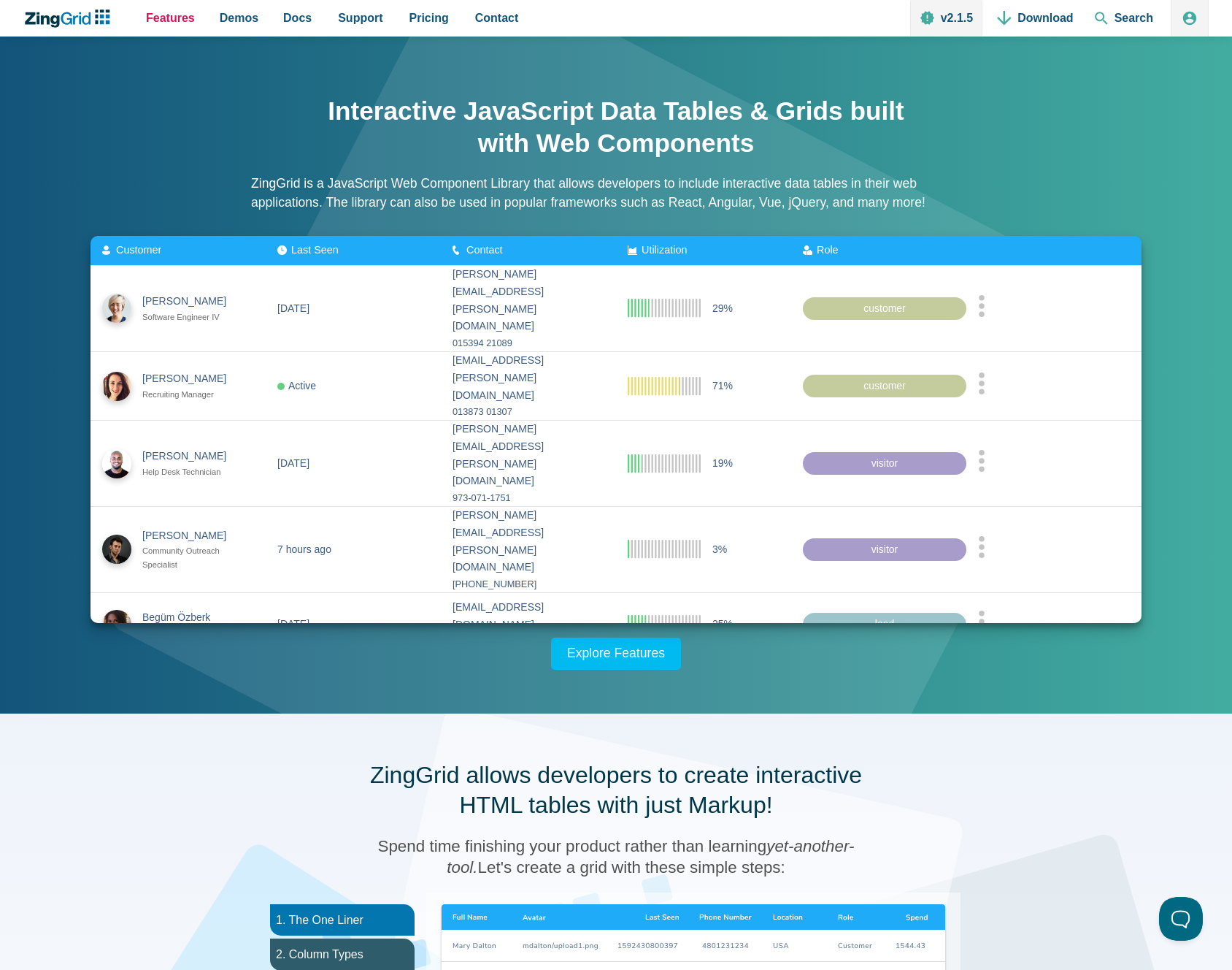
click at [152, 19] on span "Features" at bounding box center [171, 18] width 49 height 20
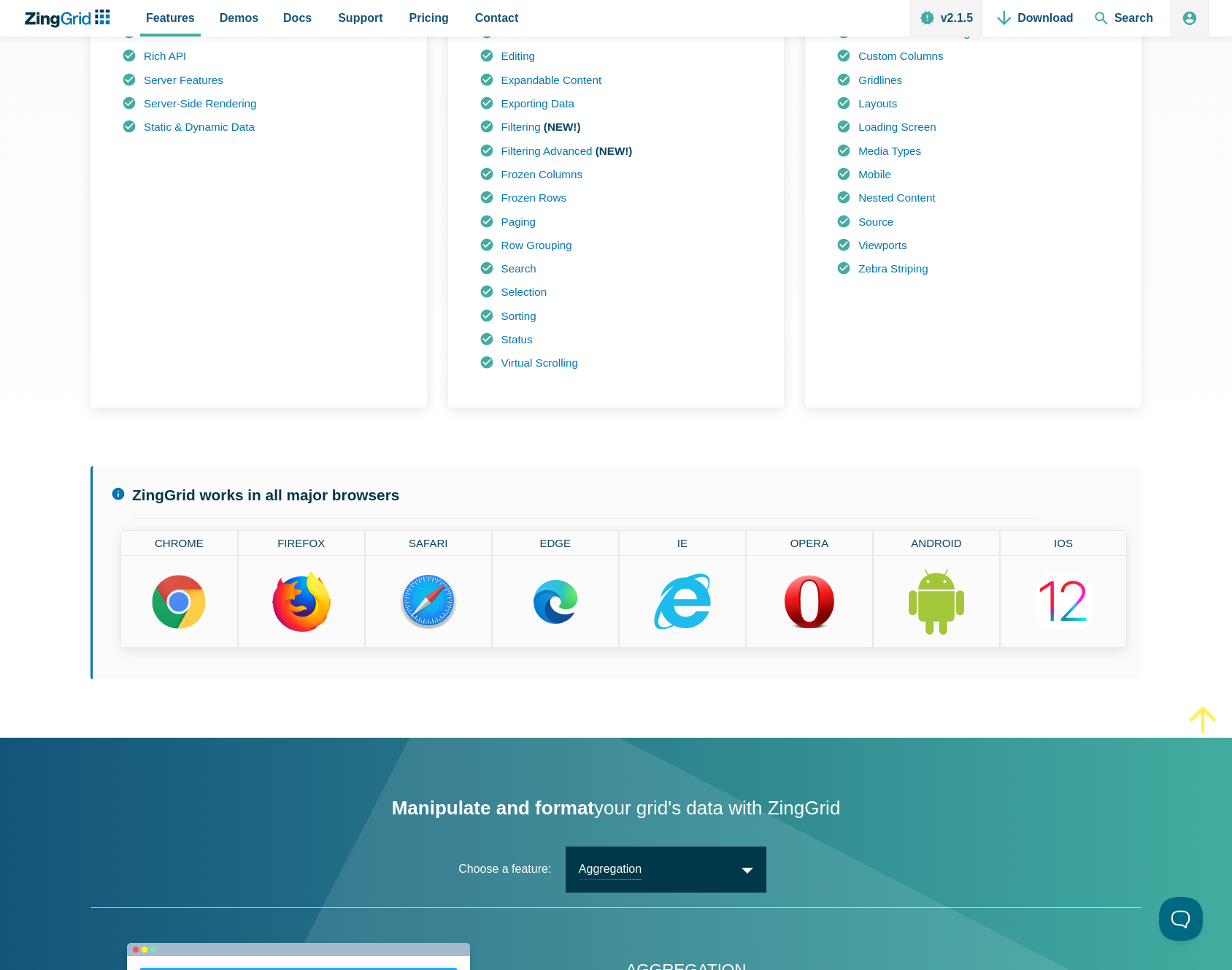
scroll to position [1246, 0]
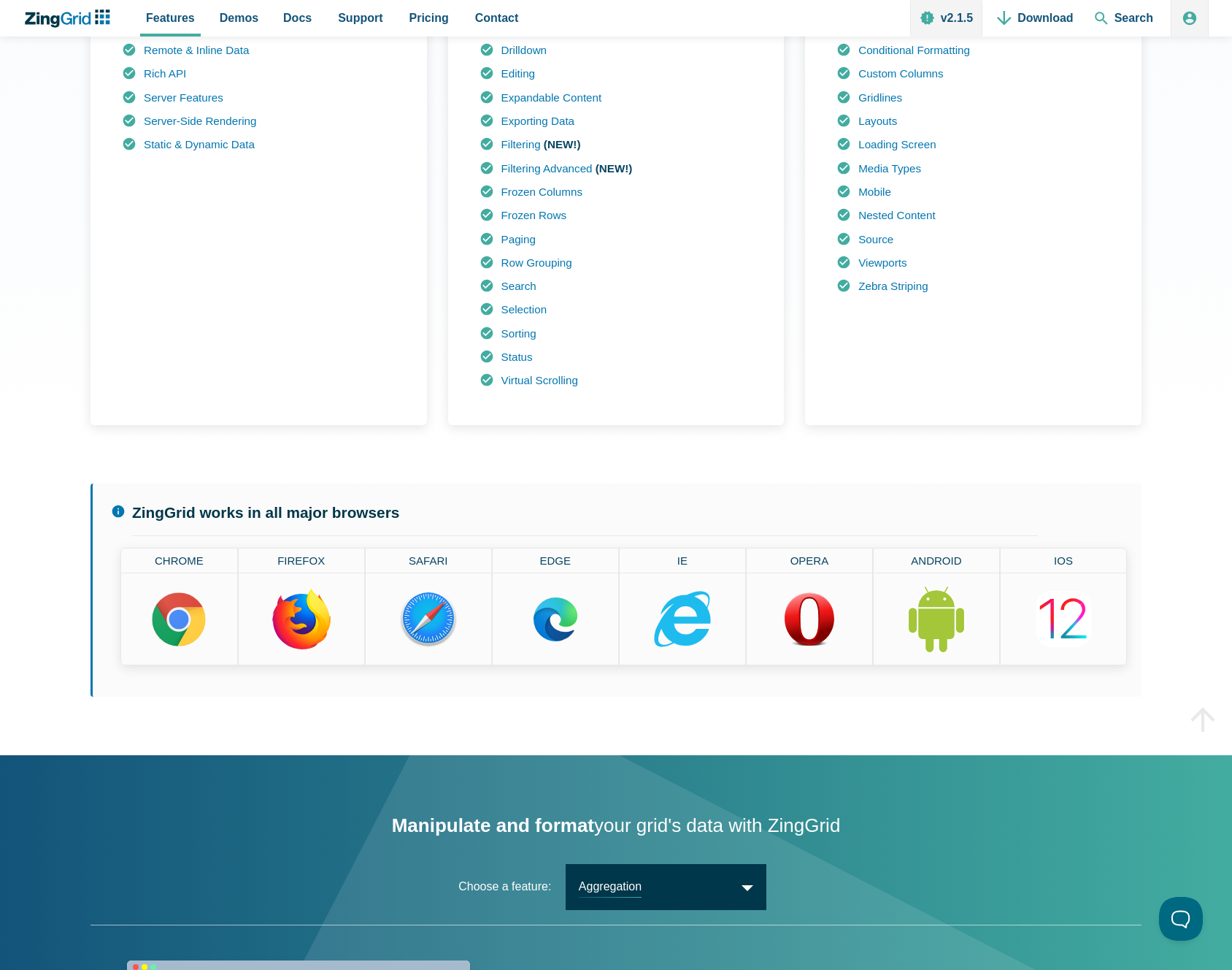
type input "#e9e9e9"
type input "#fbfdfe"
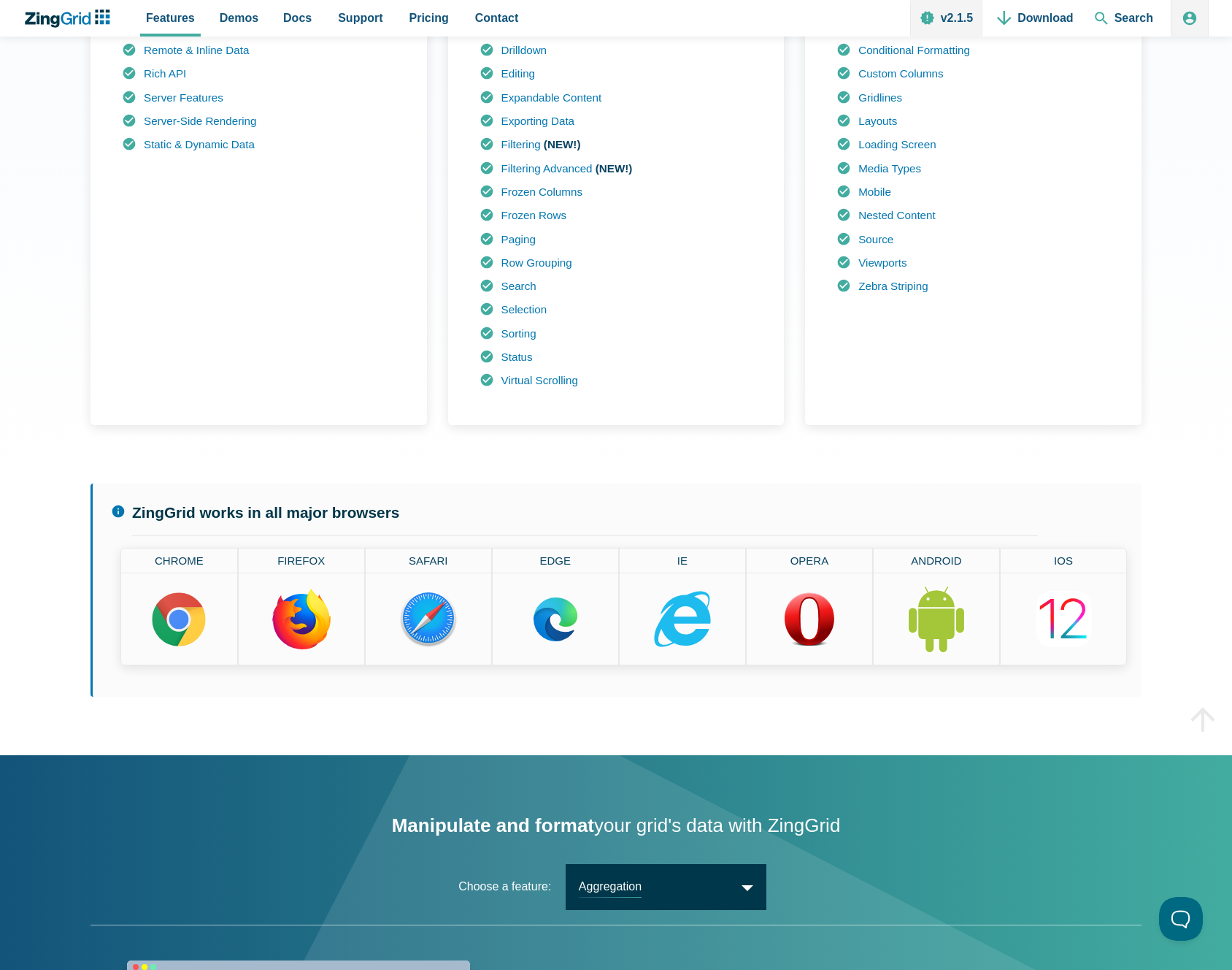
type input "#ffee58"
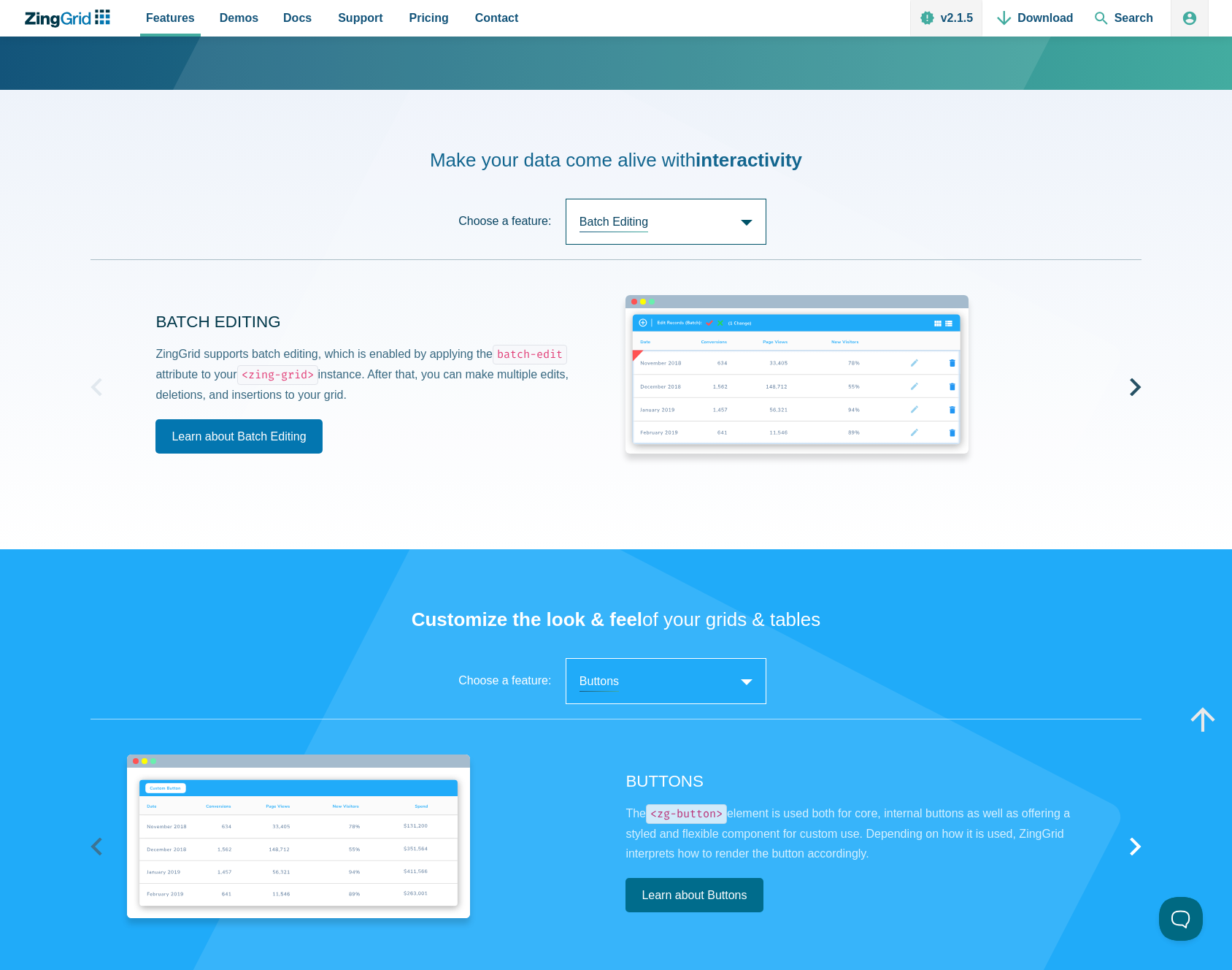
scroll to position [2367, 0]
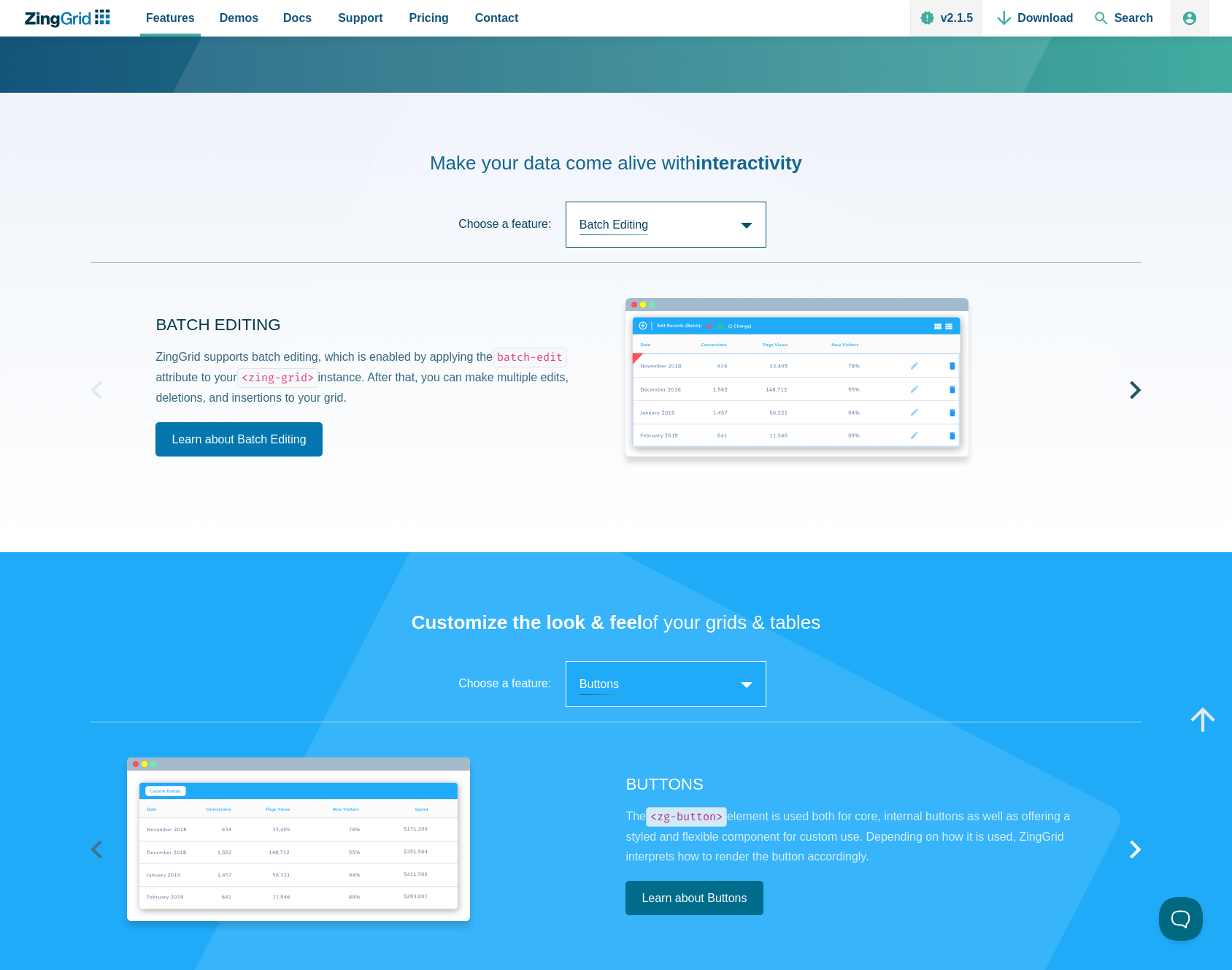
click at [229, 16] on span "Demos" at bounding box center [238, 18] width 38 height 20
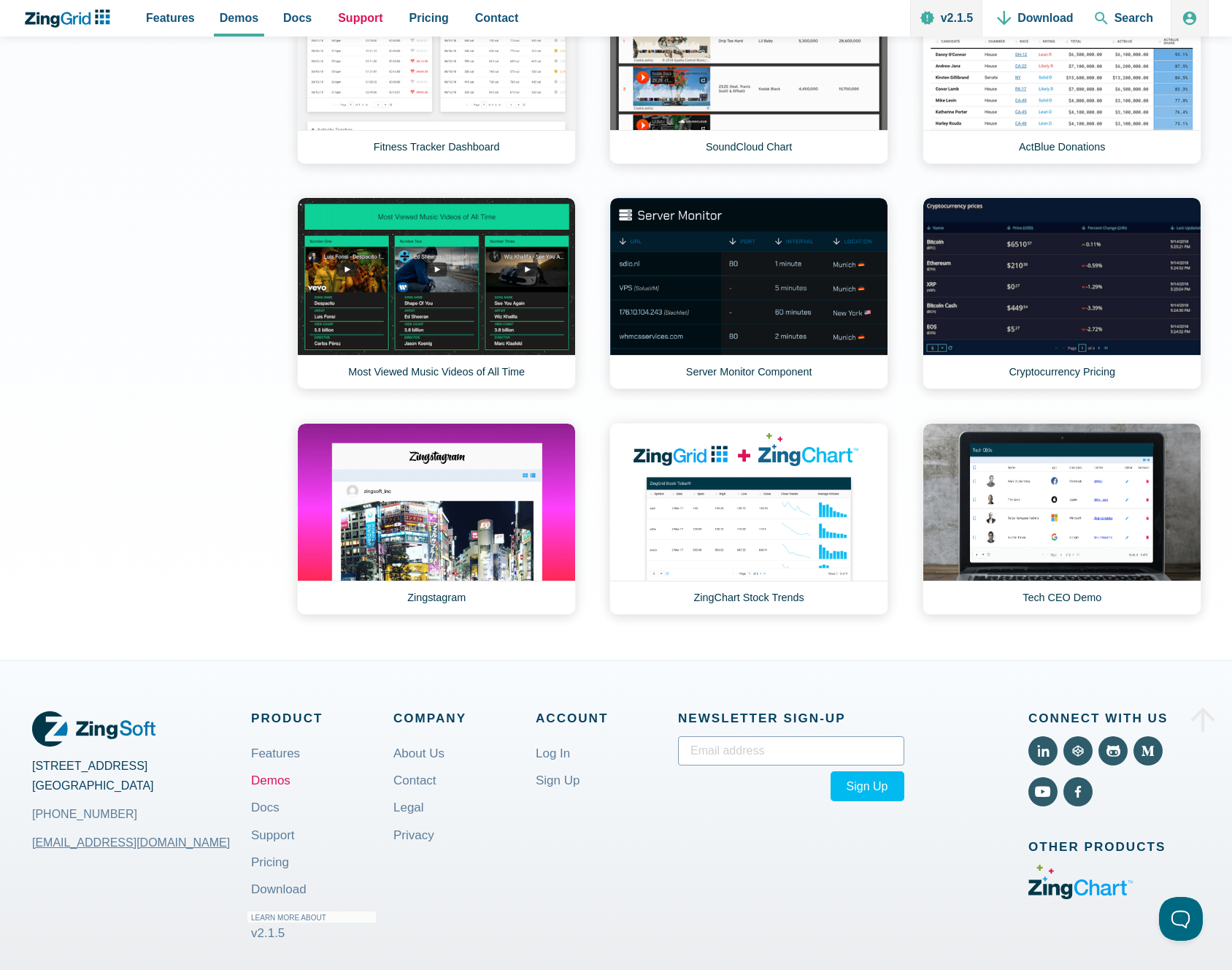
scroll to position [1674, 0]
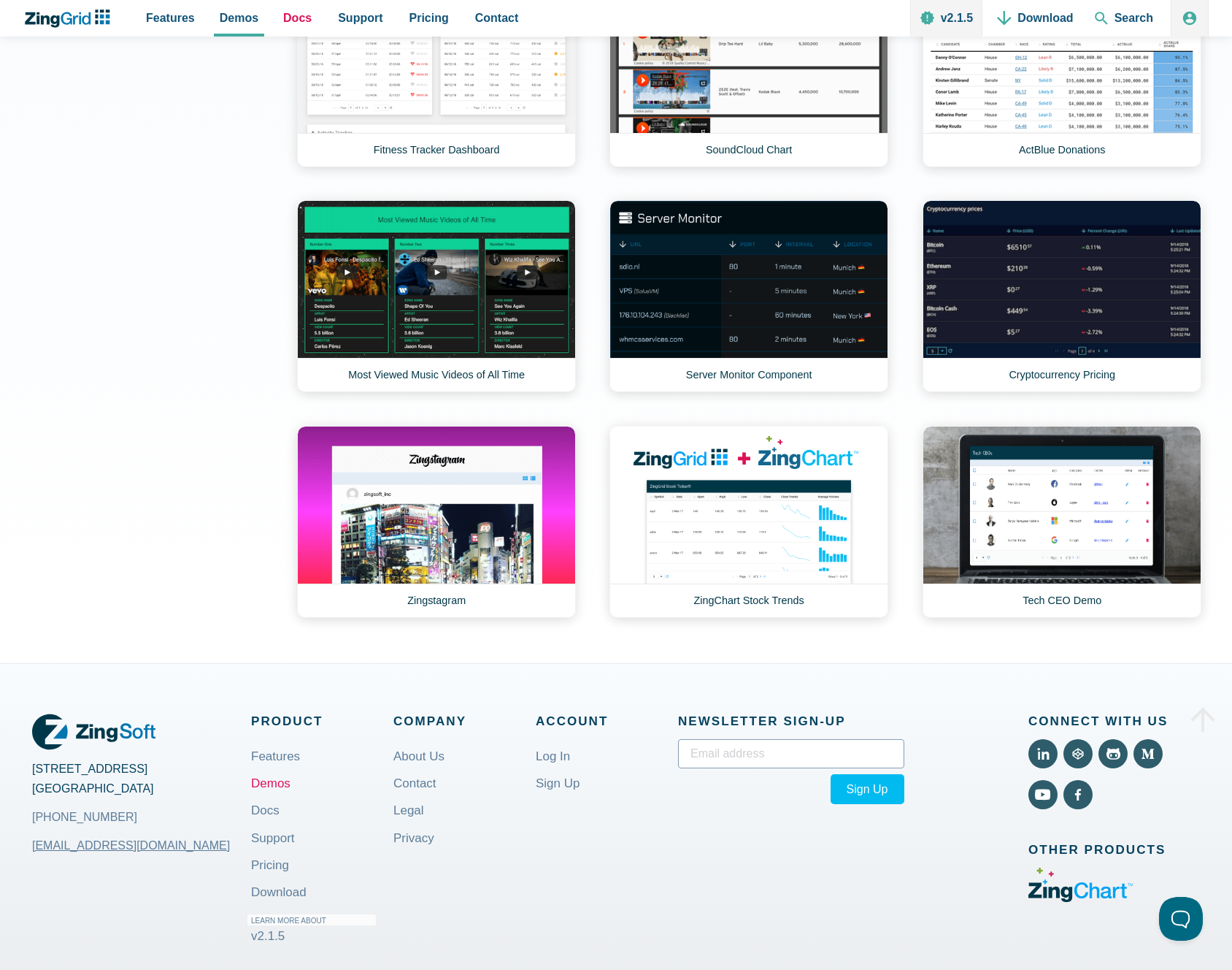
click at [300, 7] on link "Docs" at bounding box center [297, 18] width 40 height 37
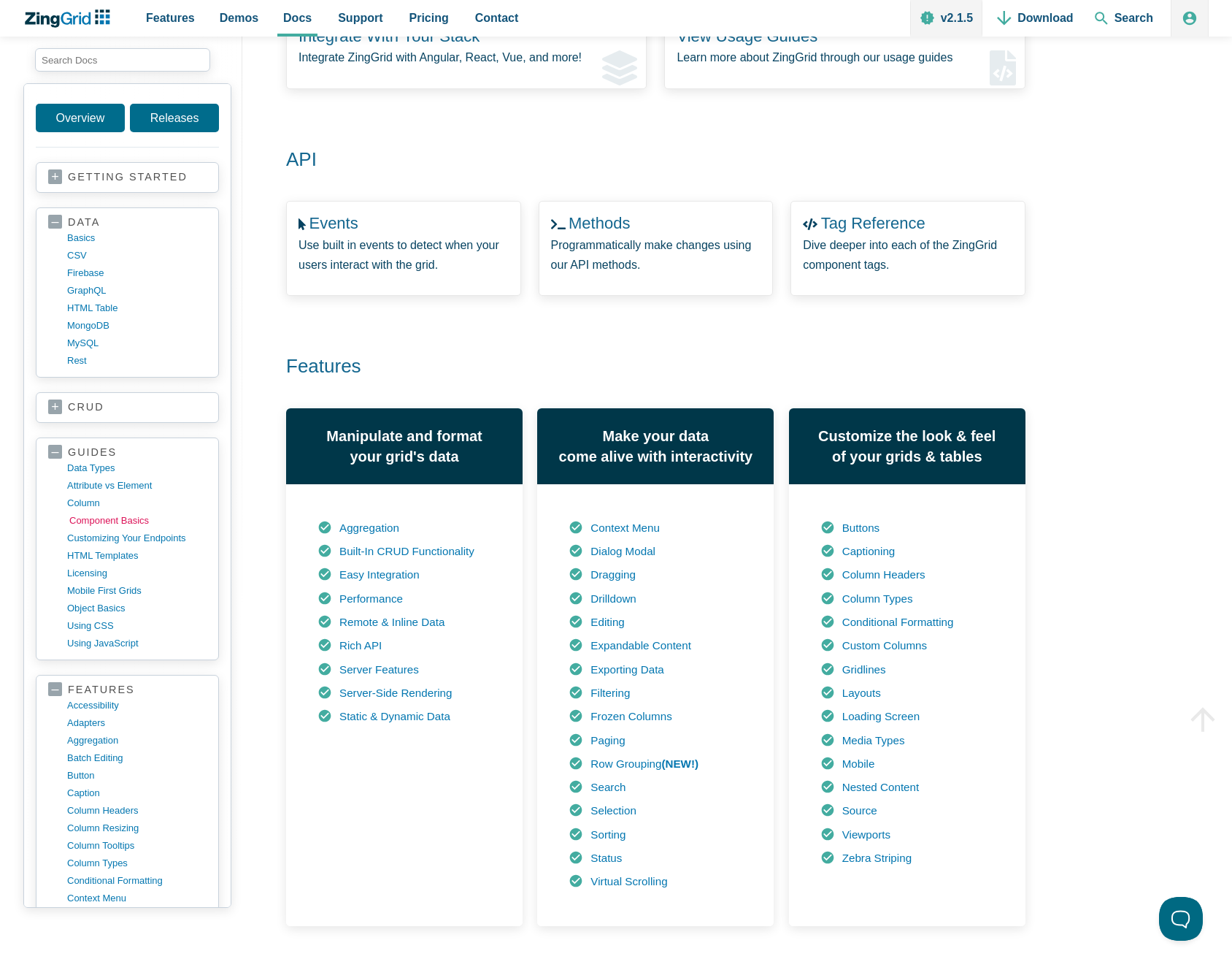
click at [113, 518] on link "component basics" at bounding box center [139, 520] width 140 height 17
